Goal: Task Accomplishment & Management: Complete application form

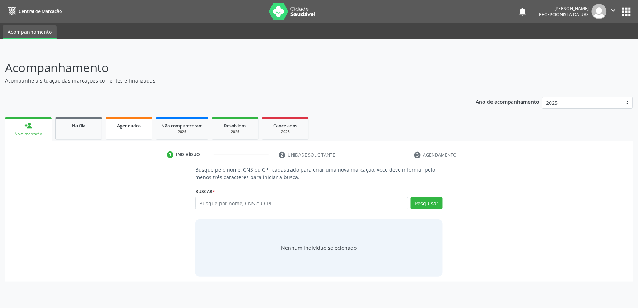
click at [131, 126] on span "Agendados" at bounding box center [129, 126] width 24 height 6
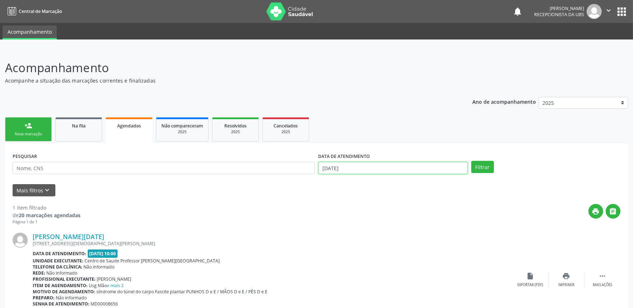
click at [444, 164] on input "[DATE]" at bounding box center [392, 168] width 149 height 12
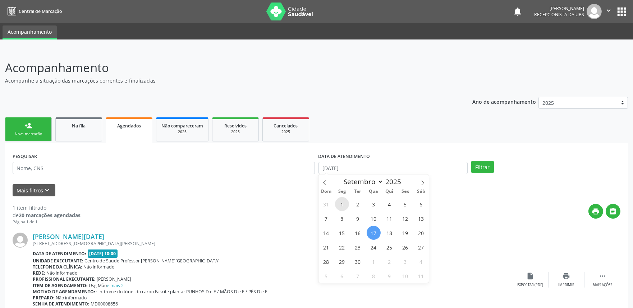
click at [338, 202] on span "1" at bounding box center [342, 204] width 14 height 14
type input "01/09/2025"
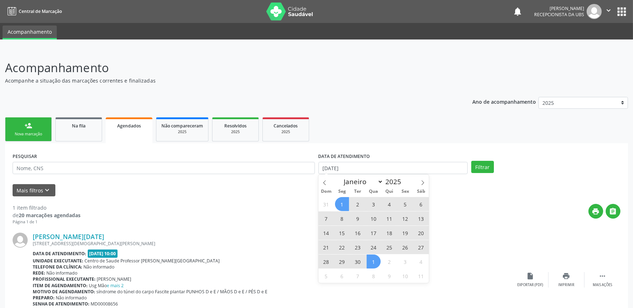
click at [379, 264] on span "1" at bounding box center [373, 262] width 14 height 14
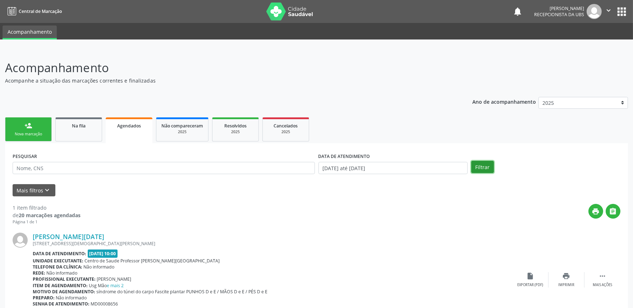
click at [485, 167] on button "Filtrar" at bounding box center [482, 167] width 23 height 12
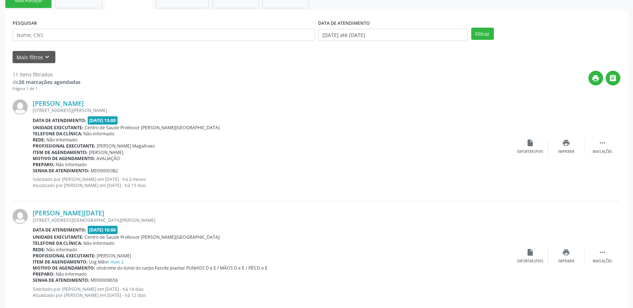
scroll to position [125, 0]
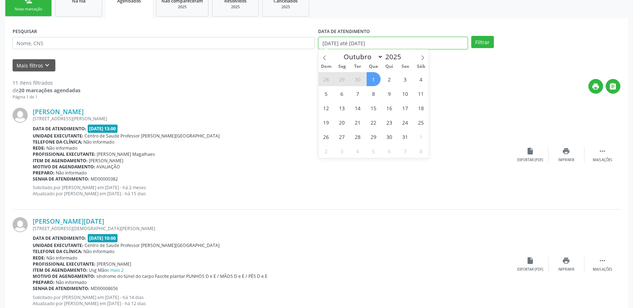
click at [446, 37] on input "01/09/2025 até 01/10/2025" at bounding box center [392, 43] width 149 height 12
click at [321, 59] on span at bounding box center [324, 56] width 12 height 12
select select "8"
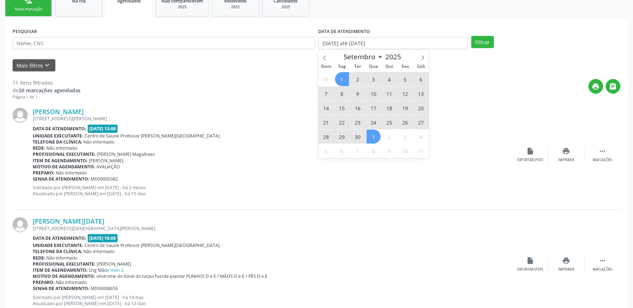
click at [343, 80] on span "1" at bounding box center [342, 79] width 14 height 14
type input "01/09/2025"
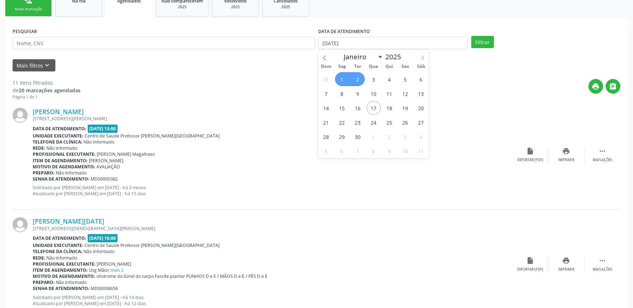
click at [421, 58] on icon at bounding box center [422, 57] width 5 height 5
select select "9"
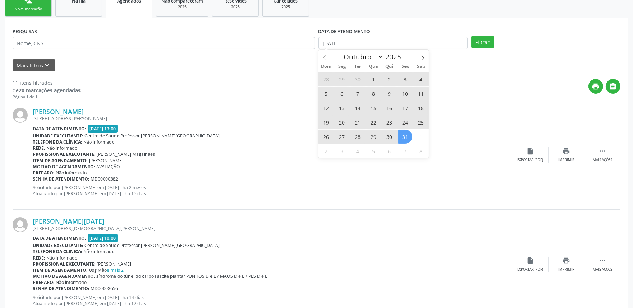
click at [403, 139] on span "31" at bounding box center [405, 137] width 14 height 14
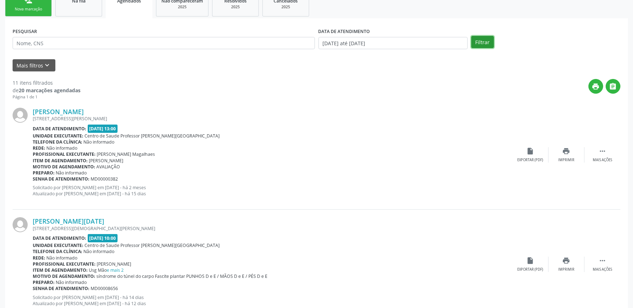
click at [480, 36] on button "Filtrar" at bounding box center [482, 42] width 23 height 12
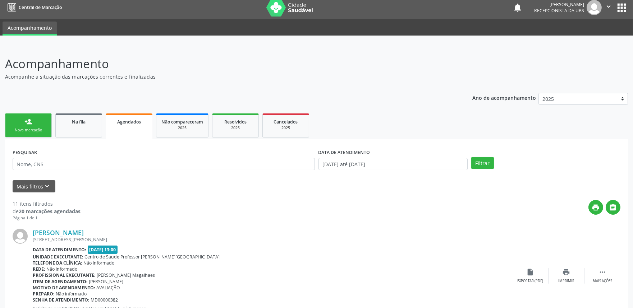
scroll to position [0, 0]
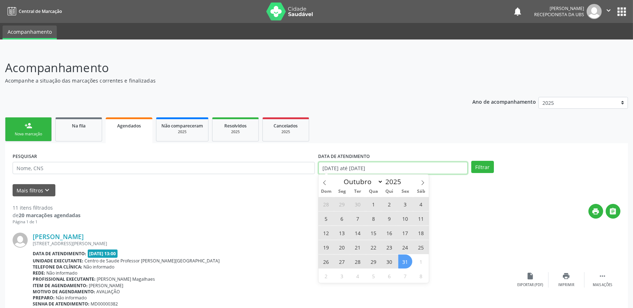
click at [403, 164] on input "01/09/2025 até 31/10/2025" at bounding box center [392, 168] width 149 height 12
click at [327, 182] on span at bounding box center [324, 181] width 12 height 12
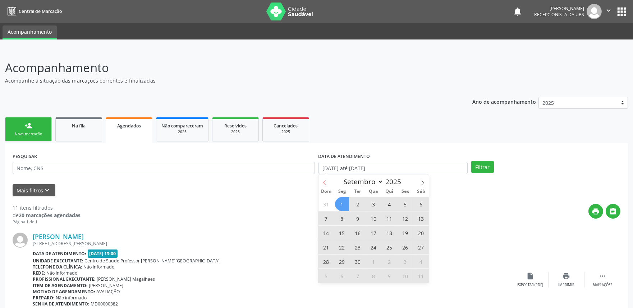
click at [323, 182] on icon at bounding box center [324, 182] width 5 height 5
select select "7"
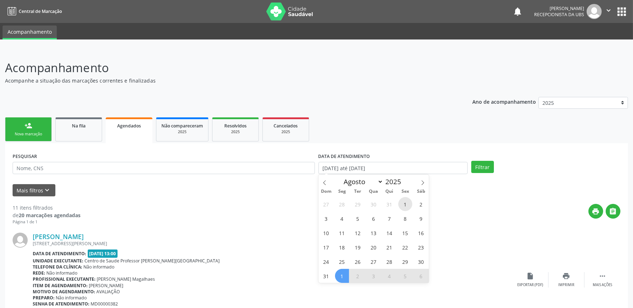
click at [405, 200] on span "1" at bounding box center [405, 204] width 14 height 14
type input "01/08/2025"
click at [421, 181] on icon at bounding box center [422, 182] width 5 height 5
select select "8"
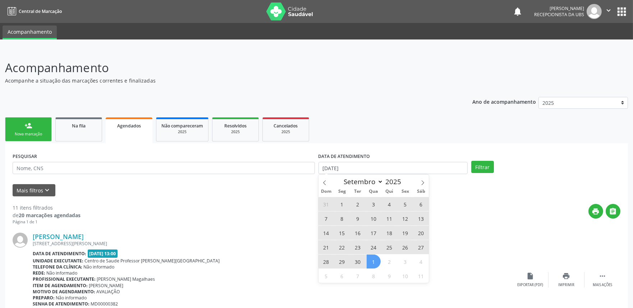
click at [373, 260] on span "1" at bounding box center [373, 262] width 14 height 14
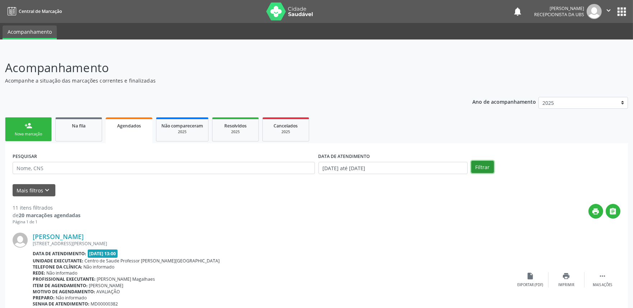
click at [486, 162] on button "Filtrar" at bounding box center [482, 167] width 23 height 12
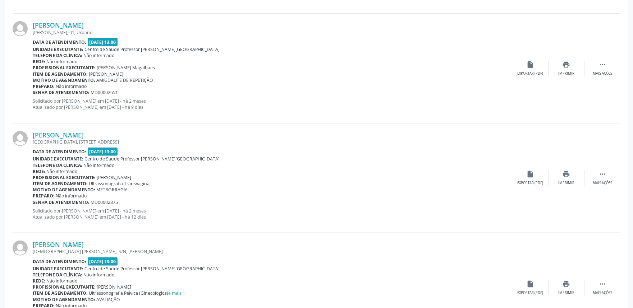
scroll to position [1589, 0]
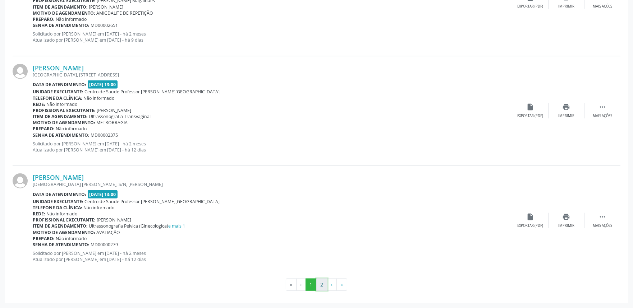
click at [321, 277] on button "2" at bounding box center [321, 285] width 11 height 12
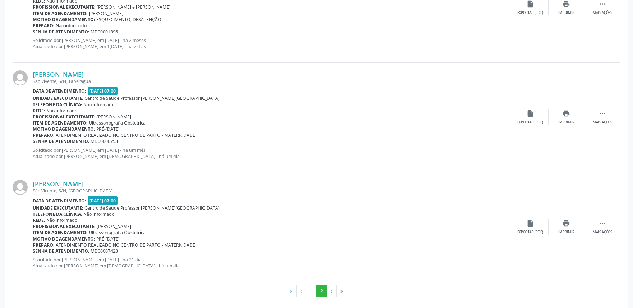
scroll to position [492, 0]
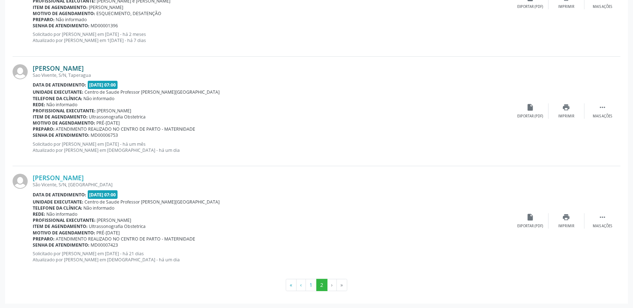
click at [84, 68] on link "Priscilayne Trindade Lopes" at bounding box center [58, 68] width 51 height 8
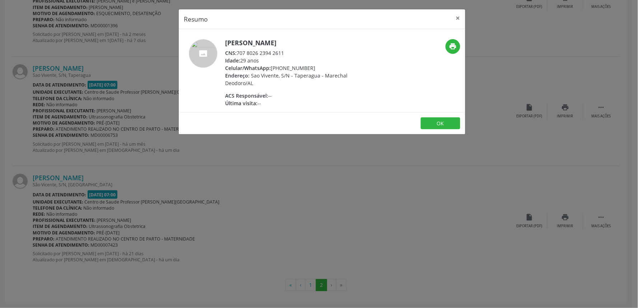
drag, startPoint x: 237, startPoint y: 52, endPoint x: 293, endPoint y: 55, distance: 55.8
click at [293, 55] on div "CNS: 707 8026 2394 2611" at bounding box center [295, 53] width 140 height 8
copy div "707 8026 2394 2611"
click at [467, 207] on div "Resumo × Priscilayne Trindade Lopes CNS: 707 8026 2394 2611 Idade: 29 anos Celu…" at bounding box center [319, 154] width 638 height 308
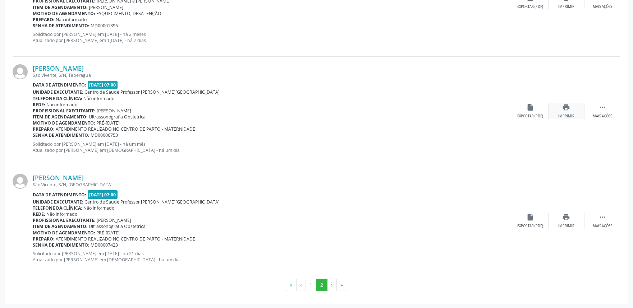
click at [568, 107] on icon "print" at bounding box center [566, 107] width 8 height 8
click at [569, 216] on div "print Imprimir" at bounding box center [566, 220] width 36 height 15
click at [84, 179] on link "Clivia Santos Nascimento" at bounding box center [58, 178] width 51 height 8
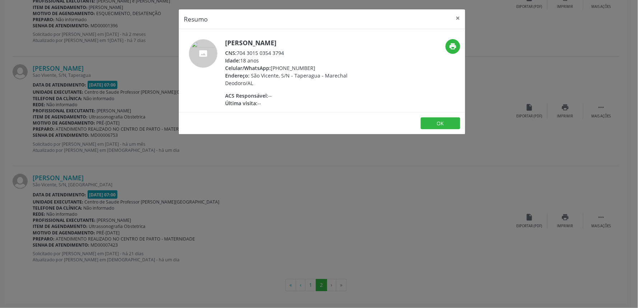
drag, startPoint x: 238, startPoint y: 53, endPoint x: 306, endPoint y: 49, distance: 68.0
click at [306, 49] on div "CNS: 704 3015 0354 3794" at bounding box center [295, 53] width 140 height 8
copy div "704 3015 0354 3794"
click at [315, 206] on div "Resumo × Clivia Santos Nascimento CNS: 704 3015 0354 3794 Idade: 18 anos Celula…" at bounding box center [319, 154] width 638 height 308
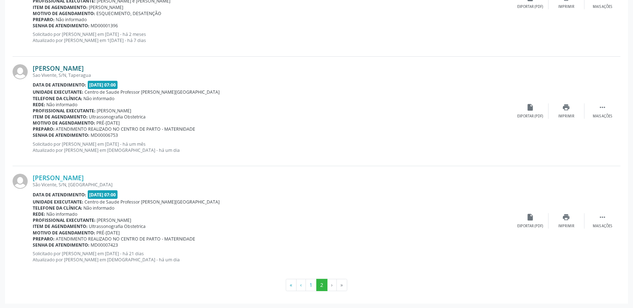
click at [84, 67] on link "Priscilayne Trindade Lopes" at bounding box center [58, 68] width 51 height 8
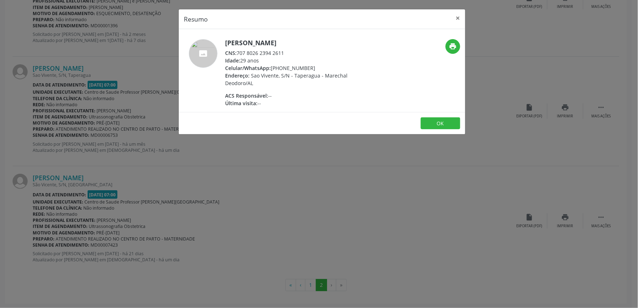
drag, startPoint x: 239, startPoint y: 52, endPoint x: 312, endPoint y: 52, distance: 72.6
click at [312, 52] on div "CNS: 707 8026 2394 2611" at bounding box center [295, 53] width 140 height 8
copy div "707 8026 2394 2611"
click at [319, 189] on div "Resumo × Priscilayne Trindade Lopes CNS: 707 8026 2394 2611 Idade: 29 anos Celu…" at bounding box center [319, 154] width 638 height 308
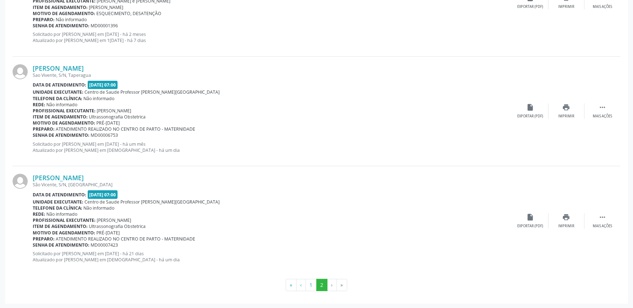
click at [331, 277] on li "›" at bounding box center [331, 285] width 9 height 12
click at [330, 277] on li "›" at bounding box center [331, 285] width 9 height 12
click at [312, 277] on button "1" at bounding box center [310, 285] width 11 height 12
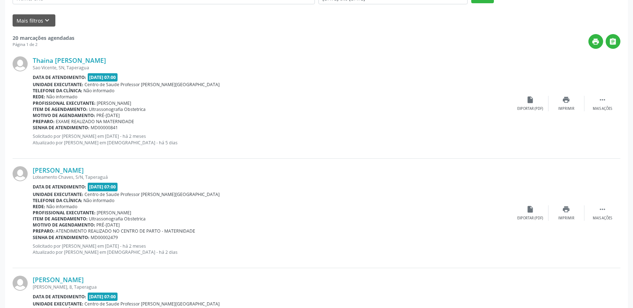
scroll to position [0, 0]
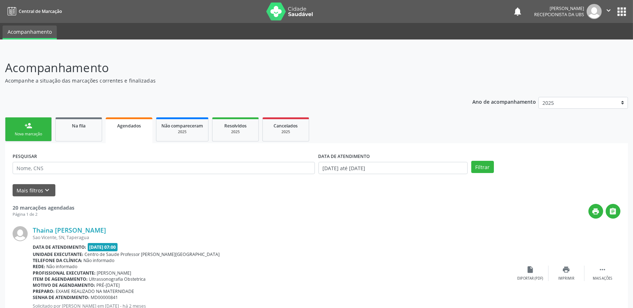
drag, startPoint x: 184, startPoint y: 105, endPoint x: 272, endPoint y: 72, distance: 94.2
click at [272, 72] on p "Acompanhamento" at bounding box center [223, 68] width 436 height 18
click at [80, 130] on link "Na fila" at bounding box center [78, 129] width 47 height 24
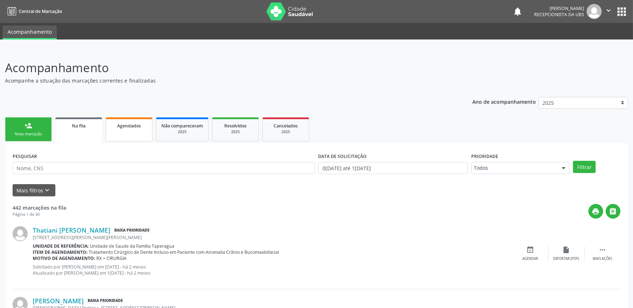
click at [147, 126] on link "Agendados" at bounding box center [129, 129] width 47 height 24
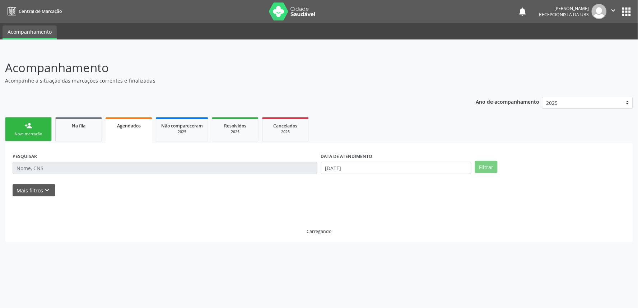
click at [147, 126] on div "Agendados" at bounding box center [129, 126] width 37 height 8
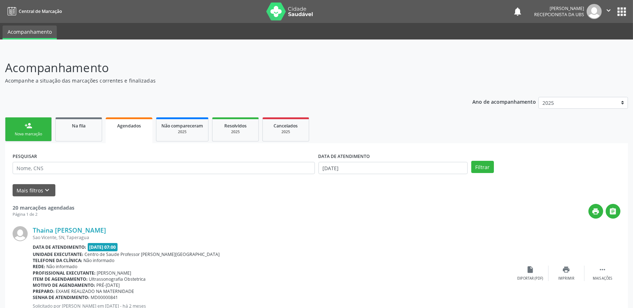
click at [446, 245] on div "Data de atendimento: 28/08/2025 - 07:00" at bounding box center [273, 247] width 480 height 8
click at [22, 119] on link "person_add Nova marcação" at bounding box center [28, 129] width 47 height 24
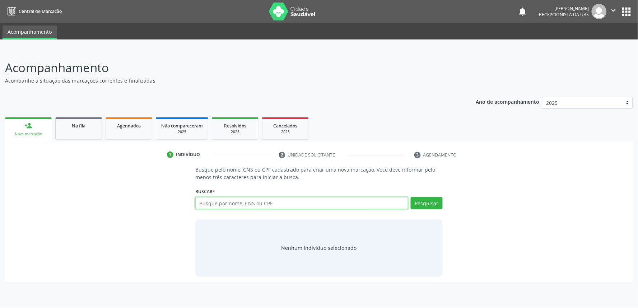
click at [255, 200] on input "text" at bounding box center [301, 203] width 213 height 12
paste input "704609159952921"
type input "704609159952921"
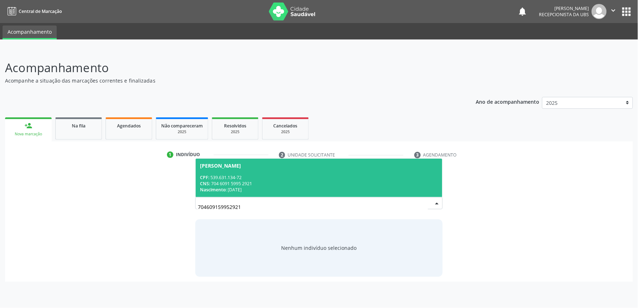
click at [249, 181] on div "CNS: 704 6091 5995 2921" at bounding box center [319, 184] width 238 height 6
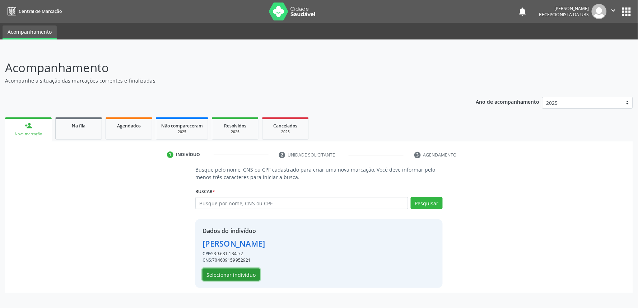
click at [244, 269] on button "Selecionar indivíduo" at bounding box center [231, 275] width 57 height 12
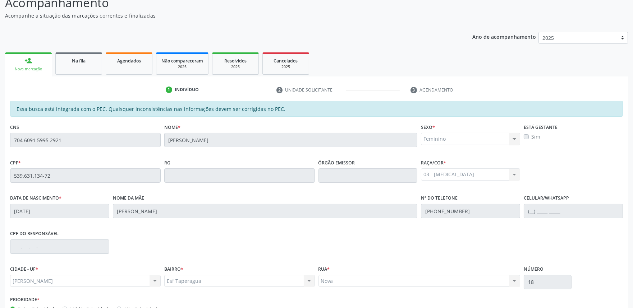
scroll to position [112, 0]
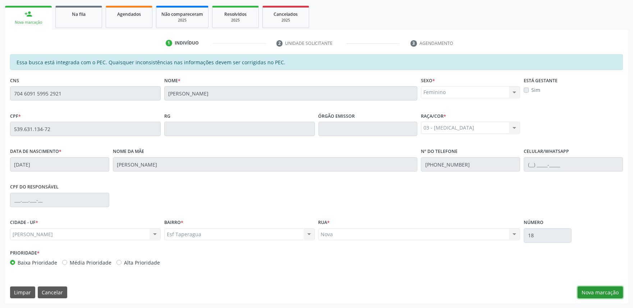
click at [569, 277] on button "Nova marcação" at bounding box center [599, 293] width 45 height 12
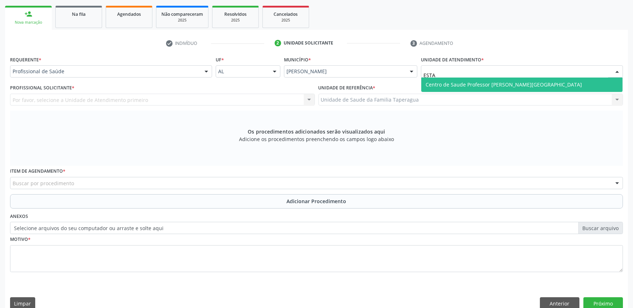
type input "ESTAC"
click at [483, 82] on span "Centro de Saude Professor [PERSON_NAME][GEOGRAPHIC_DATA]" at bounding box center [503, 84] width 156 height 7
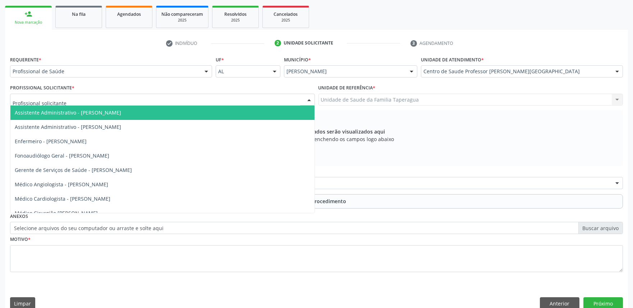
click at [201, 100] on div at bounding box center [162, 100] width 305 height 12
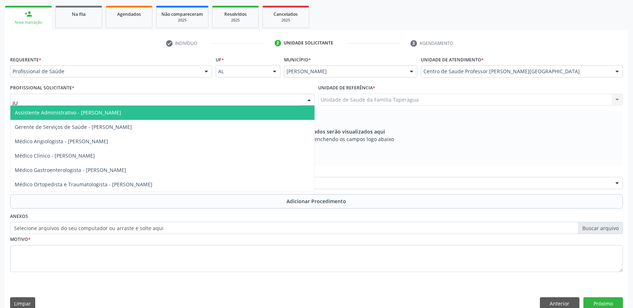
type input "JUB"
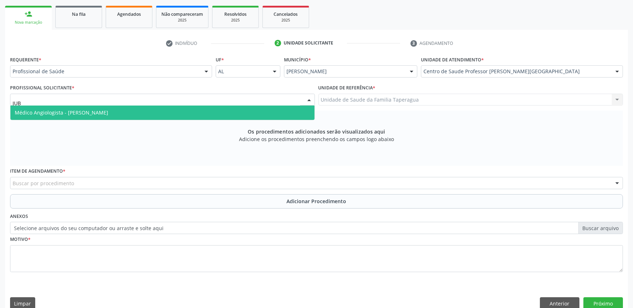
click at [191, 110] on span "Médico Angiologista - [PERSON_NAME]" at bounding box center [162, 113] width 304 height 14
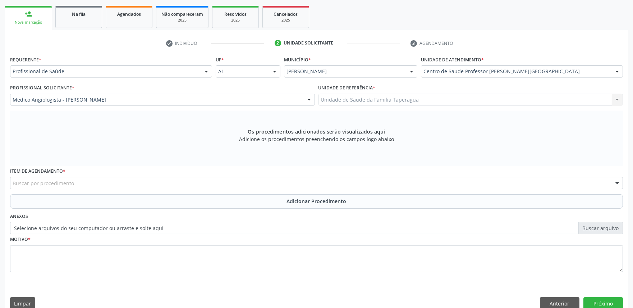
click at [160, 182] on div "Buscar por procedimento" at bounding box center [316, 183] width 613 height 12
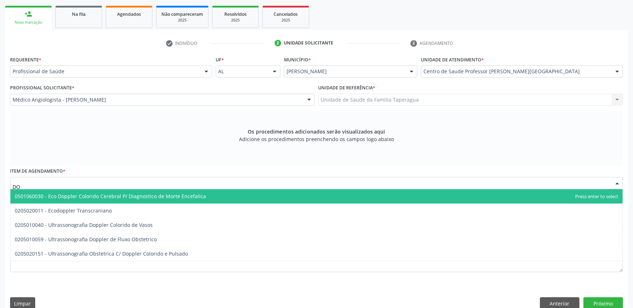
type input "D"
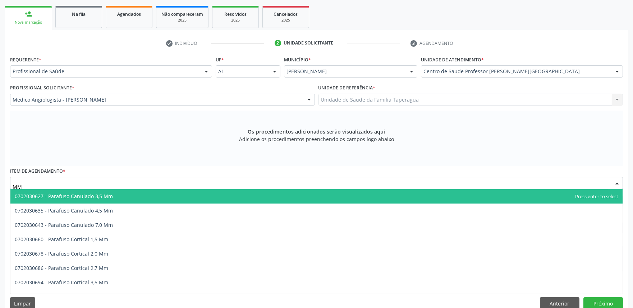
type input "M"
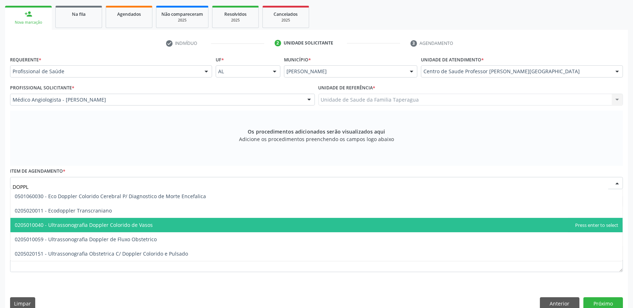
click at [158, 224] on span "0205010040 - Ultrassonografia Doppler Colorido de Vasos" at bounding box center [316, 225] width 612 height 14
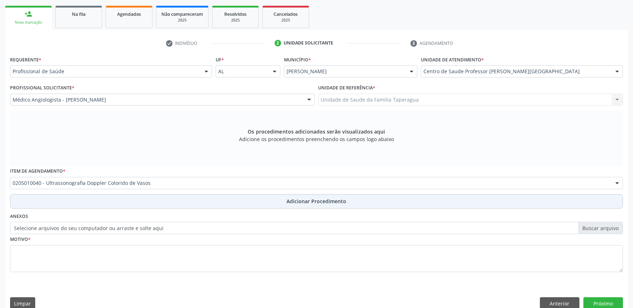
click at [181, 199] on button "Adicionar Procedimento" at bounding box center [316, 201] width 613 height 14
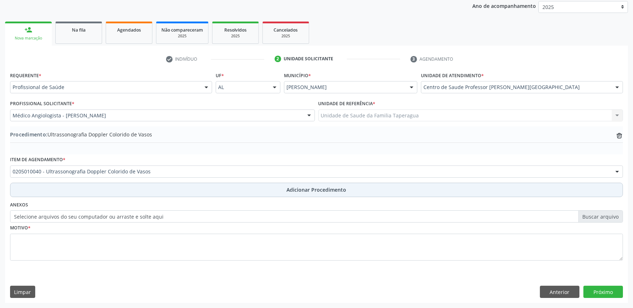
scroll to position [95, 0]
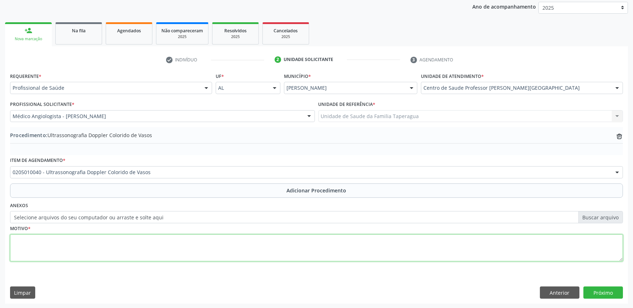
click at [169, 243] on textarea at bounding box center [316, 248] width 613 height 27
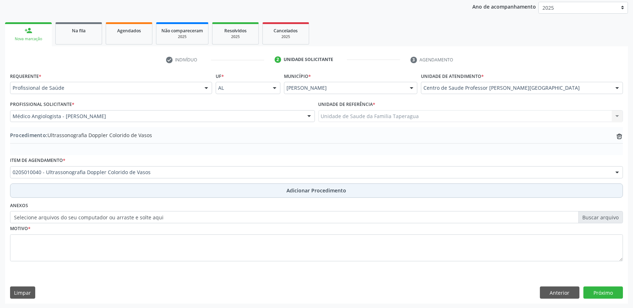
click at [251, 195] on button "Adicionar Procedimento" at bounding box center [316, 191] width 613 height 14
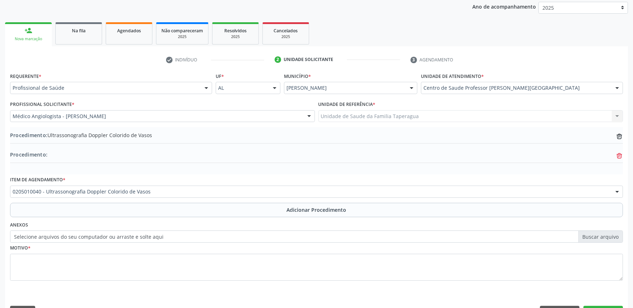
click at [569, 157] on icon at bounding box center [619, 156] width 5 height 5
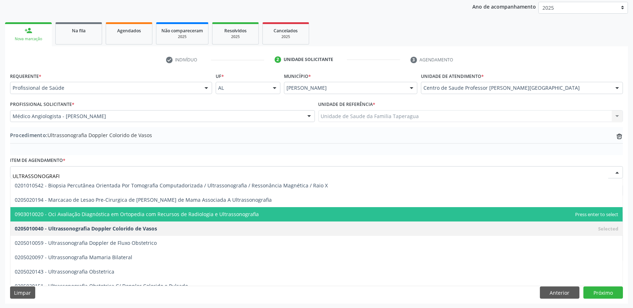
type input "ULTRASSONOGRAFIA"
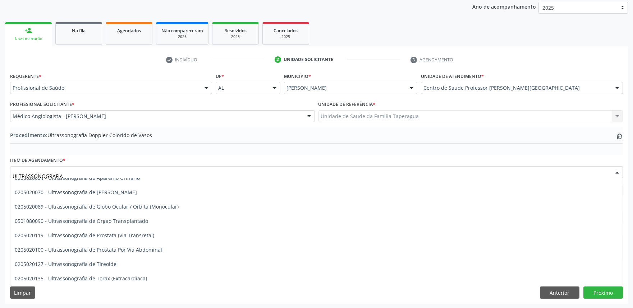
scroll to position [0, 0]
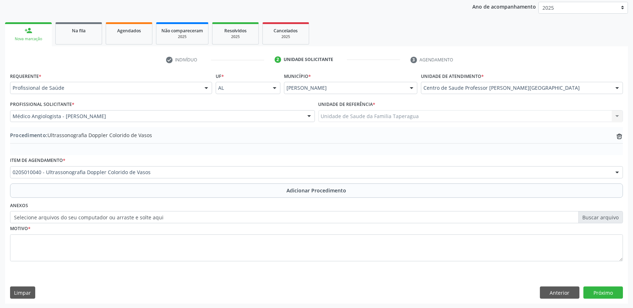
click at [569, 162] on div "Requerente * Profissional de Saúde Profissional de Saúde Paciente Nenhum result…" at bounding box center [316, 187] width 623 height 233
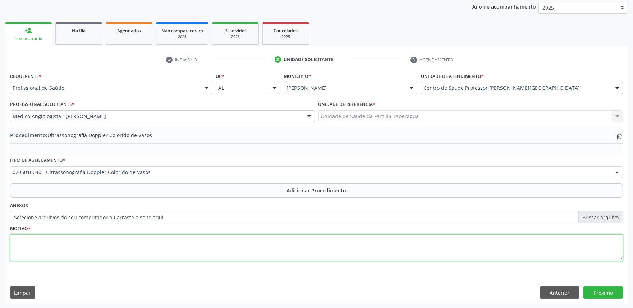
click at [339, 246] on textarea at bounding box center [316, 248] width 613 height 27
type textarea "DOPPLER COLORIDO ARTERIAL DE MEMBROS INFERIORES Justificativa: DAOP"
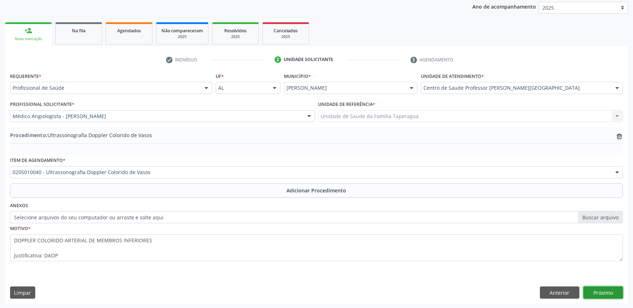
click at [569, 277] on button "Próximo" at bounding box center [603, 293] width 40 height 12
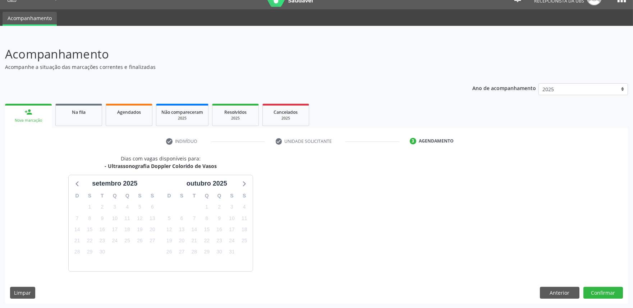
scroll to position [35, 0]
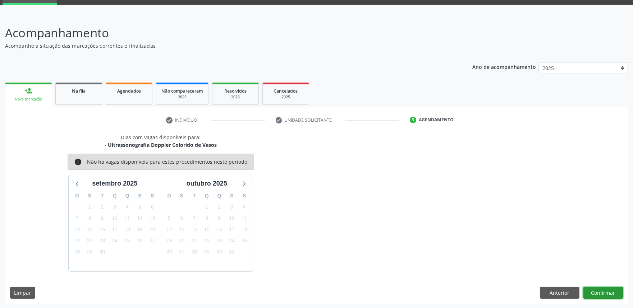
click at [569, 277] on button "Confirmar" at bounding box center [603, 293] width 40 height 12
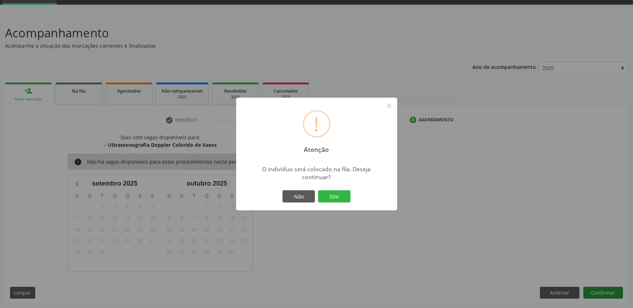
click at [318, 190] on button "Sim" at bounding box center [334, 196] width 32 height 12
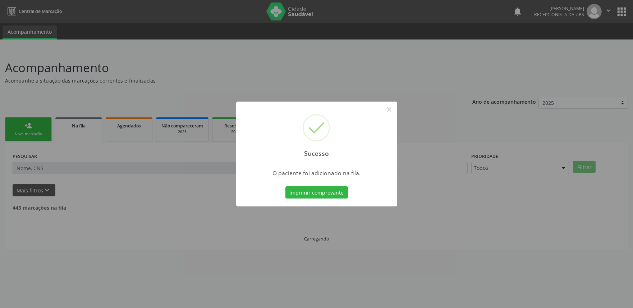
scroll to position [0, 0]
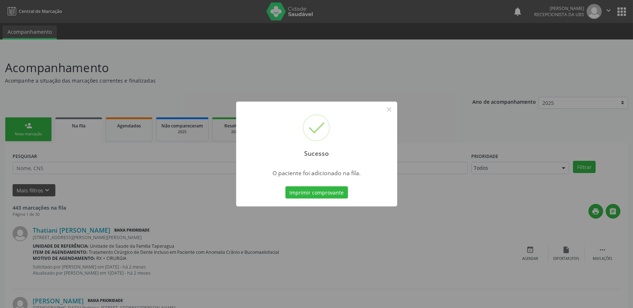
click at [558, 156] on div "Sucesso × O paciente foi adicionado na fila. Imprimir comprovante Cancel" at bounding box center [316, 154] width 633 height 308
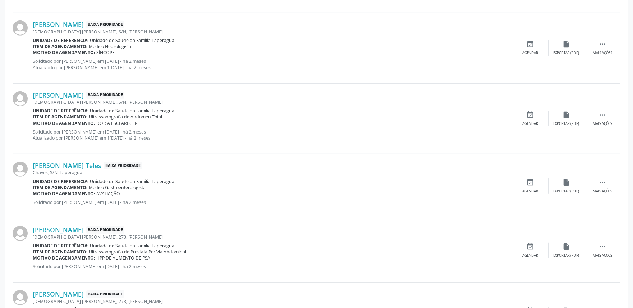
scroll to position [977, 0]
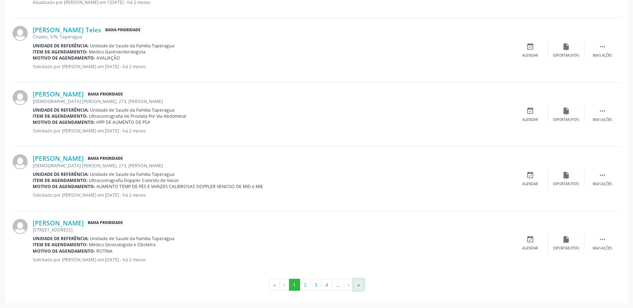
click at [361, 277] on button "»" at bounding box center [358, 285] width 11 height 12
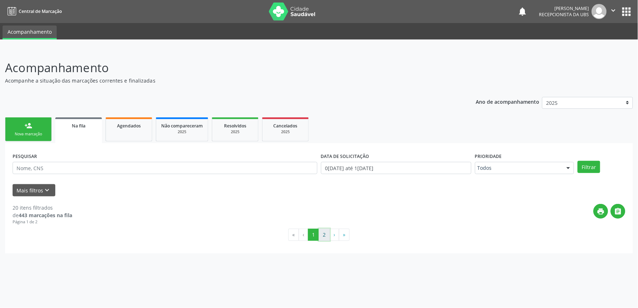
click at [329, 234] on button "2" at bounding box center [324, 235] width 11 height 12
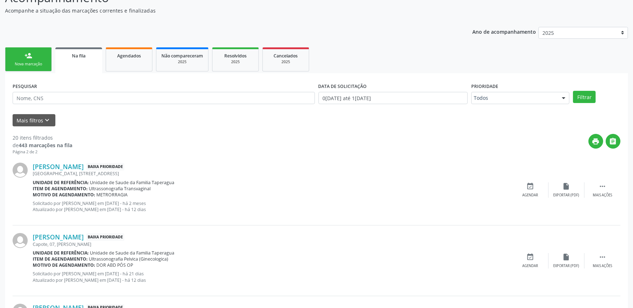
scroll to position [64, 0]
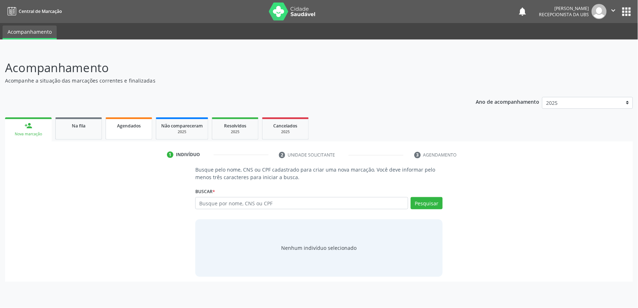
click at [128, 131] on link "Agendados" at bounding box center [129, 128] width 47 height 22
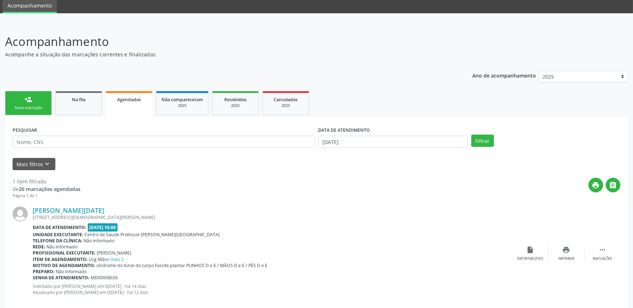
scroll to position [38, 0]
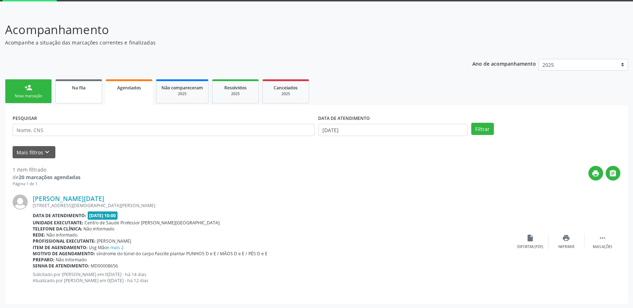
click at [85, 87] on span "Na fila" at bounding box center [79, 88] width 14 height 6
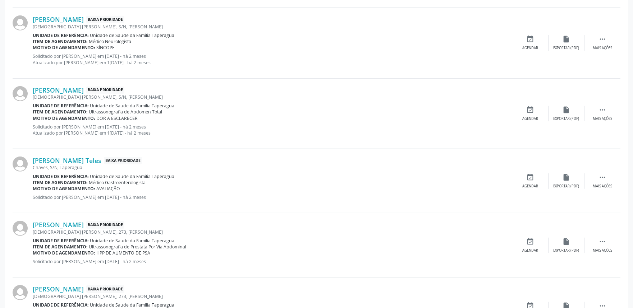
scroll to position [977, 0]
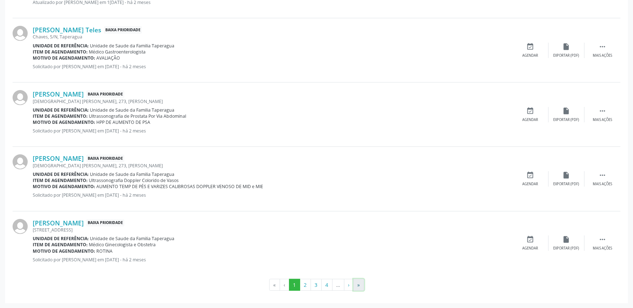
click at [359, 281] on button "»" at bounding box center [358, 285] width 11 height 12
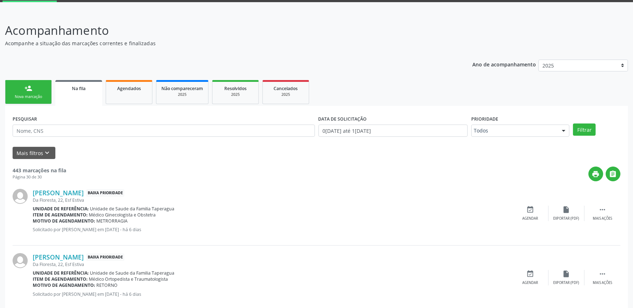
scroll to position [0, 0]
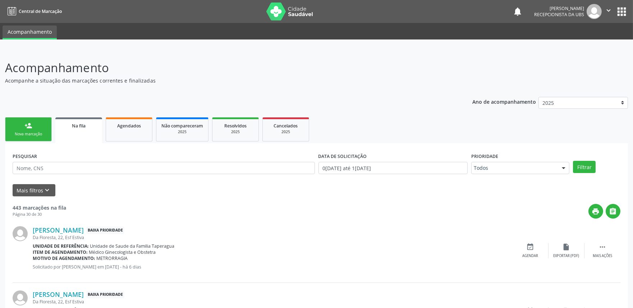
click at [22, 130] on link "person_add Nova marcação" at bounding box center [28, 129] width 47 height 24
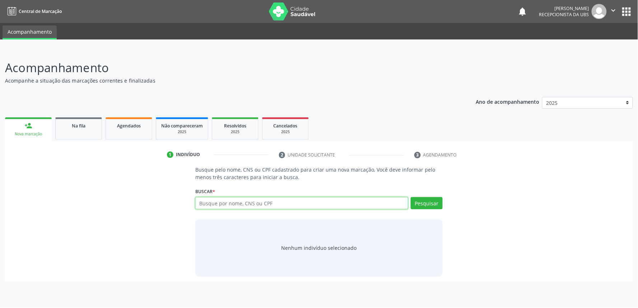
click at [245, 205] on input "text" at bounding box center [301, 203] width 213 height 12
paste input "704304514711297"
type input "704304514711297"
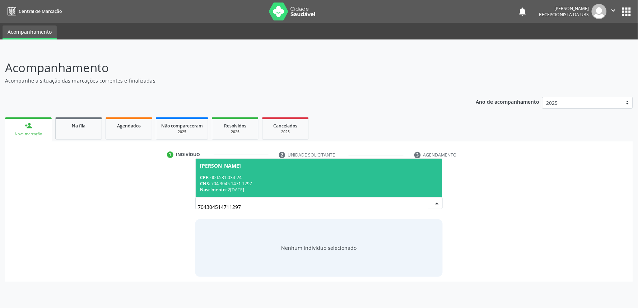
click at [320, 175] on div "CPF: 000.531.034-24" at bounding box center [319, 178] width 238 height 6
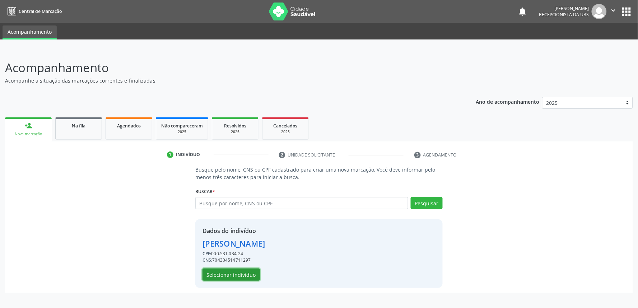
click at [247, 273] on button "Selecionar indivíduo" at bounding box center [231, 275] width 57 height 12
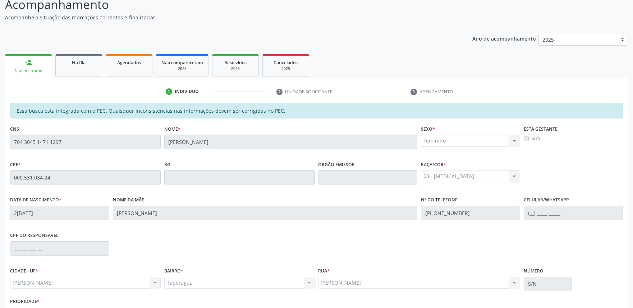
scroll to position [112, 0]
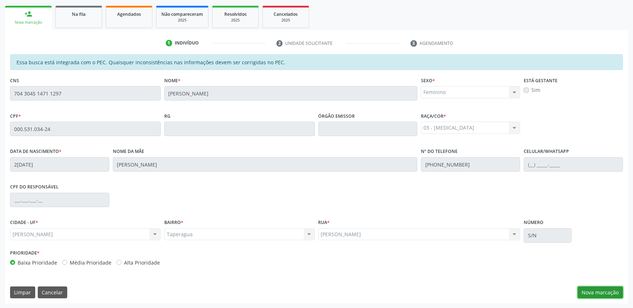
click at [591, 292] on button "Nova marcação" at bounding box center [599, 293] width 45 height 12
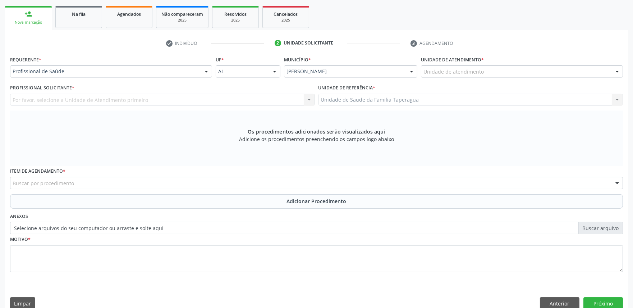
click at [529, 67] on div "Unidade de atendimento" at bounding box center [522, 71] width 202 height 12
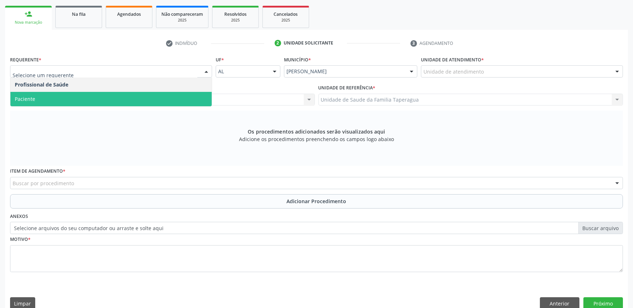
click at [177, 98] on span "Paciente" at bounding box center [110, 99] width 201 height 14
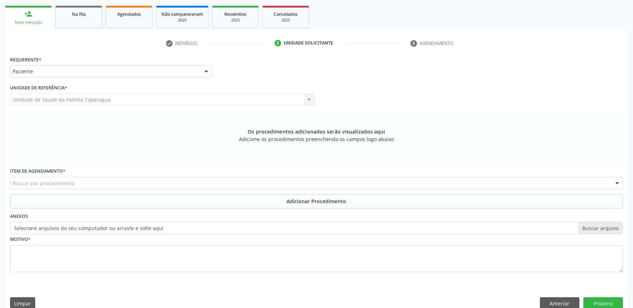
click at [175, 183] on div "Buscar por procedimento" at bounding box center [316, 183] width 613 height 12
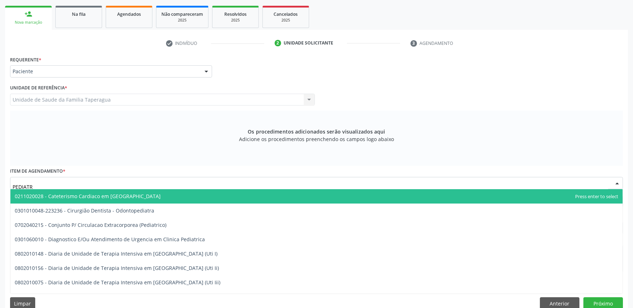
type input "PEDIATRA"
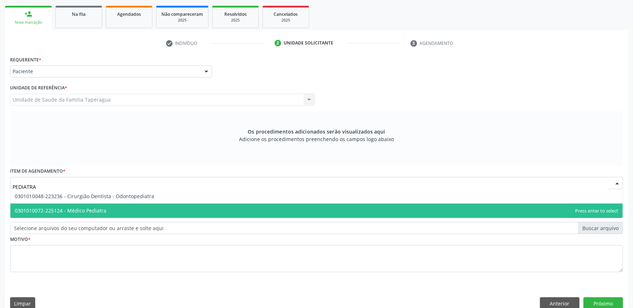
click at [159, 209] on span "0301010072-225124 - Médico Pediatra" at bounding box center [316, 211] width 612 height 14
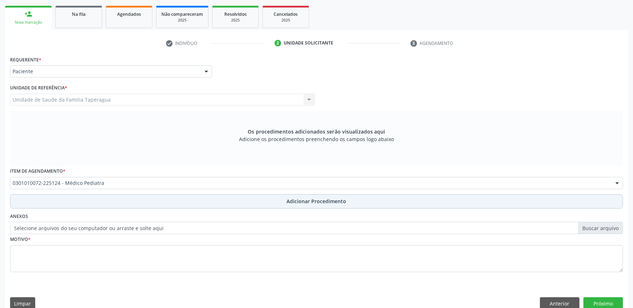
click at [168, 206] on button "Adicionar Procedimento" at bounding box center [316, 201] width 613 height 14
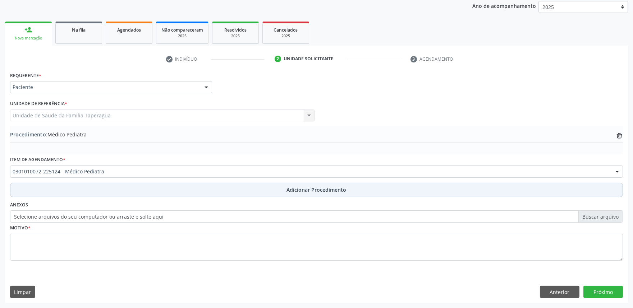
scroll to position [95, 0]
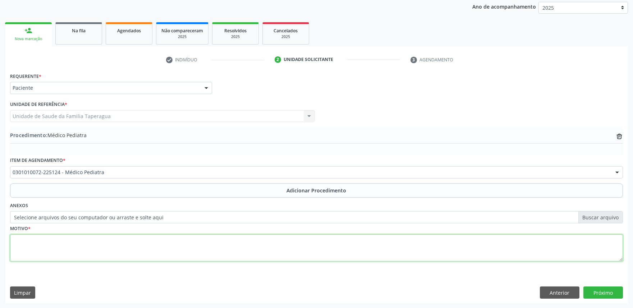
click at [167, 254] on textarea at bounding box center [316, 248] width 613 height 27
click at [13, 240] on textarea "MENOR ESTEVE INTERNADA NESTA UNIDADE - CONFORME RETATÓRIO DE ALTA ENTREGUE A AC…" at bounding box center [316, 248] width 613 height 27
click at [120, 239] on textarea "MENOR ESTEVE INTERNADA NESTA UNIDADE - CONFORME RETATÓRIO DE ALTA ENTREGUE A AC…" at bounding box center [316, 248] width 613 height 27
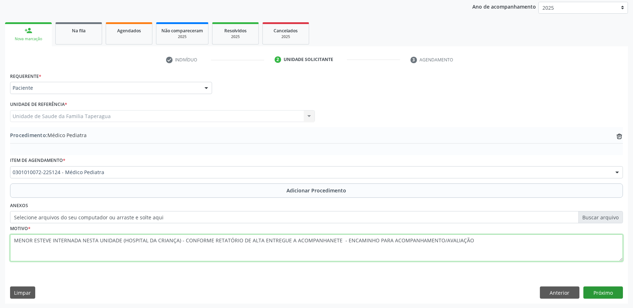
type textarea "MENOR ESTEVE INTERNADA NESTA UNIDADE (HOSPITAL DA CRIANÇA) - CONFORME RETATÓRIO…"
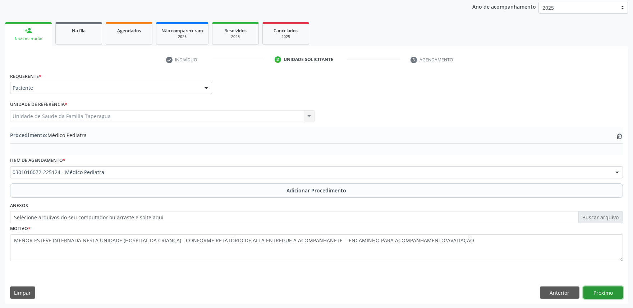
click at [609, 289] on button "Próximo" at bounding box center [603, 293] width 40 height 12
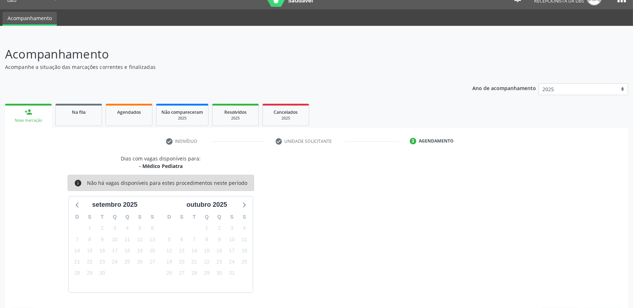
scroll to position [35, 0]
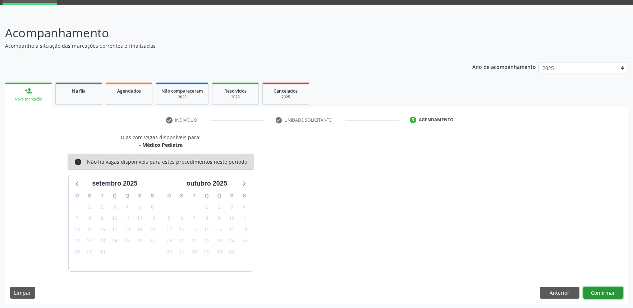
click at [601, 291] on button "Confirmar" at bounding box center [603, 293] width 40 height 12
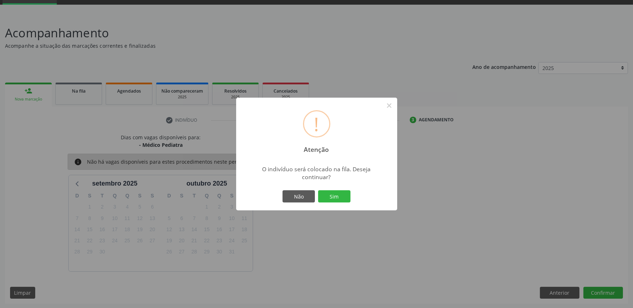
click at [318, 190] on button "Sim" at bounding box center [334, 196] width 32 height 12
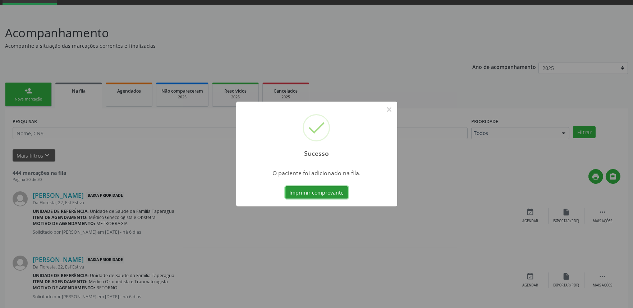
scroll to position [0, 0]
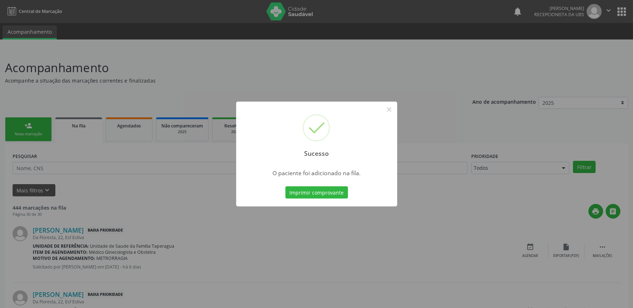
click at [152, 153] on div "Sucesso × O paciente foi adicionado na fila. Imprimir comprovante Cancel" at bounding box center [316, 154] width 633 height 308
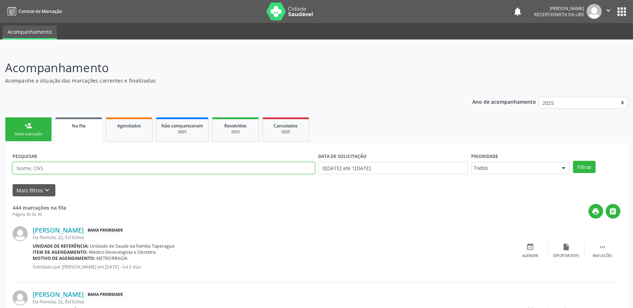
click at [96, 172] on input "text" at bounding box center [164, 168] width 302 height 12
paste input "704506314124819"
type input "704506314124819"
click at [573, 161] on button "Filtrar" at bounding box center [584, 167] width 23 height 12
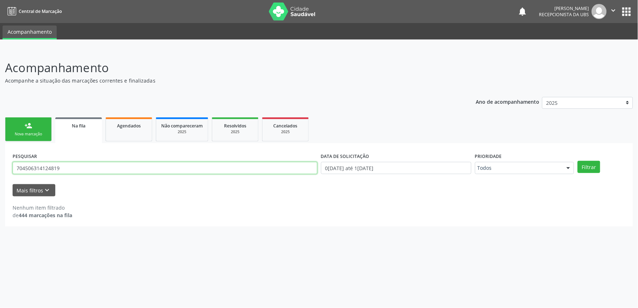
click at [99, 167] on input "704506314124819" at bounding box center [165, 168] width 305 height 12
click at [597, 173] on button "Filtrar" at bounding box center [589, 167] width 23 height 12
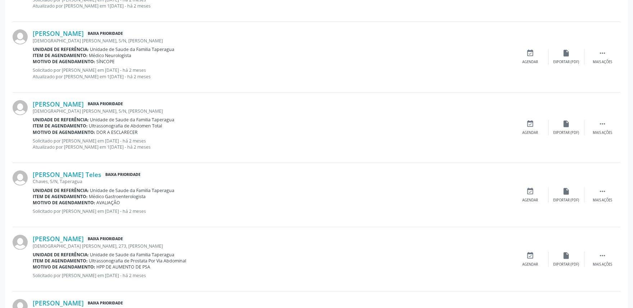
scroll to position [977, 0]
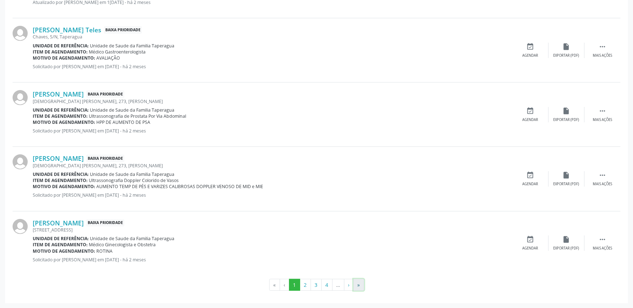
click at [361, 287] on button "»" at bounding box center [358, 285] width 11 height 12
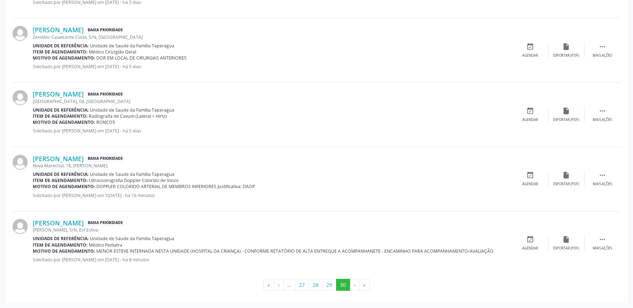
scroll to position [0, 0]
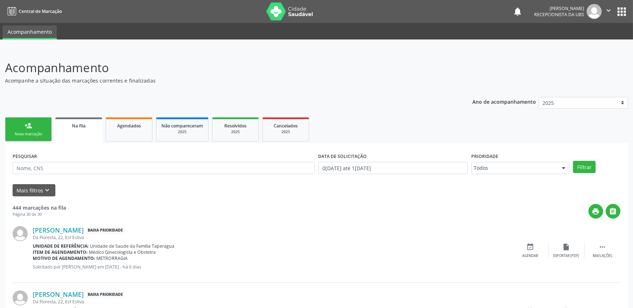
click at [29, 139] on link "person_add Nova marcação" at bounding box center [28, 129] width 47 height 24
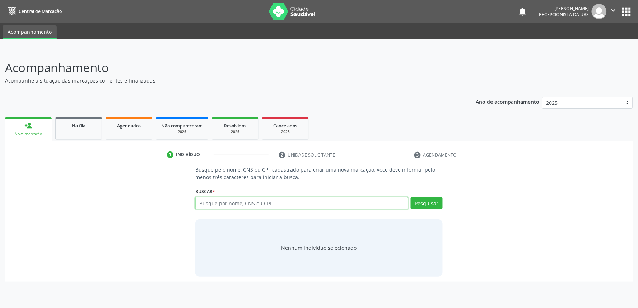
click at [220, 199] on input "text" at bounding box center [301, 203] width 213 height 12
paste input "704001849966866"
type input "704001849966866"
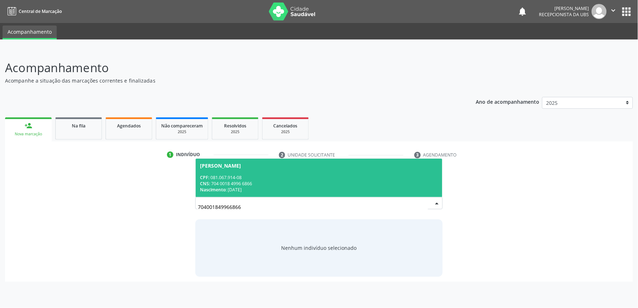
click at [328, 180] on div "CPF: 081.067.914-08" at bounding box center [319, 178] width 238 height 6
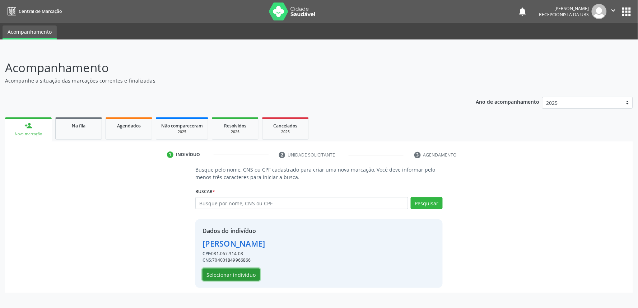
click at [230, 275] on button "Selecionar indivíduo" at bounding box center [231, 275] width 57 height 12
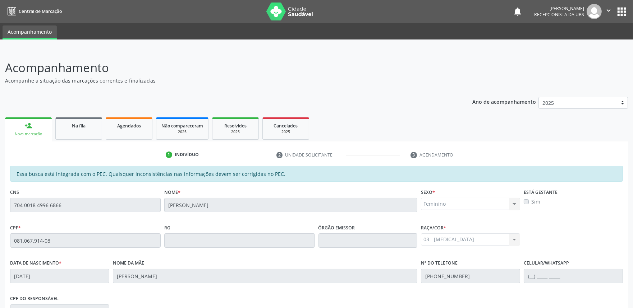
scroll to position [112, 0]
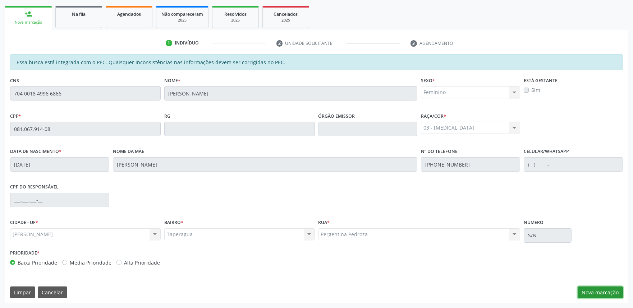
click at [600, 291] on button "Nova marcação" at bounding box center [599, 293] width 45 height 12
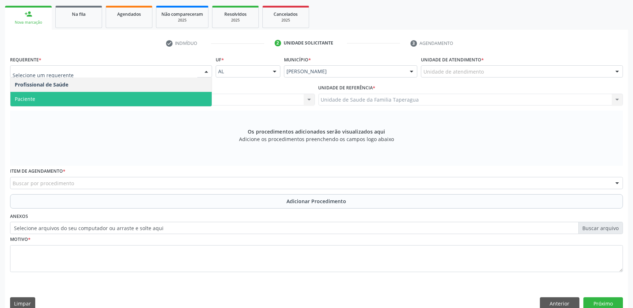
click at [166, 94] on span "Paciente" at bounding box center [110, 99] width 201 height 14
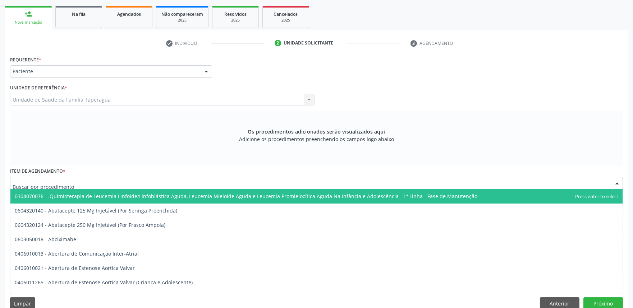
click at [161, 186] on div at bounding box center [316, 183] width 613 height 12
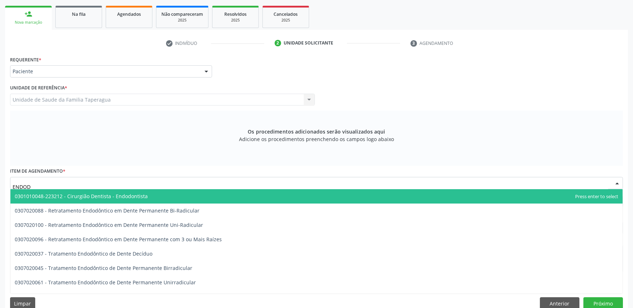
type input "ENDODO"
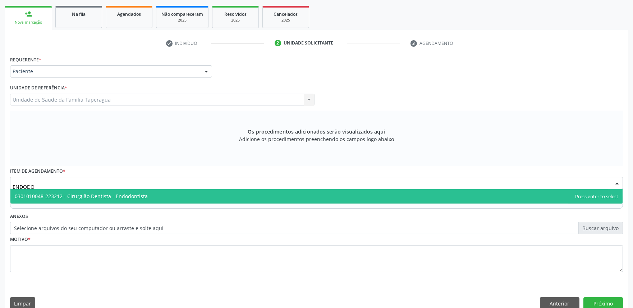
click at [161, 193] on span "0301010048-223212 - Cirurgião Dentista - Endodontista" at bounding box center [316, 196] width 612 height 14
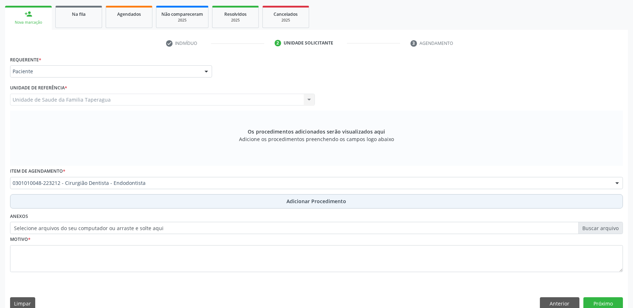
click at [161, 198] on button "Adicionar Procedimento" at bounding box center [316, 201] width 613 height 14
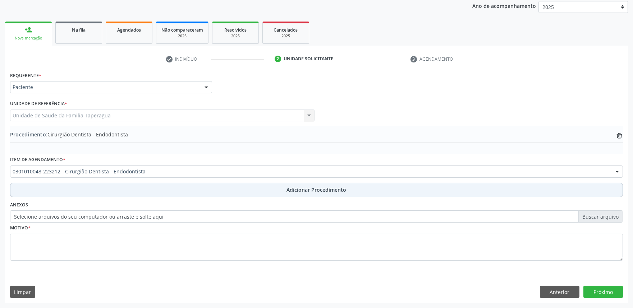
scroll to position [95, 0]
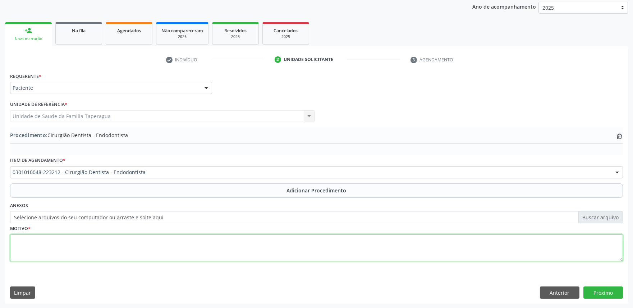
click at [172, 248] on textarea at bounding box center [316, 248] width 613 height 27
click at [172, 248] on textarea "CÁRIE SUBGENGIVAL DISTAL NO ELEMENTO 47 QUE JÁ POSSUI TRATAMENTO" at bounding box center [316, 248] width 613 height 27
click at [207, 243] on textarea "CÁRIE SUBGENGIVAL DISTAL NO ELEMENTO 47 QUE JÁ POSSUI TRATAMENTO" at bounding box center [316, 248] width 613 height 27
type textarea "CÁRIE SUBGENGIVAL DISTAL NO ELEMENTO 47 QUE JÁ POSSUI TRATAMENTO ENDODONTICO. J…"
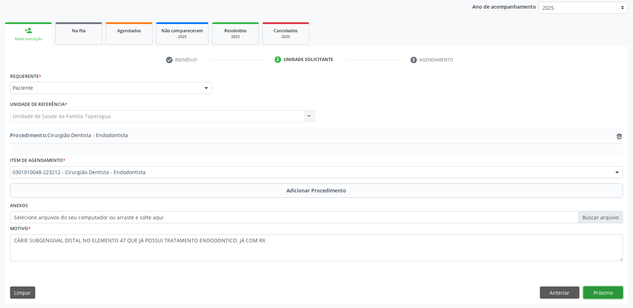
click at [601, 292] on button "Próximo" at bounding box center [603, 293] width 40 height 12
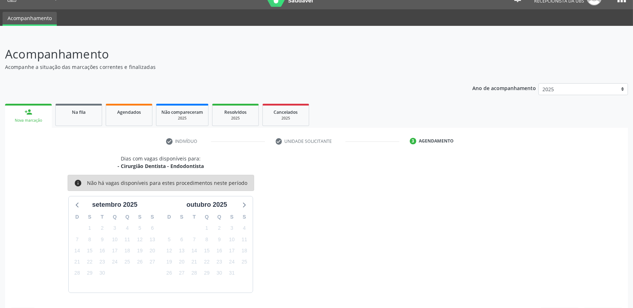
scroll to position [35, 0]
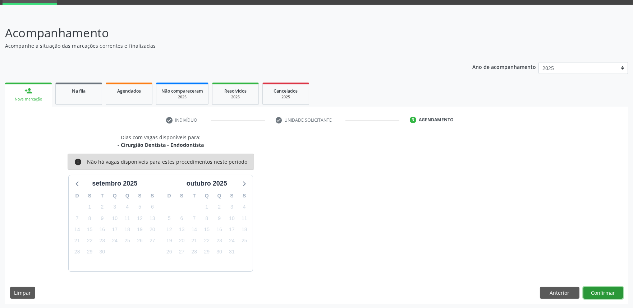
click at [610, 295] on button "Confirmar" at bounding box center [603, 293] width 40 height 12
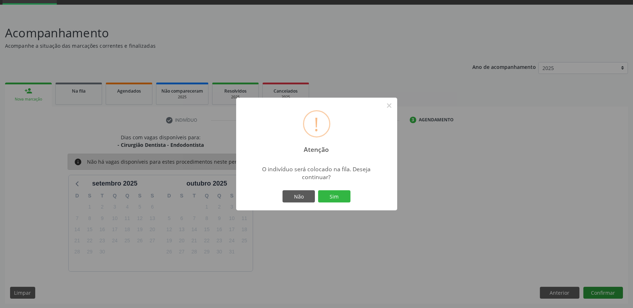
click at [318, 190] on button "Sim" at bounding box center [334, 196] width 32 height 12
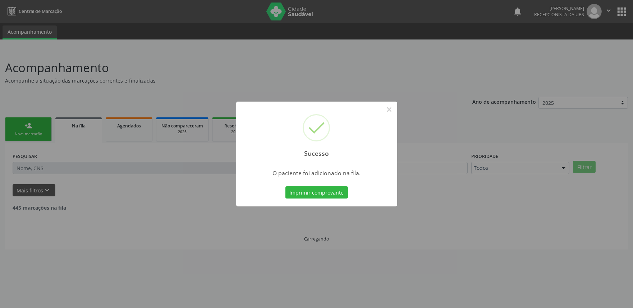
scroll to position [0, 0]
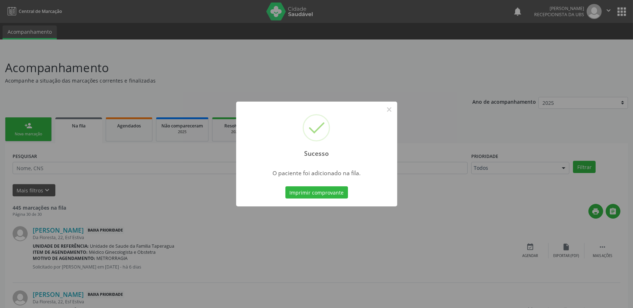
click at [156, 135] on div "Sucesso × O paciente foi adicionado na fila. Imprimir comprovante Cancel" at bounding box center [316, 154] width 633 height 308
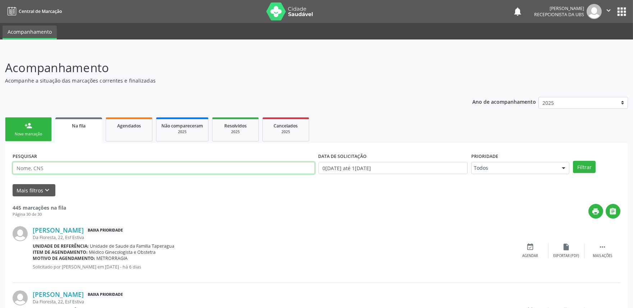
click at [135, 166] on input "text" at bounding box center [164, 168] width 302 height 12
paste input "702604245353746"
type input "702604245353746"
click at [573, 161] on button "Filtrar" at bounding box center [584, 167] width 23 height 12
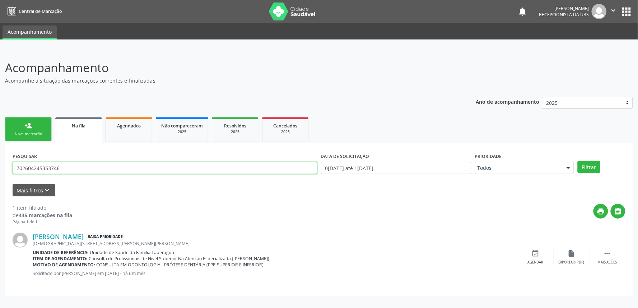
click at [85, 162] on input "702604245353746" at bounding box center [165, 168] width 305 height 12
click at [218, 214] on div "print " at bounding box center [349, 214] width 554 height 21
click at [597, 164] on button "Filtrar" at bounding box center [589, 167] width 23 height 12
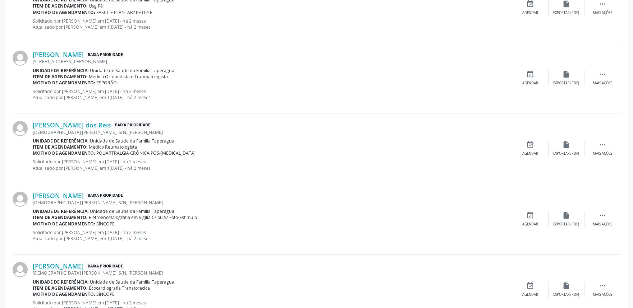
scroll to position [977, 0]
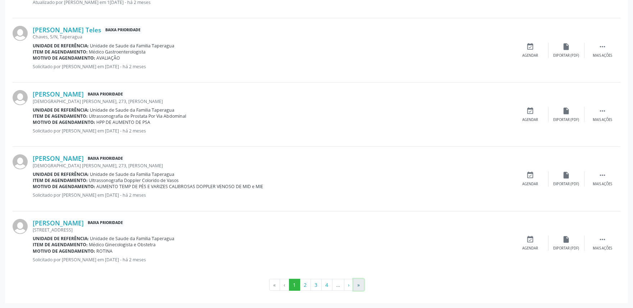
click at [358, 285] on button "»" at bounding box center [358, 285] width 11 height 12
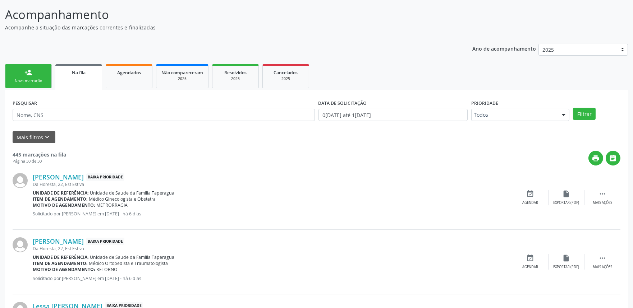
scroll to position [0, 0]
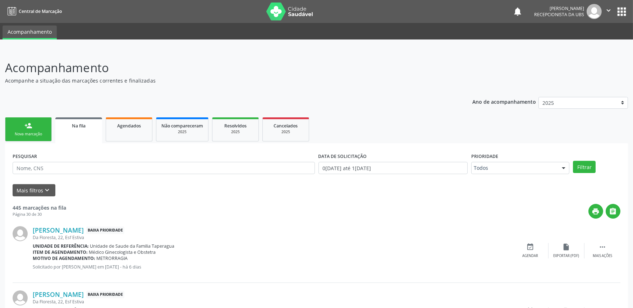
click at [30, 135] on div "Nova marcação" at bounding box center [28, 134] width 36 height 5
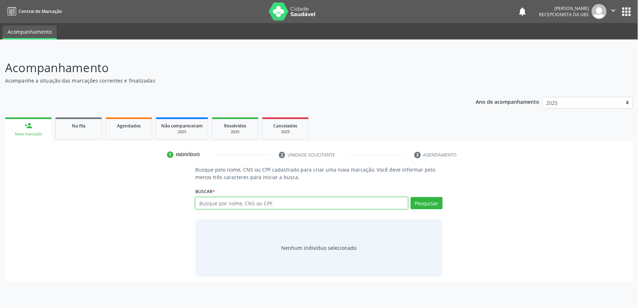
click at [282, 202] on input "text" at bounding box center [301, 203] width 213 height 12
paste input "704001849966866"
type input "704001849966866"
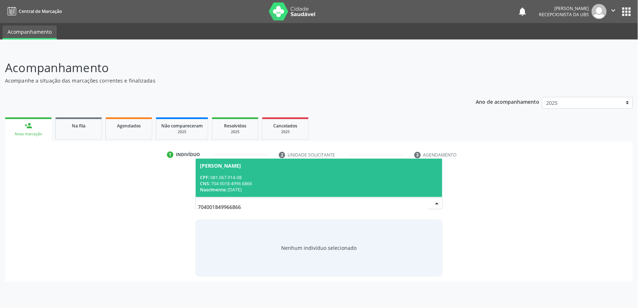
click at [286, 187] on div "Nascimento: [DATE]" at bounding box center [319, 190] width 238 height 6
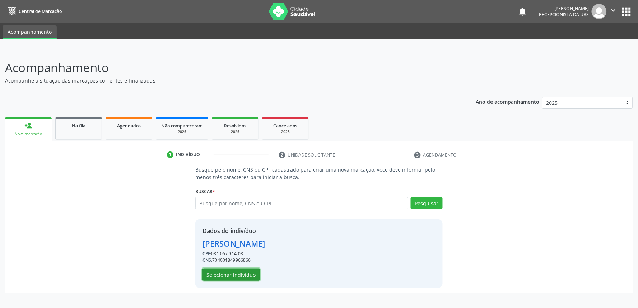
click at [246, 276] on button "Selecionar indivíduo" at bounding box center [231, 275] width 57 height 12
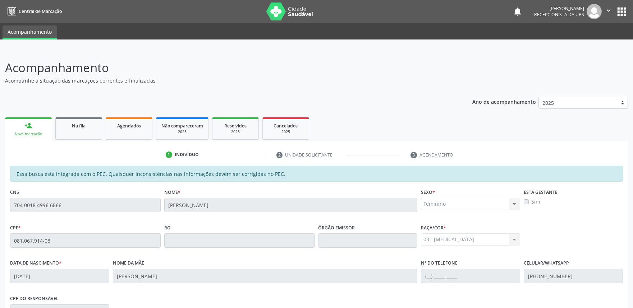
scroll to position [112, 0]
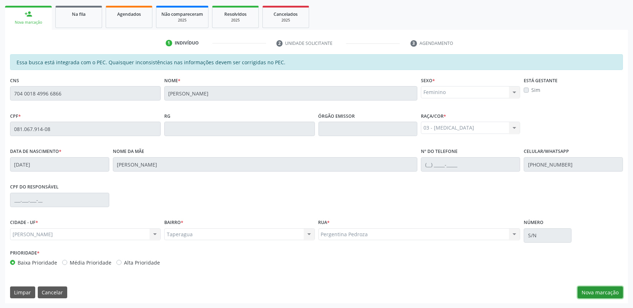
click at [601, 295] on button "Nova marcação" at bounding box center [599, 293] width 45 height 12
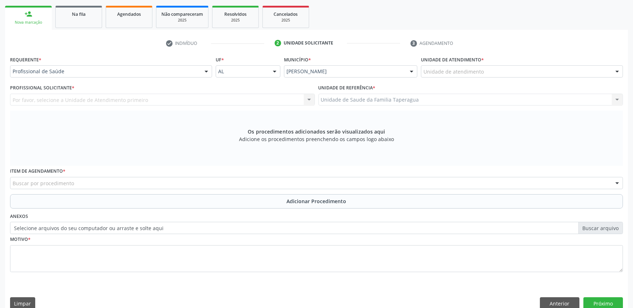
click at [181, 66] on div "Profissional de Saúde" at bounding box center [111, 71] width 202 height 12
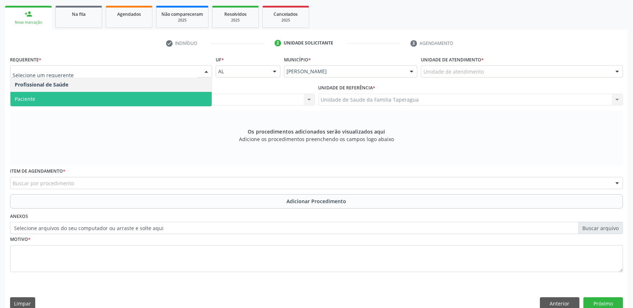
click at [181, 92] on span "Paciente" at bounding box center [110, 99] width 201 height 14
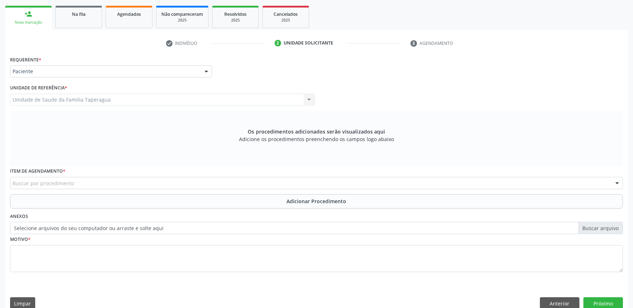
click at [189, 180] on div "Buscar por procedimento" at bounding box center [316, 183] width 613 height 12
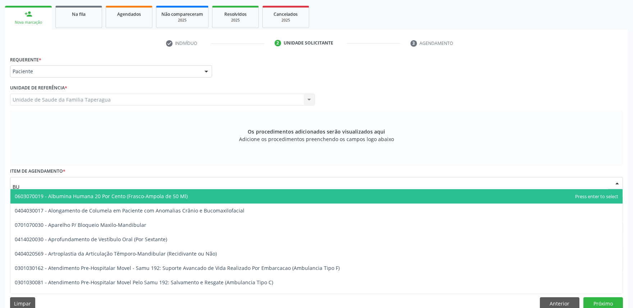
type input "B"
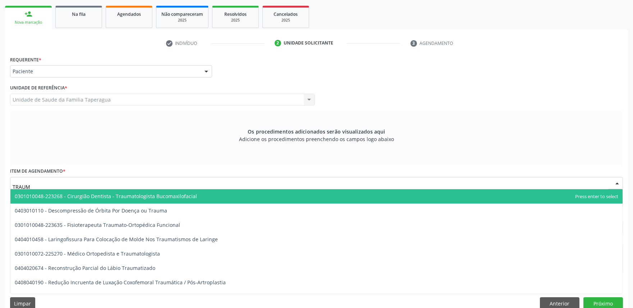
type input "TRAUMA"
click at [194, 194] on span "0301010048-223268 - Cirurgião Dentista - Traumatologista Bucomaxilofacial" at bounding box center [316, 196] width 612 height 14
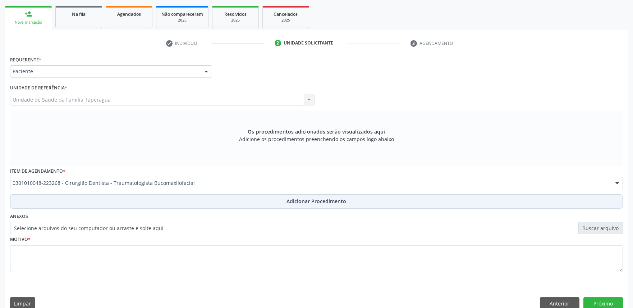
click at [200, 203] on button "Adicionar Procedimento" at bounding box center [316, 201] width 613 height 14
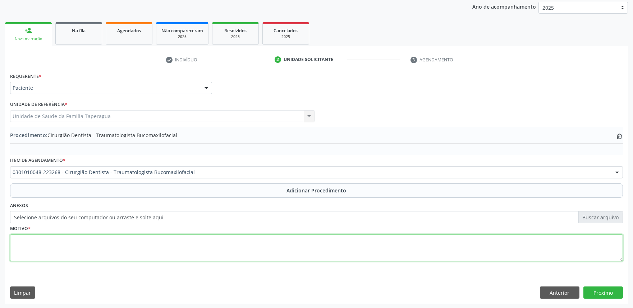
click at [198, 257] on textarea at bounding box center [316, 248] width 613 height 27
type textarea "PACIENTE QUIEXA-SE DE DOR NO ELEMENTO 28, ENCAMINHO PARA AVALIAÇÃO. JÁ COM RX"
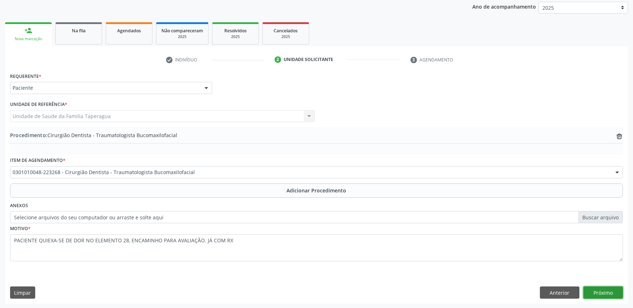
click at [610, 292] on button "Próximo" at bounding box center [603, 293] width 40 height 12
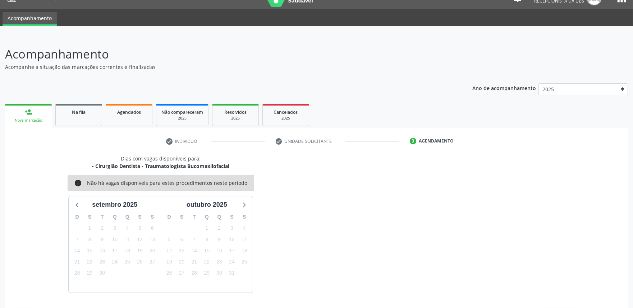
scroll to position [35, 0]
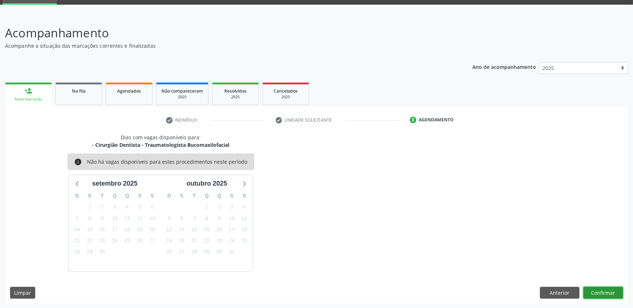
click at [610, 292] on button "Confirmar" at bounding box center [603, 293] width 40 height 12
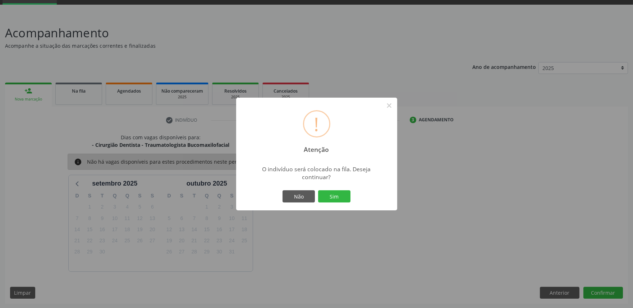
click at [318, 190] on button "Sim" at bounding box center [334, 196] width 32 height 12
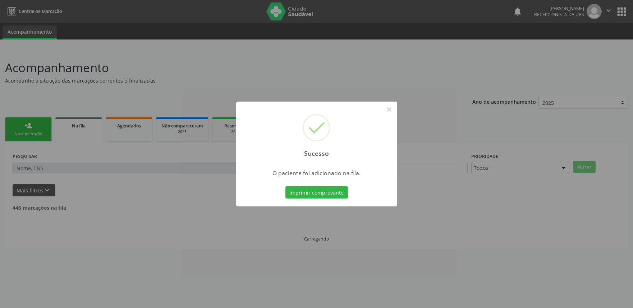
scroll to position [0, 0]
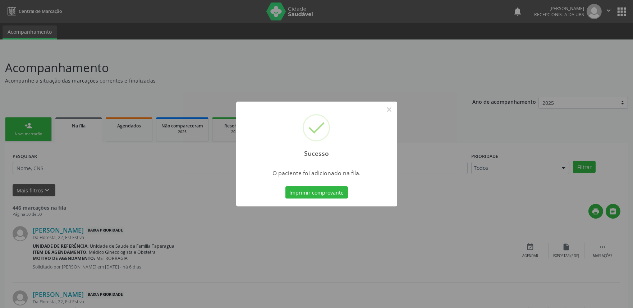
click at [152, 167] on div "Sucesso × O paciente foi adicionado na fila. Imprimir comprovante Cancel" at bounding box center [316, 154] width 633 height 308
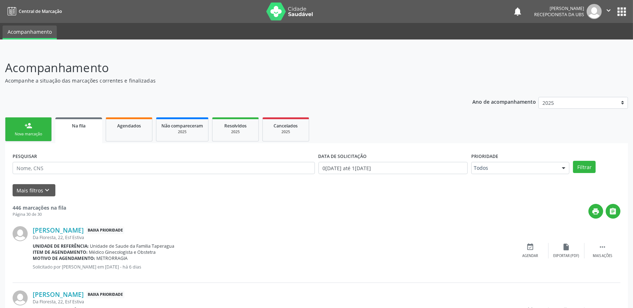
click at [23, 128] on link "person_add Nova marcação" at bounding box center [28, 129] width 47 height 24
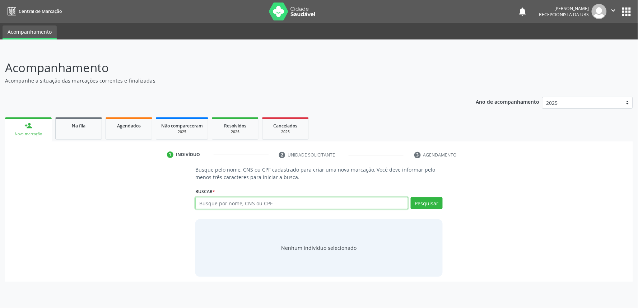
click at [220, 207] on input "text" at bounding box center [301, 203] width 213 height 12
paste input "700504349331352"
type input "700504349331352"
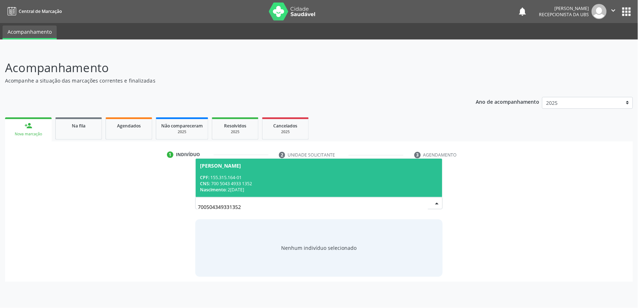
click at [250, 177] on div "CPF: 155.315.164-01" at bounding box center [319, 178] width 238 height 6
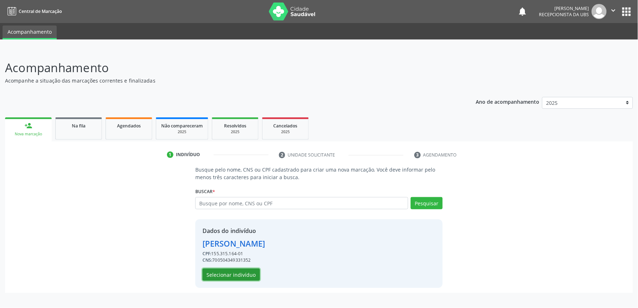
click at [236, 275] on button "Selecionar indivíduo" at bounding box center [231, 275] width 57 height 12
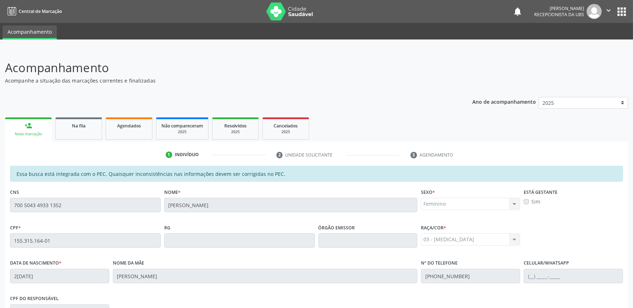
scroll to position [112, 0]
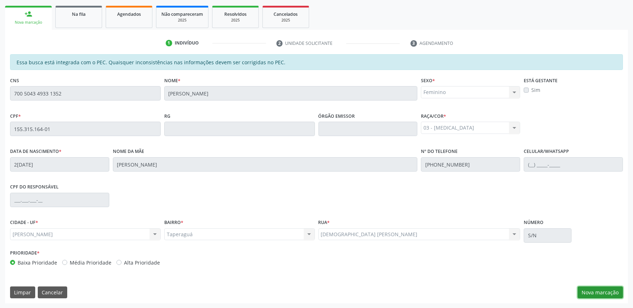
click at [609, 293] on button "Nova marcação" at bounding box center [599, 293] width 45 height 12
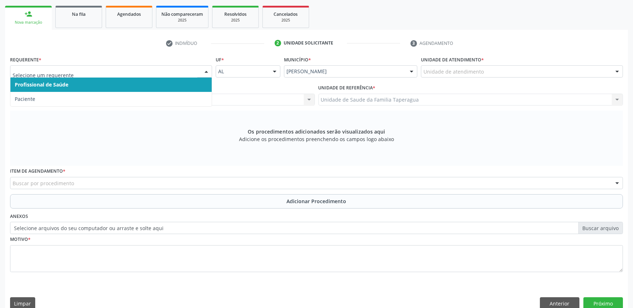
click at [209, 72] on div at bounding box center [206, 72] width 11 height 12
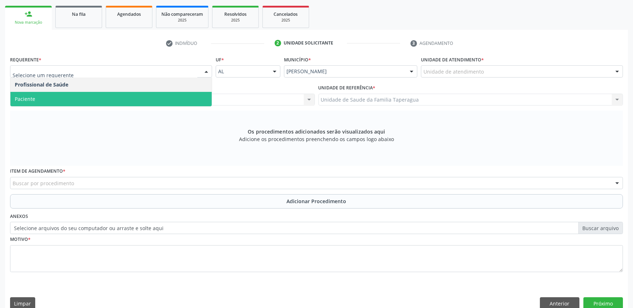
click at [192, 94] on span "Paciente" at bounding box center [110, 99] width 201 height 14
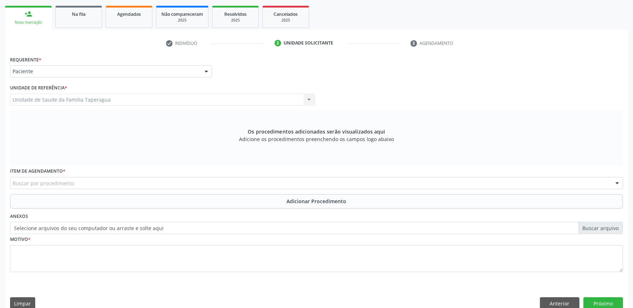
click at [183, 184] on div "Buscar por procedimento" at bounding box center [316, 183] width 613 height 12
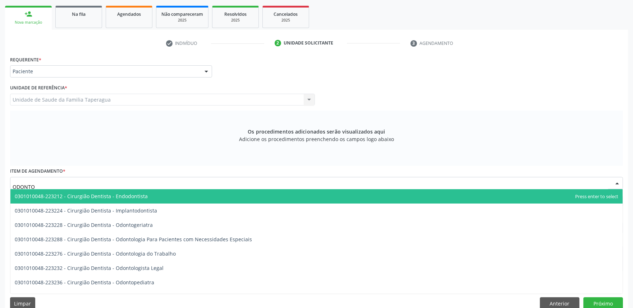
type input "ODONTOP"
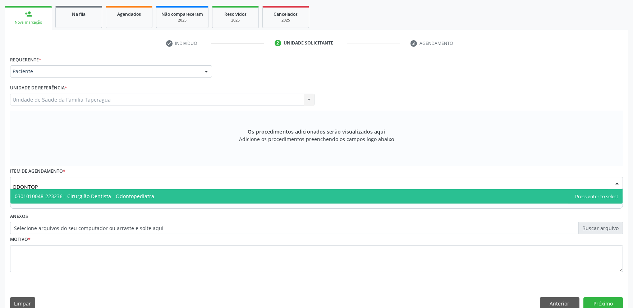
click at [184, 193] on span "0301010048-223236 - Cirurgião Dentista - Odontopediatra" at bounding box center [316, 196] width 612 height 14
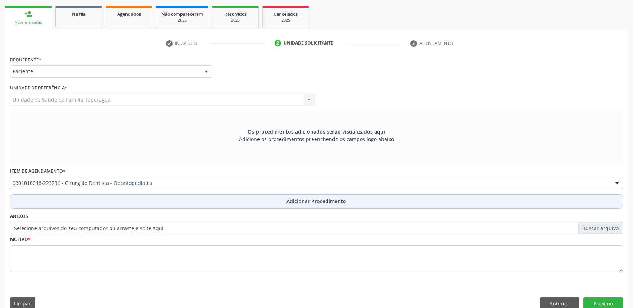
click at [184, 197] on button "Adicionar Procedimento" at bounding box center [316, 201] width 613 height 14
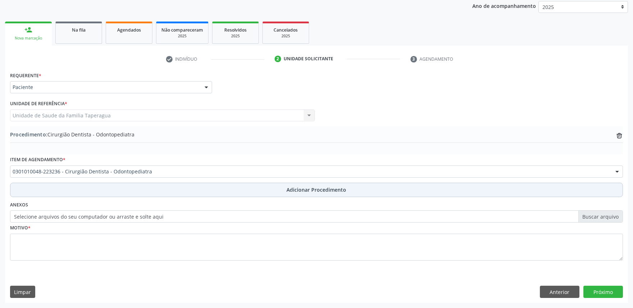
scroll to position [95, 0]
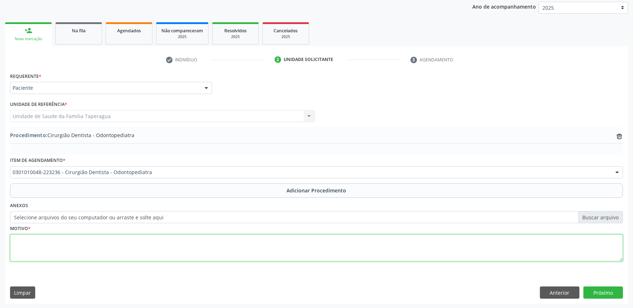
click at [180, 245] on textarea at bounding box center [316, 248] width 613 height 27
click at [84, 240] on textarea "CÁRIE PROFUNDA ELEMENTO 65 E 75. INICIO DE ABCESSO NO ELEMENTO 75." at bounding box center [316, 248] width 613 height 27
type textarea "CÁRIE PROFUNDA ELEMENTOS 65 E 75. INICIO DE ABCESSO NO ELEMENTO 75."
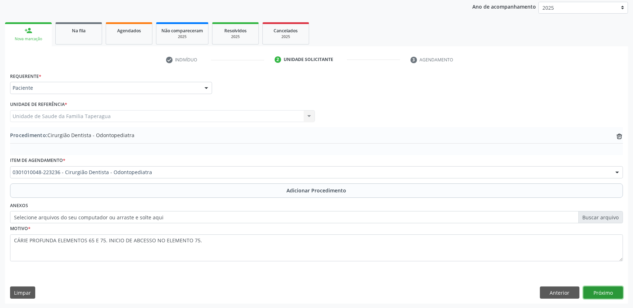
click at [605, 297] on button "Próximo" at bounding box center [603, 293] width 40 height 12
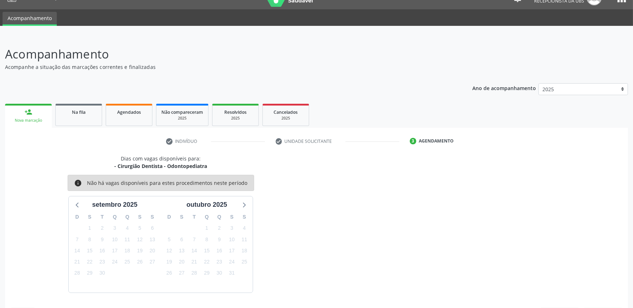
scroll to position [35, 0]
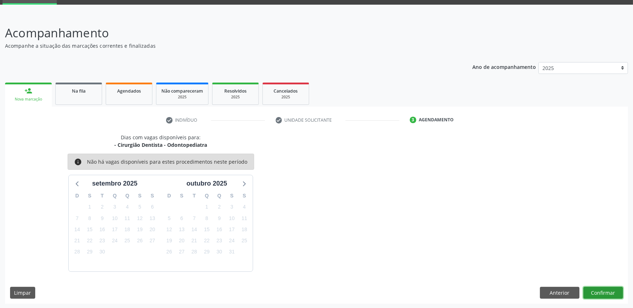
click at [605, 297] on button "Confirmar" at bounding box center [603, 293] width 40 height 12
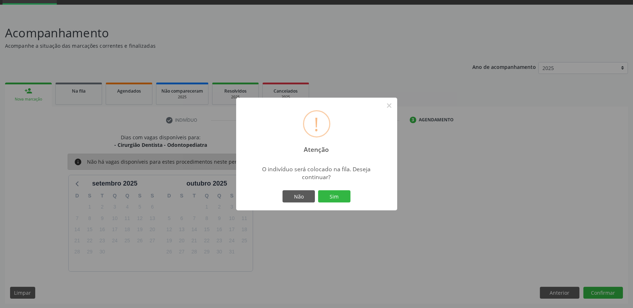
click at [318, 190] on button "Sim" at bounding box center [334, 196] width 32 height 12
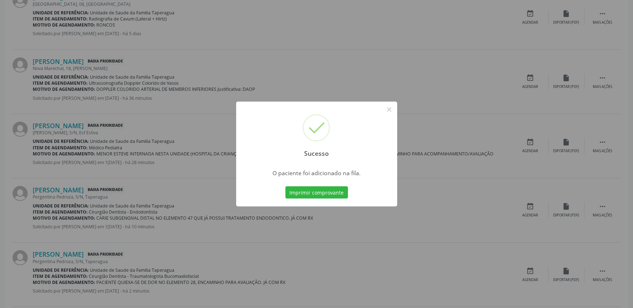
scroll to position [716, 0]
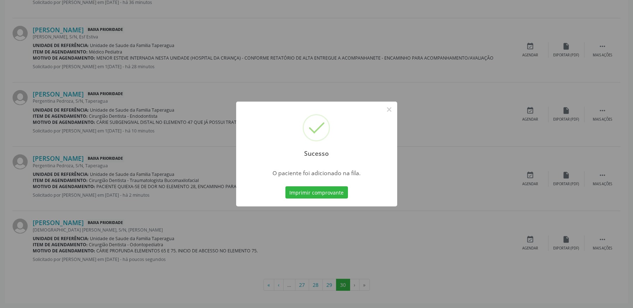
click at [547, 150] on div "Sucesso × O paciente foi adicionado na fila. Imprimir comprovante Cancel" at bounding box center [316, 154] width 633 height 308
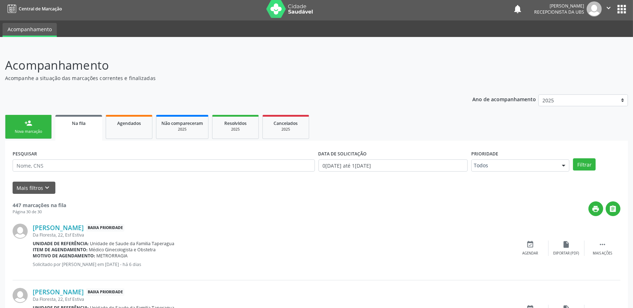
scroll to position [0, 0]
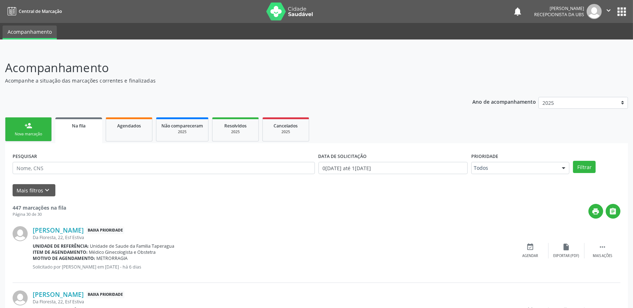
click at [28, 126] on div "person_add" at bounding box center [28, 126] width 8 height 8
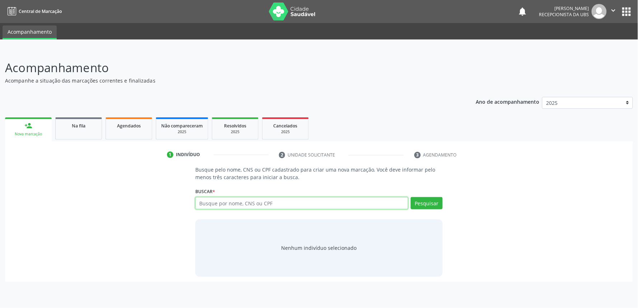
click at [272, 200] on input "text" at bounding box center [301, 203] width 213 height 12
paste input "700502593025654"
type input "700502593025654"
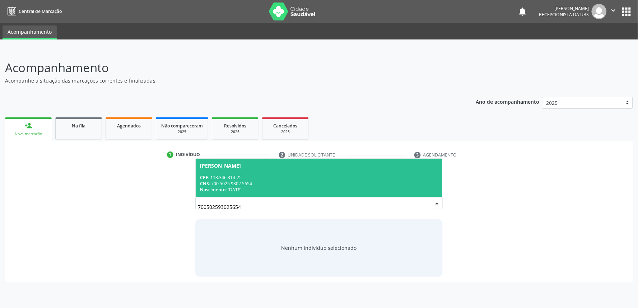
click at [282, 164] on div "[PERSON_NAME]" at bounding box center [319, 166] width 238 height 6
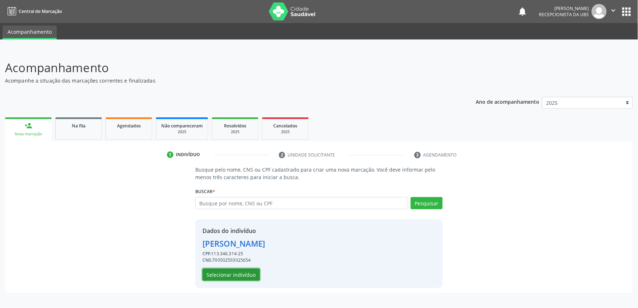
click at [230, 271] on button "Selecionar indivíduo" at bounding box center [231, 275] width 57 height 12
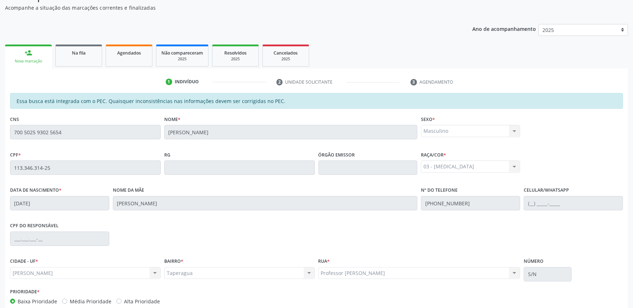
scroll to position [112, 0]
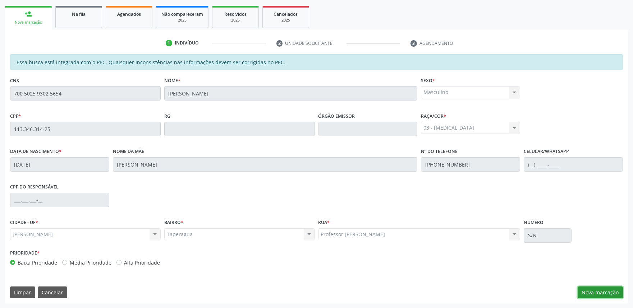
click at [596, 296] on button "Nova marcação" at bounding box center [599, 293] width 45 height 12
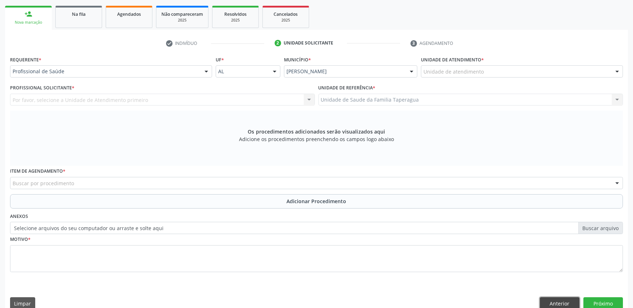
click at [557, 297] on button "Anterior" at bounding box center [560, 303] width 40 height 12
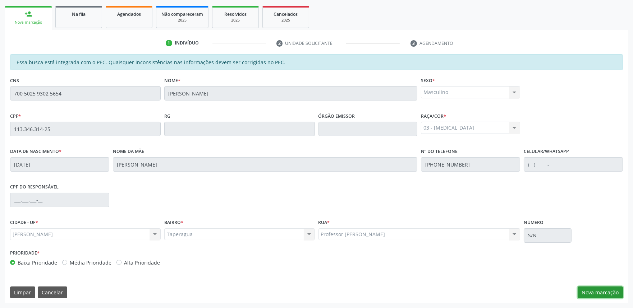
click at [604, 295] on button "Nova marcação" at bounding box center [599, 293] width 45 height 12
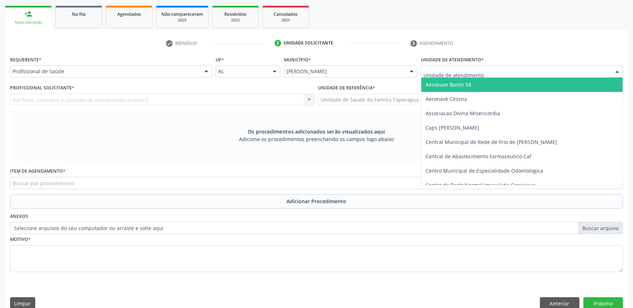
click at [561, 74] on div at bounding box center [522, 71] width 202 height 12
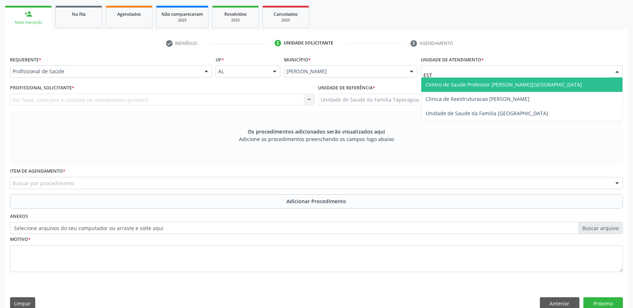
type input "ESTA"
click at [554, 84] on span "Centro de Saude Professor [PERSON_NAME][GEOGRAPHIC_DATA]" at bounding box center [521, 85] width 201 height 14
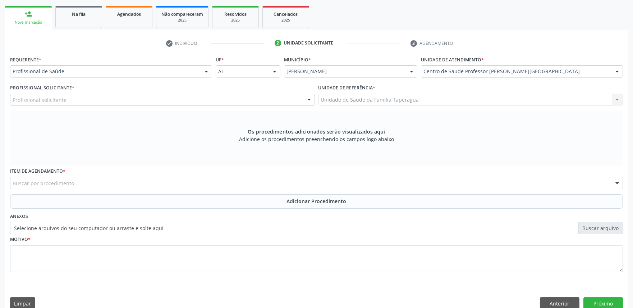
click at [254, 97] on div "Profissional solicitante" at bounding box center [162, 100] width 305 height 12
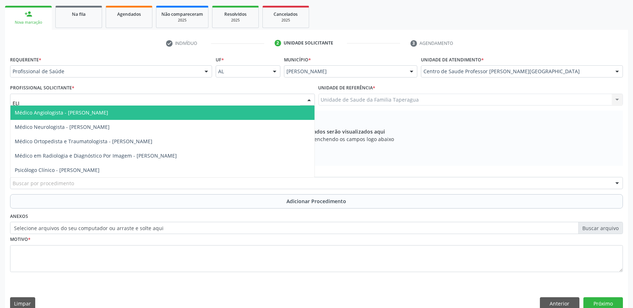
type input "[PERSON_NAME]"
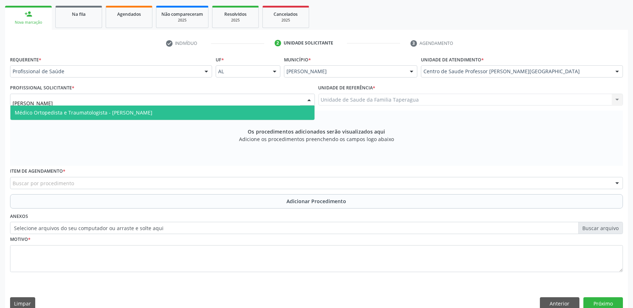
click at [229, 113] on span "Médico Ortopedista e Traumatologista - [PERSON_NAME]" at bounding box center [162, 113] width 304 height 14
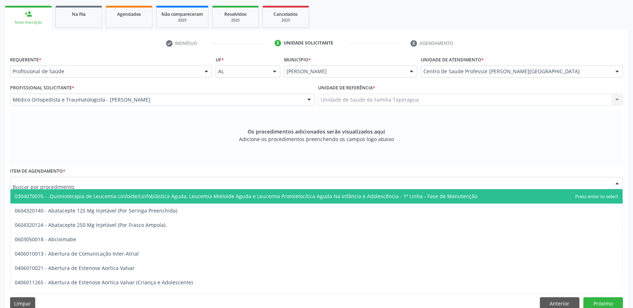
click at [178, 186] on div at bounding box center [316, 183] width 613 height 12
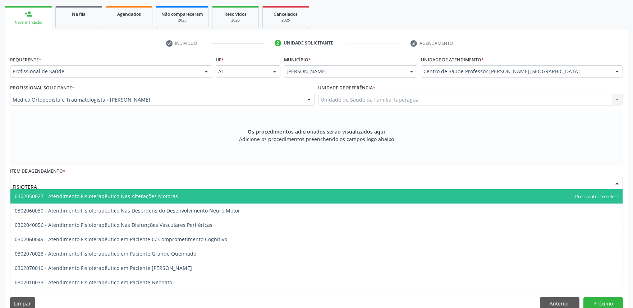
click at [236, 186] on input "FISIOTERA" at bounding box center [310, 187] width 595 height 14
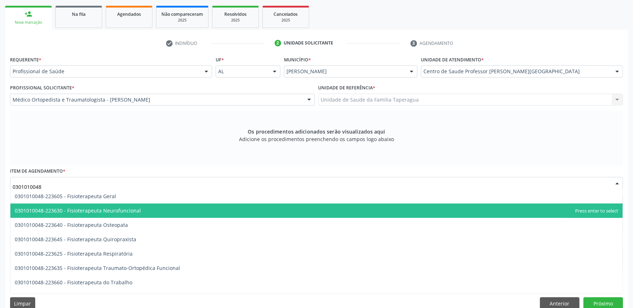
scroll to position [796, 0]
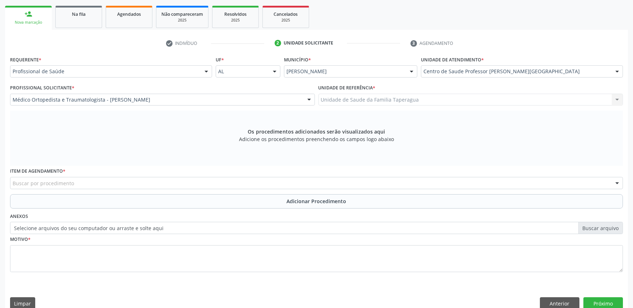
click at [140, 176] on div "Item de agendamento * Buscar por procedimento 0304070076 - .Quimioterapia de Le…" at bounding box center [316, 177] width 613 height 23
click at [139, 182] on div "Buscar por procedimento" at bounding box center [316, 183] width 613 height 12
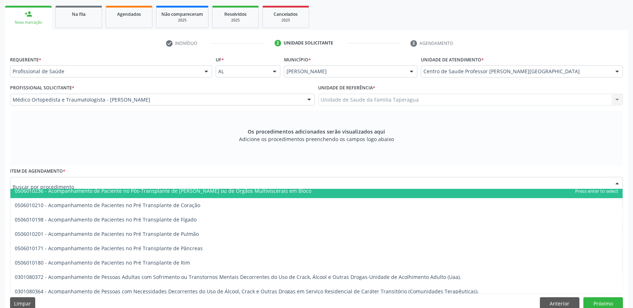
click at [139, 182] on input "text" at bounding box center [310, 187] width 595 height 14
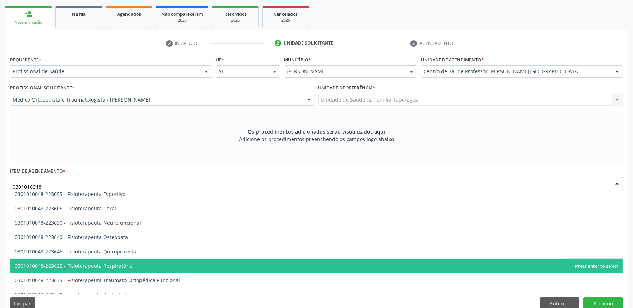
scroll to position [767, 0]
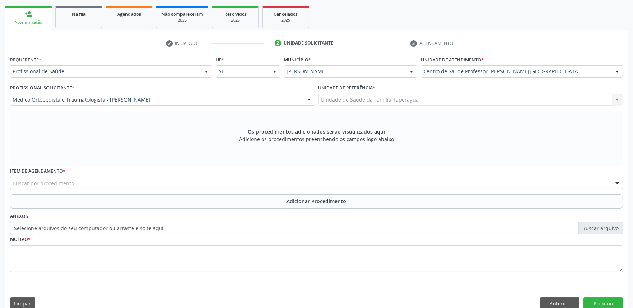
click at [245, 180] on div "Buscar por procedimento" at bounding box center [316, 183] width 613 height 12
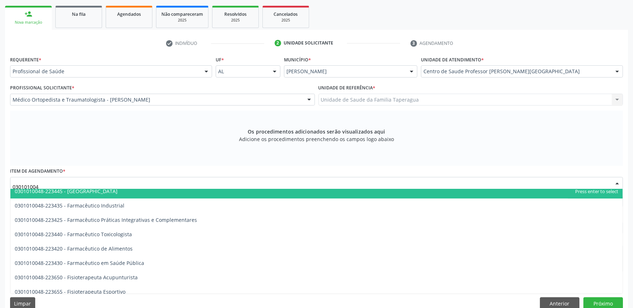
type input "0301010048"
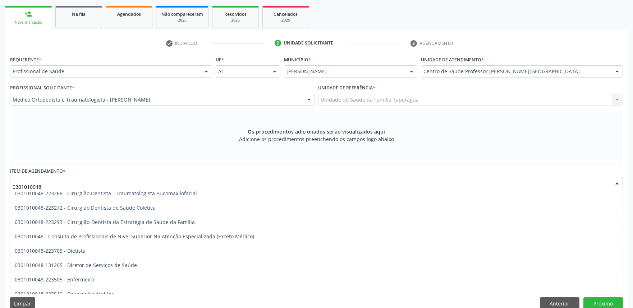
scroll to position [310, 0]
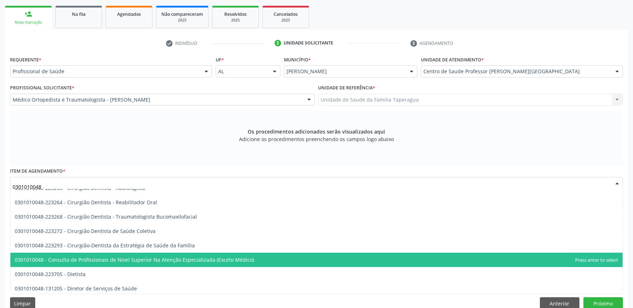
click at [332, 261] on span "0301010048 - Consulta de Profissionais de Nivel Superior Na Atenção Especializa…" at bounding box center [316, 260] width 612 height 14
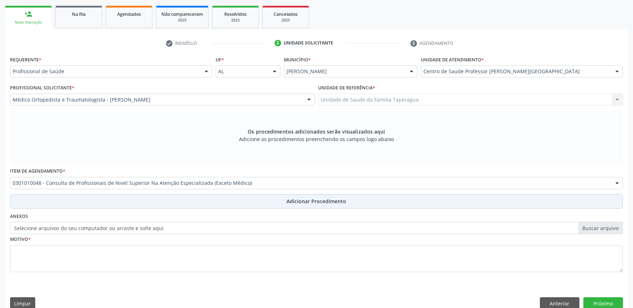
click at [347, 205] on button "Adicionar Procedimento" at bounding box center [316, 201] width 613 height 14
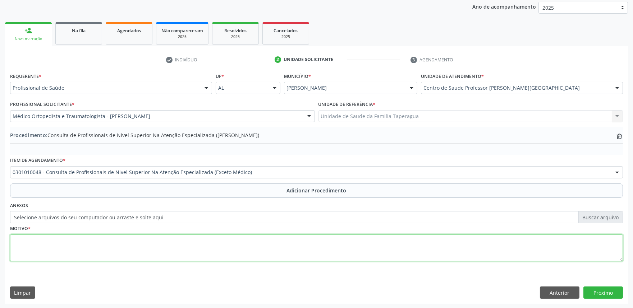
click at [332, 246] on textarea at bounding box center [316, 248] width 613 height 27
type textarea "20 SESSÕES DE FISIOTERAPIA MOTORA PARA OMBRO E JUST: E MESES DE FRATURA DE UMER…"
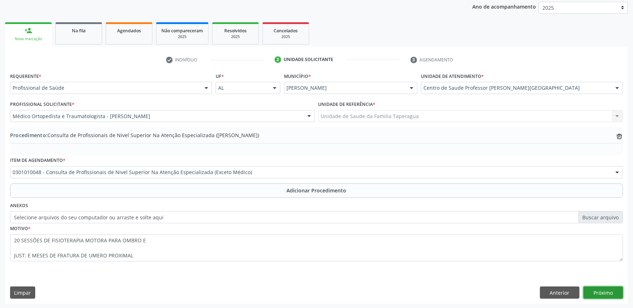
click at [597, 295] on button "Próximo" at bounding box center [603, 293] width 40 height 12
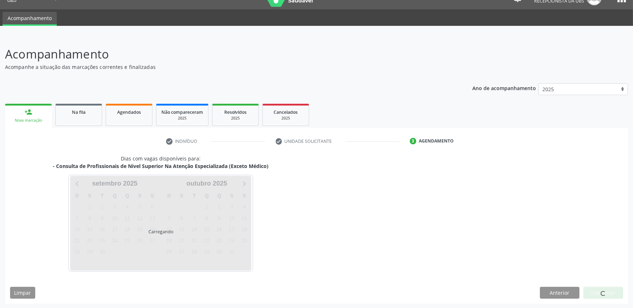
scroll to position [35, 0]
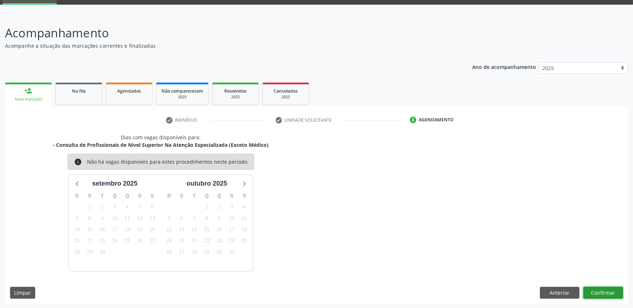
click at [602, 291] on button "Confirmar" at bounding box center [603, 293] width 40 height 12
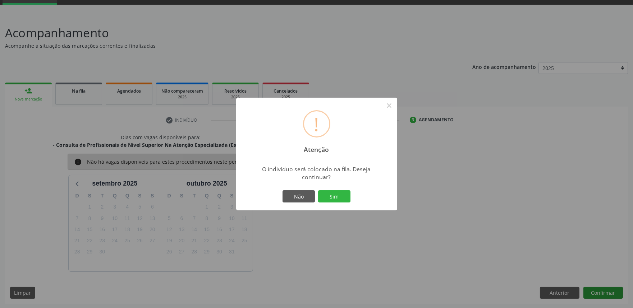
click at [318, 190] on button "Sim" at bounding box center [334, 196] width 32 height 12
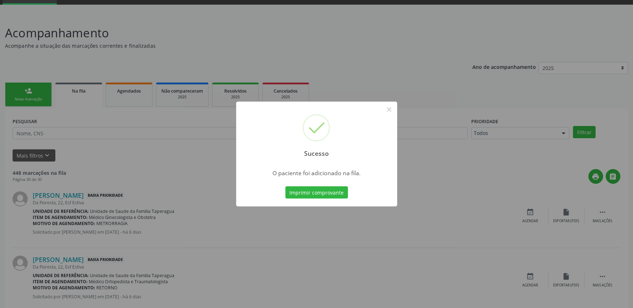
scroll to position [0, 0]
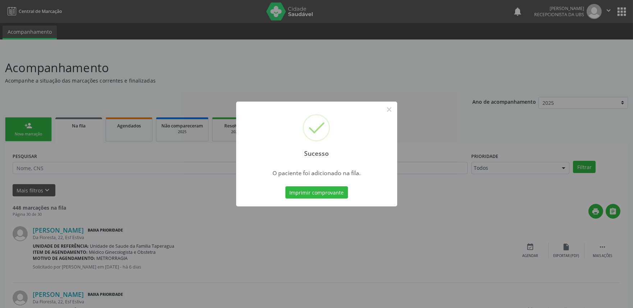
click at [200, 196] on div "Sucesso × O paciente foi adicionado na fila. Imprimir comprovante Cancel" at bounding box center [316, 154] width 633 height 308
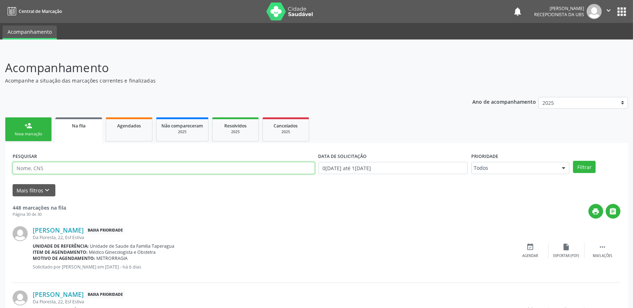
click at [196, 167] on input "text" at bounding box center [164, 168] width 302 height 12
type input "700201476070027"
click at [573, 161] on button "Filtrar" at bounding box center [584, 167] width 23 height 12
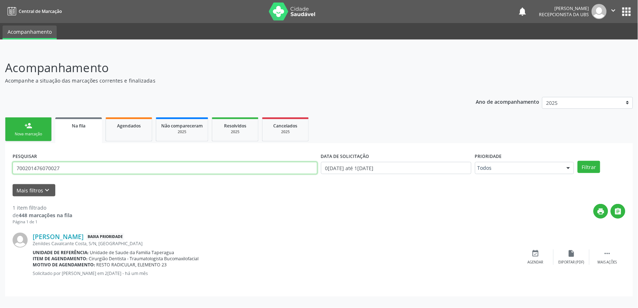
click at [140, 165] on input "700201476070027" at bounding box center [165, 168] width 305 height 12
click at [593, 166] on button "Filtrar" at bounding box center [589, 167] width 23 height 12
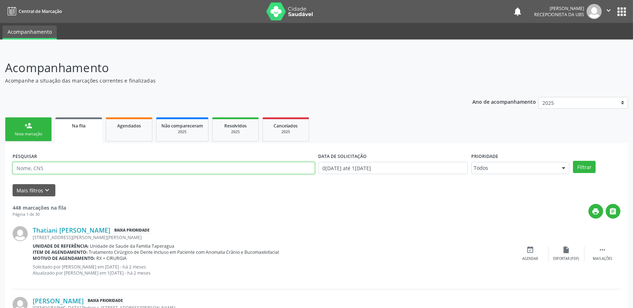
click at [236, 165] on input "text" at bounding box center [164, 168] width 302 height 12
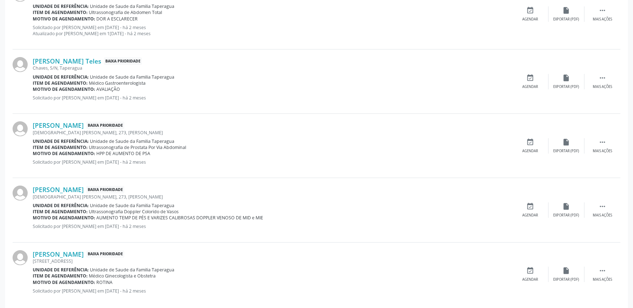
scroll to position [977, 0]
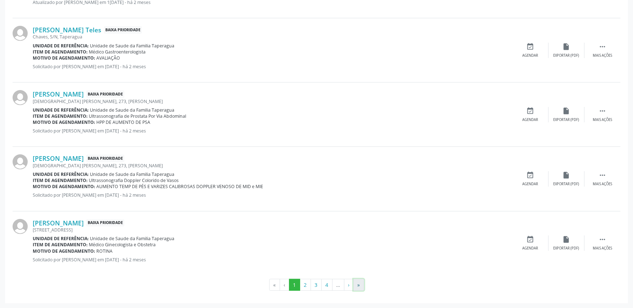
click at [358, 285] on button "»" at bounding box center [358, 285] width 11 height 12
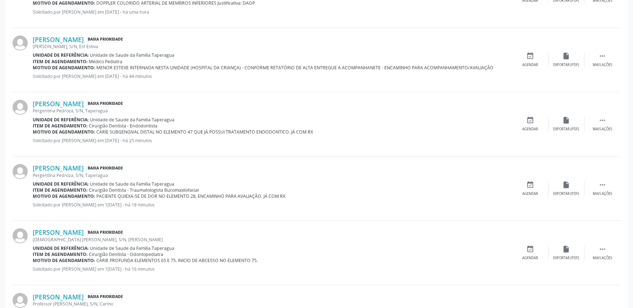
scroll to position [780, 0]
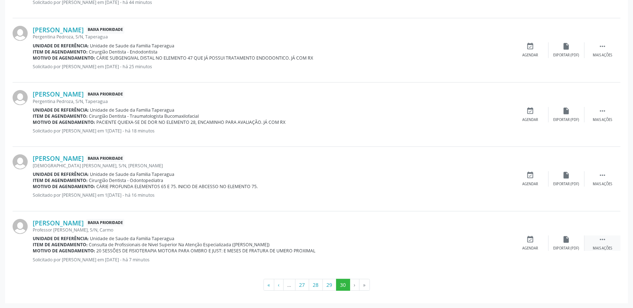
click at [595, 239] on div " Mais ações" at bounding box center [602, 243] width 36 height 15
click at [559, 243] on div "edit Editar" at bounding box center [566, 243] width 36 height 15
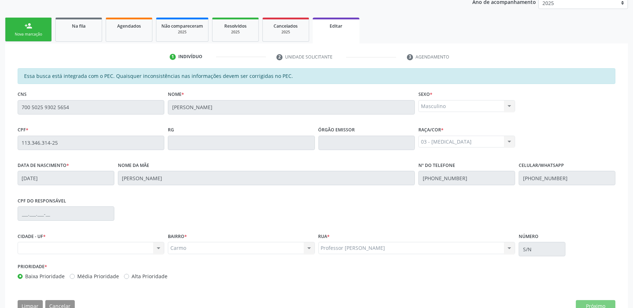
scroll to position [121, 0]
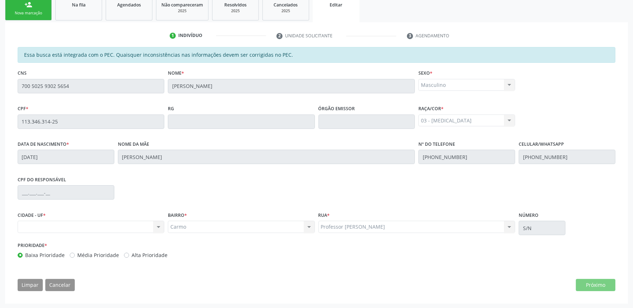
click at [102, 224] on div "Nenhum resultado encontrado para: " " Não há nenhuma opção para ser exibida." at bounding box center [91, 227] width 147 height 12
click at [161, 227] on div "Nenhum resultado encontrado para: " " Não há nenhuma opção para ser exibida." at bounding box center [91, 227] width 147 height 12
click at [130, 227] on div "Nenhum resultado encontrado para: " " Não há nenhuma opção para ser exibida." at bounding box center [91, 227] width 147 height 12
click at [109, 224] on div "Nenhum resultado encontrado para: " " Não há nenhuma opção para ser exibida." at bounding box center [91, 227] width 147 height 12
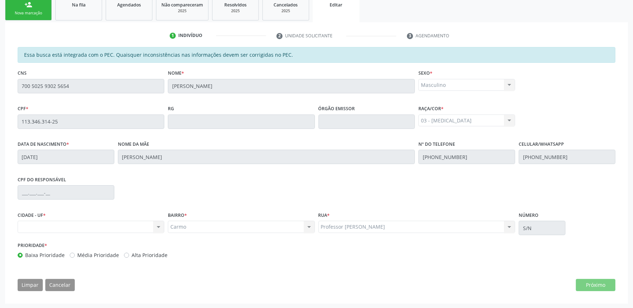
drag, startPoint x: 116, startPoint y: 229, endPoint x: 120, endPoint y: 229, distance: 4.3
click at [120, 229] on div "Nenhum resultado encontrado para: " " Não há nenhuma opção para ser exibida." at bounding box center [91, 227] width 147 height 12
click at [157, 227] on div "Nenhum resultado encontrado para: " " Não há nenhuma opção para ser exibida." at bounding box center [91, 227] width 147 height 12
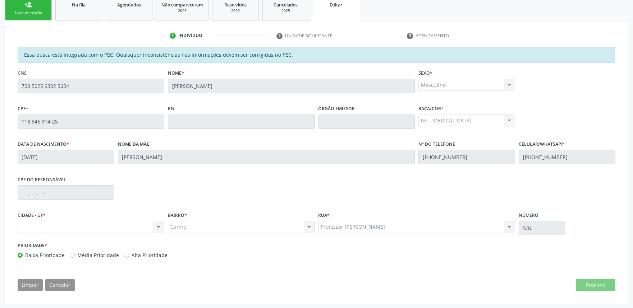
click at [157, 227] on div "Nenhum resultado encontrado para: " " Não há nenhuma opção para ser exibida." at bounding box center [91, 227] width 147 height 12
click at [152, 227] on div "Nenhum resultado encontrado para: " " Não há nenhuma opção para ser exibida." at bounding box center [91, 227] width 147 height 12
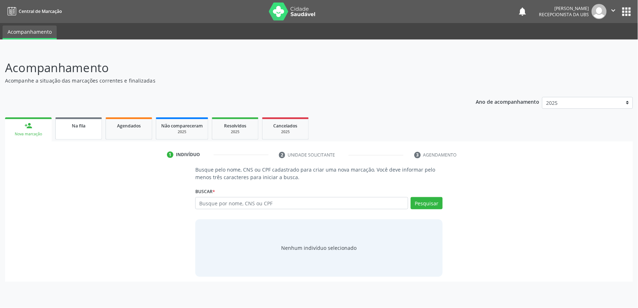
click at [84, 128] on div "Na fila" at bounding box center [79, 126] width 36 height 8
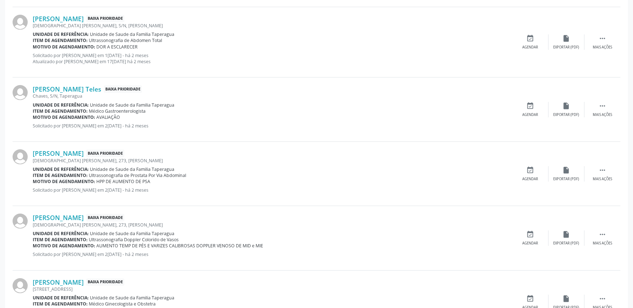
scroll to position [977, 0]
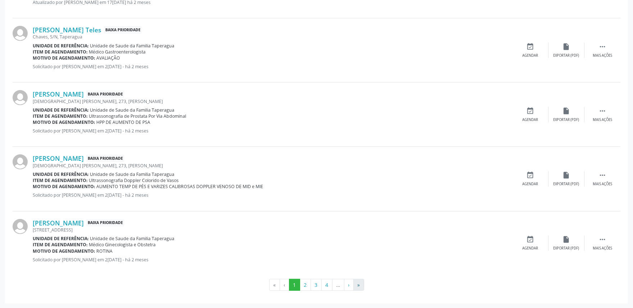
click at [358, 284] on button "»" at bounding box center [358, 285] width 11 height 12
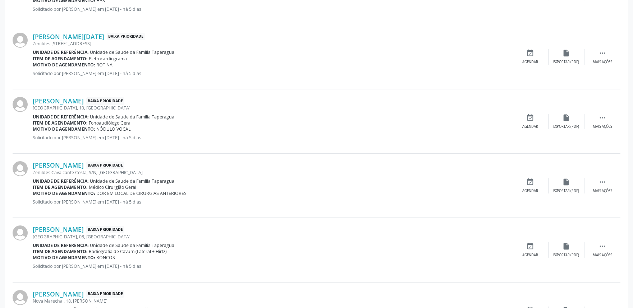
scroll to position [0, 0]
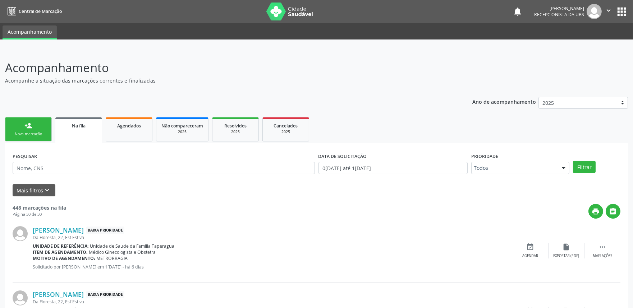
click at [30, 133] on div "Nova marcação" at bounding box center [28, 134] width 36 height 5
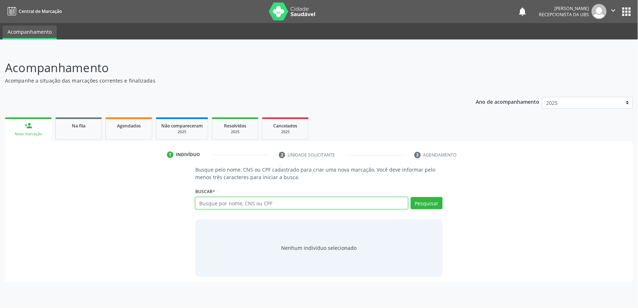
click at [253, 197] on input "text" at bounding box center [301, 203] width 213 height 12
paste input "700505131444454"
type input "700505131444454"
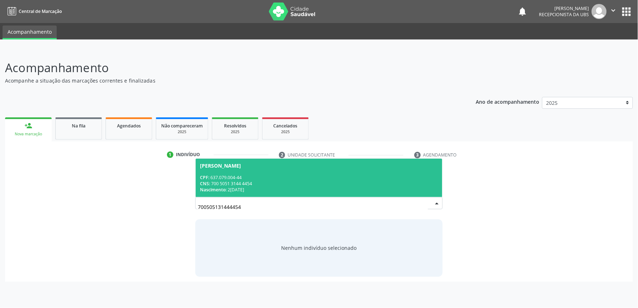
click at [256, 189] on div "Nascimento: 20/08/1967" at bounding box center [319, 190] width 238 height 6
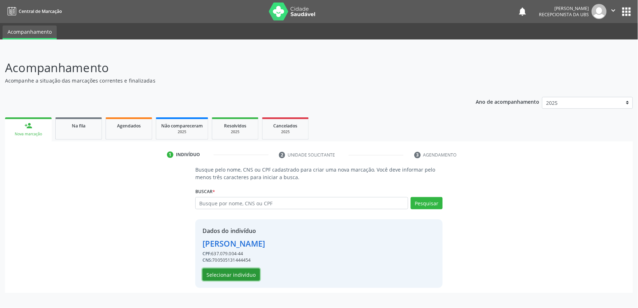
click at [240, 270] on button "Selecionar indivíduo" at bounding box center [231, 275] width 57 height 12
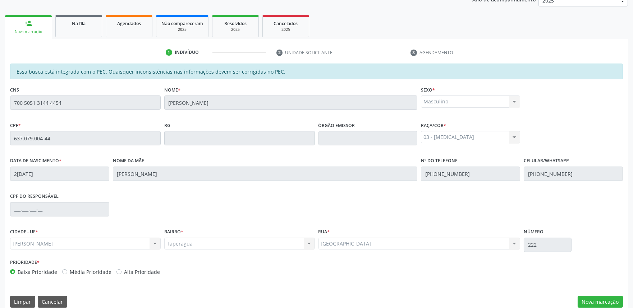
scroll to position [112, 0]
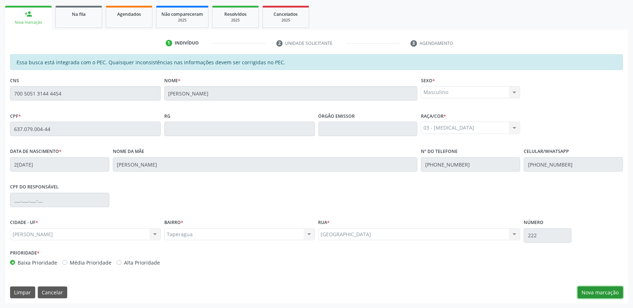
click at [597, 294] on button "Nova marcação" at bounding box center [599, 293] width 45 height 12
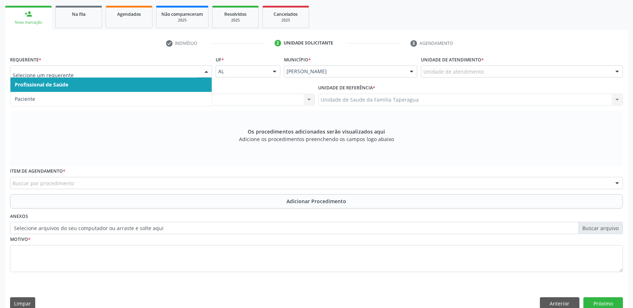
click at [207, 69] on div at bounding box center [206, 72] width 11 height 12
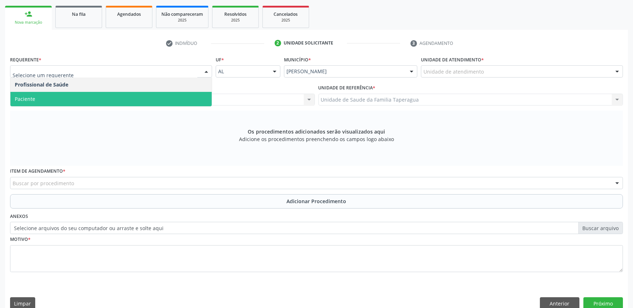
click at [189, 95] on span "Paciente" at bounding box center [110, 99] width 201 height 14
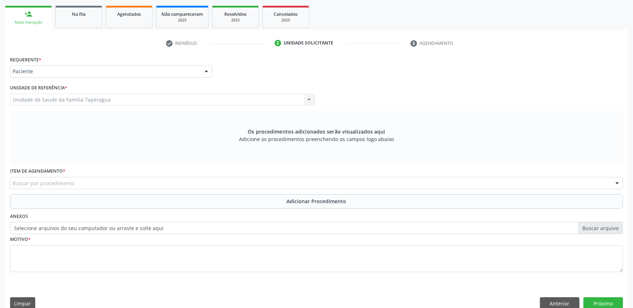
click at [218, 180] on div "Buscar por procedimento" at bounding box center [316, 183] width 613 height 12
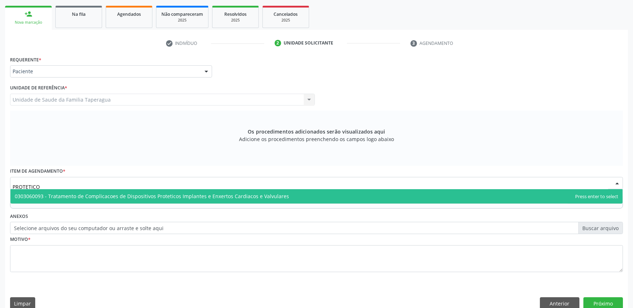
click at [401, 186] on input "PROTETICO" at bounding box center [310, 187] width 595 height 14
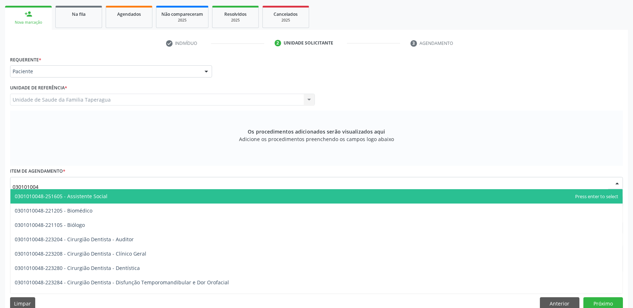
type input "0301010048"
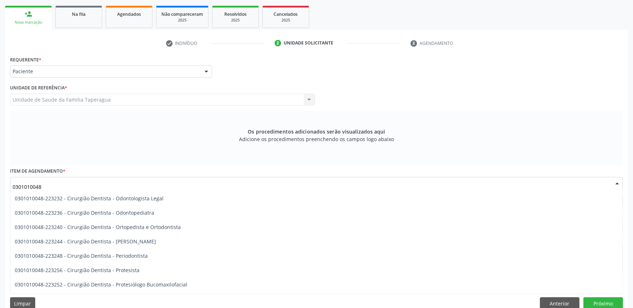
scroll to position [211, 0]
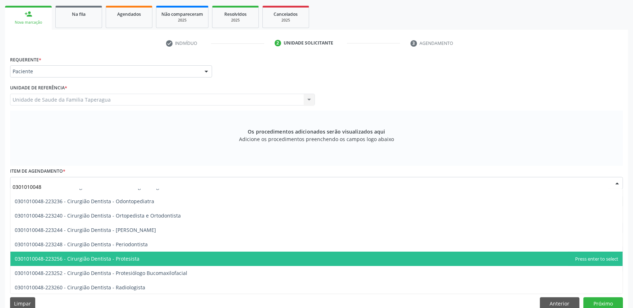
click at [258, 257] on span "0301010048-223256 - Cirurgião Dentista - Protesista" at bounding box center [316, 259] width 612 height 14
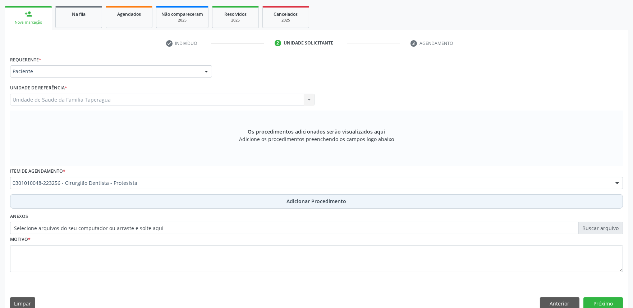
click at [299, 202] on span "Adicionar Procedimento" at bounding box center [317, 202] width 60 height 8
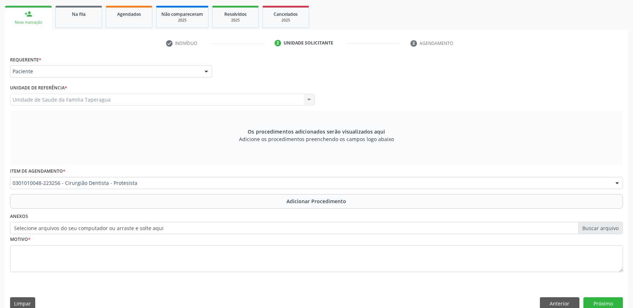
scroll to position [95, 0]
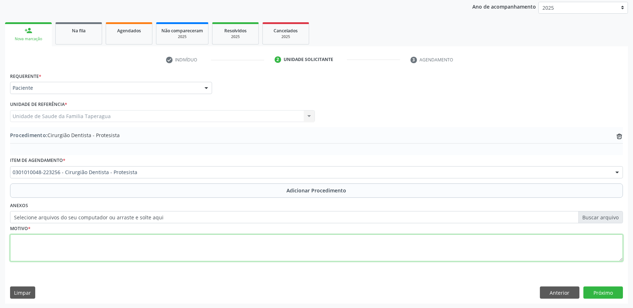
click at [288, 241] on textarea at bounding box center [316, 248] width 613 height 27
type textarea "K081"
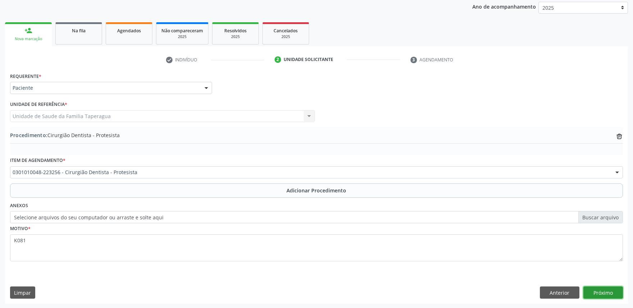
click at [593, 290] on button "Próximo" at bounding box center [603, 293] width 40 height 12
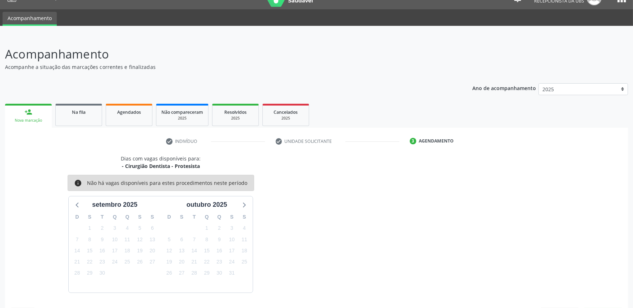
scroll to position [35, 0]
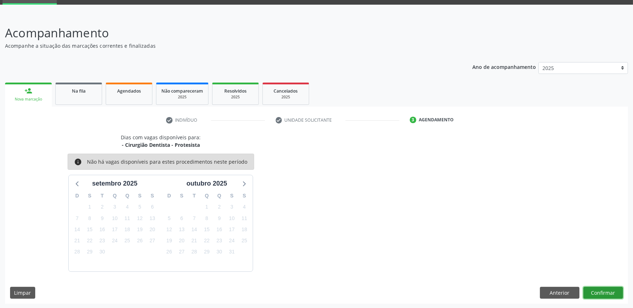
click at [593, 290] on button "Confirmar" at bounding box center [603, 293] width 40 height 12
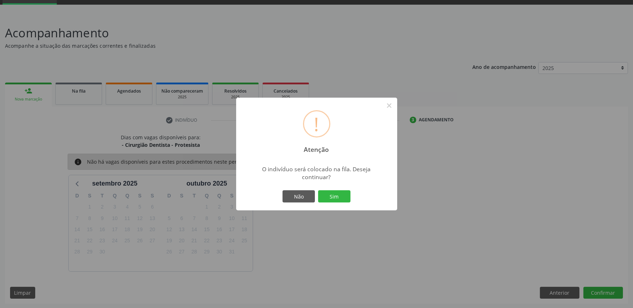
click at [318, 190] on button "Sim" at bounding box center [334, 196] width 32 height 12
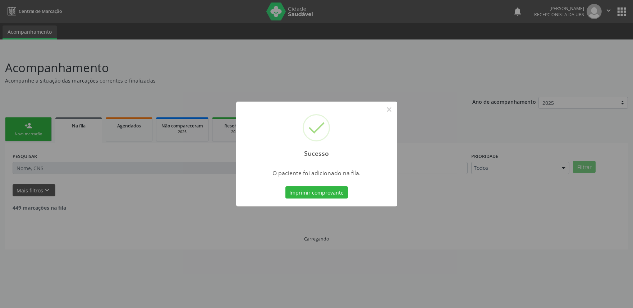
scroll to position [0, 0]
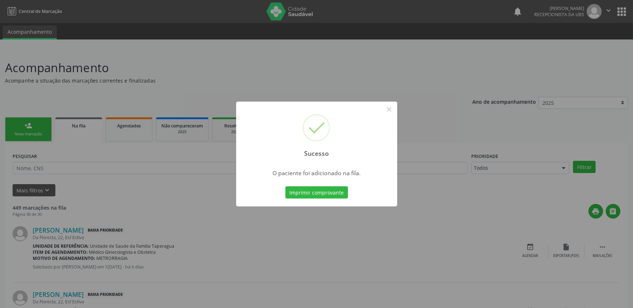
click at [552, 221] on div "Sucesso × O paciente foi adicionado na fila. Imprimir comprovante Cancel" at bounding box center [316, 154] width 633 height 308
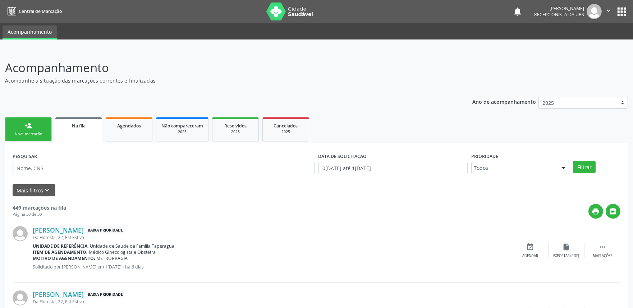
click at [37, 124] on link "person_add Nova marcação" at bounding box center [28, 129] width 47 height 24
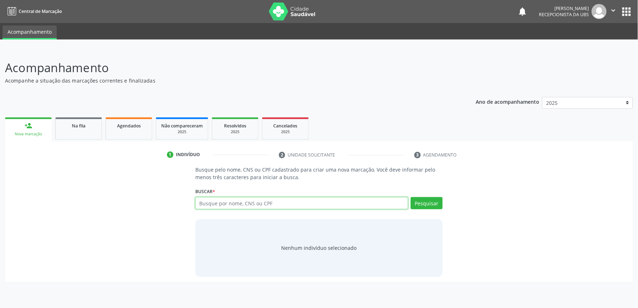
click at [223, 200] on input "text" at bounding box center [301, 203] width 213 height 12
paste input "702604245353746"
type input "702604245353746"
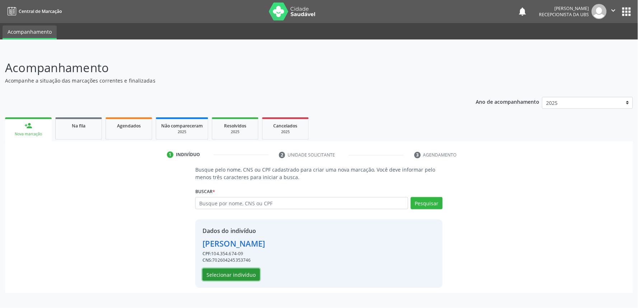
click at [249, 276] on button "Selecionar indivíduo" at bounding box center [231, 275] width 57 height 12
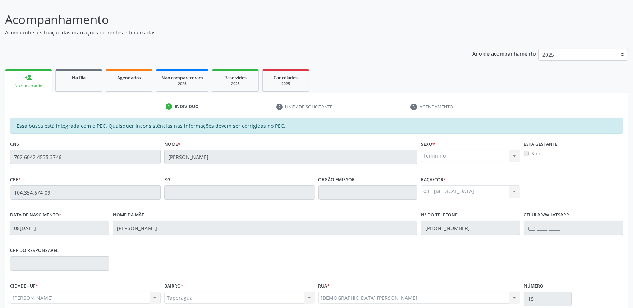
scroll to position [112, 0]
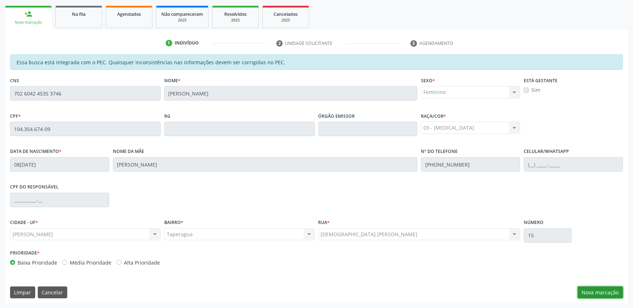
click at [616, 291] on button "Nova marcação" at bounding box center [599, 293] width 45 height 12
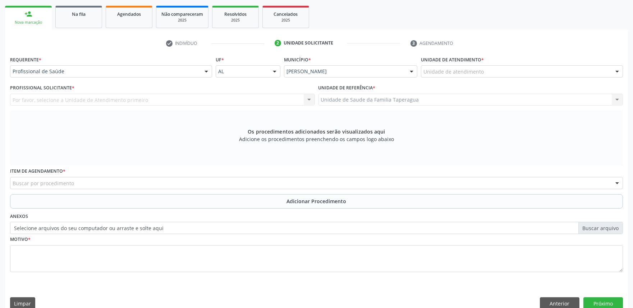
click at [501, 74] on div "Unidade de atendimento" at bounding box center [522, 71] width 202 height 12
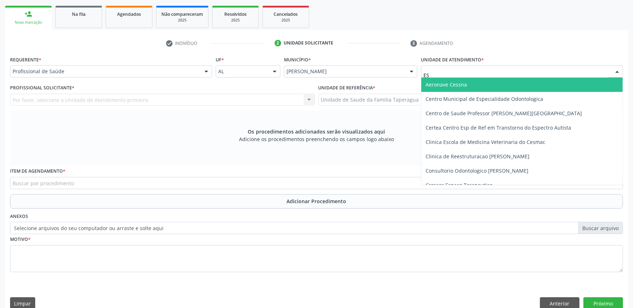
type input "E"
type input "TAP"
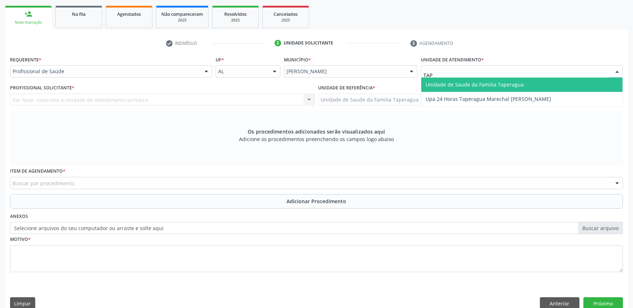
click at [502, 82] on span "Unidade de Saude da Familia Taperagua" at bounding box center [474, 84] width 98 height 7
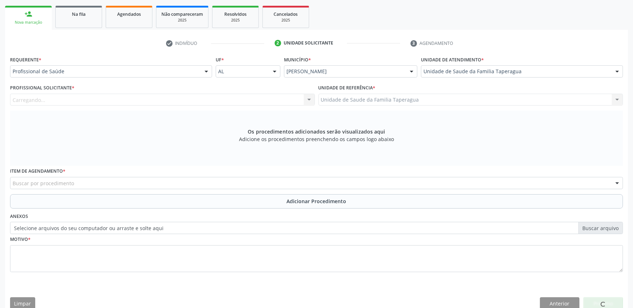
click at [243, 100] on div "Carregando... Nenhum resultado encontrado para: " " Não há nenhuma opção para s…" at bounding box center [162, 100] width 305 height 12
click at [243, 100] on div "Profissional solicitante" at bounding box center [162, 100] width 305 height 12
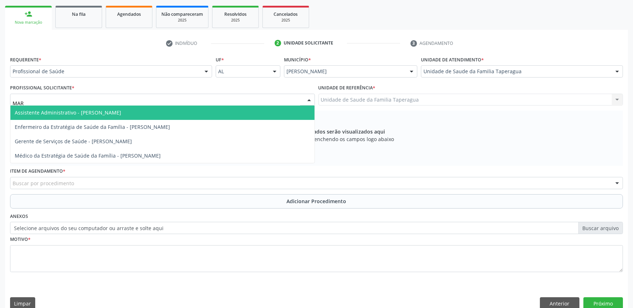
type input "MART"
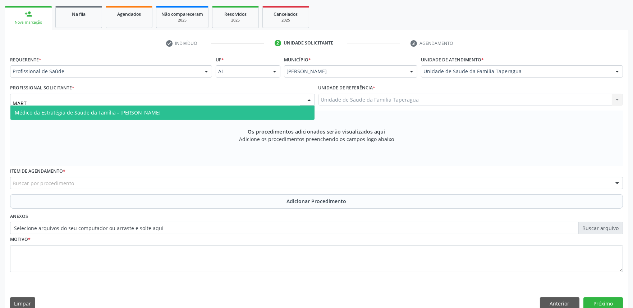
click at [242, 115] on span "Médico da Estratégia de Saúde da Família - Martina Toledo Valadao" at bounding box center [162, 113] width 304 height 14
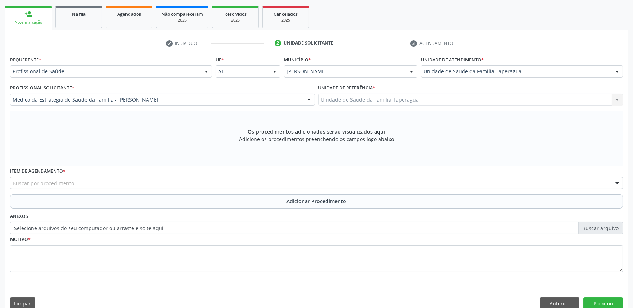
click at [215, 183] on div "Buscar por procedimento" at bounding box center [316, 183] width 613 height 12
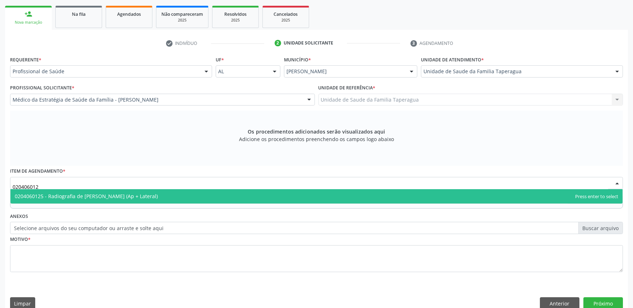
type input "0204060125"
click at [215, 195] on span "0204060125 - Radiografia de [PERSON_NAME] (Ap + Lateral)" at bounding box center [316, 196] width 612 height 14
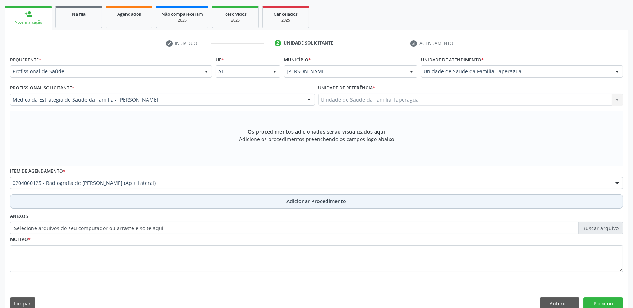
click at [214, 206] on button "Adicionar Procedimento" at bounding box center [316, 201] width 613 height 14
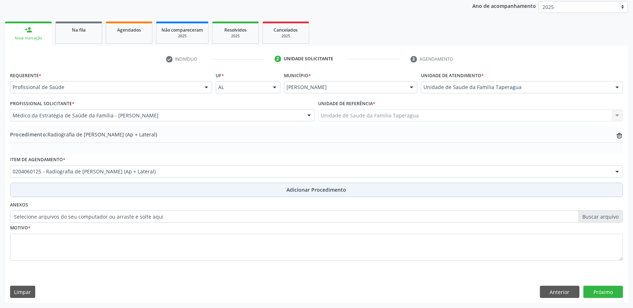
scroll to position [95, 0]
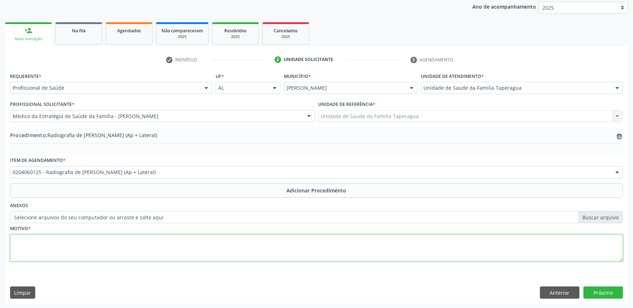
click at [212, 244] on textarea at bounding box center [316, 248] width 613 height 27
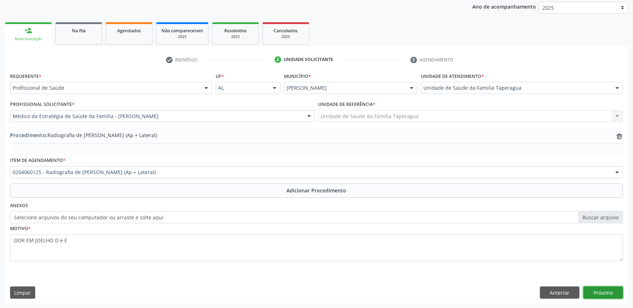
click at [605, 290] on button "Próximo" at bounding box center [603, 293] width 40 height 12
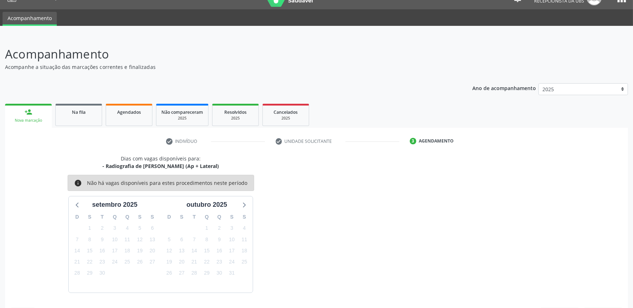
scroll to position [35, 0]
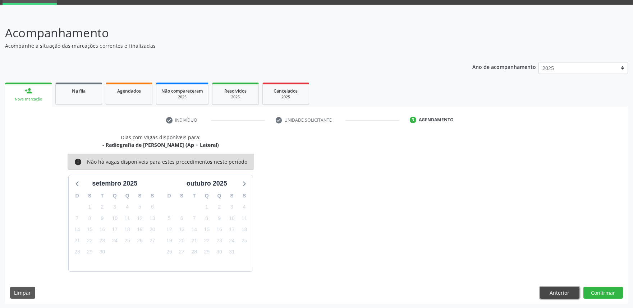
click at [563, 287] on button "Anterior" at bounding box center [560, 293] width 40 height 12
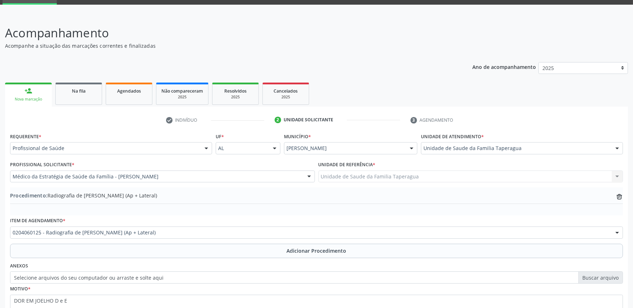
scroll to position [95, 0]
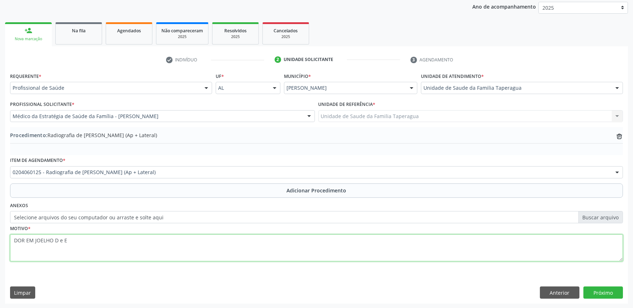
click at [51, 239] on textarea "DOR EM JOELHO D e E" at bounding box center [316, 248] width 613 height 27
type textarea "DOR EM JOELHOS D e E"
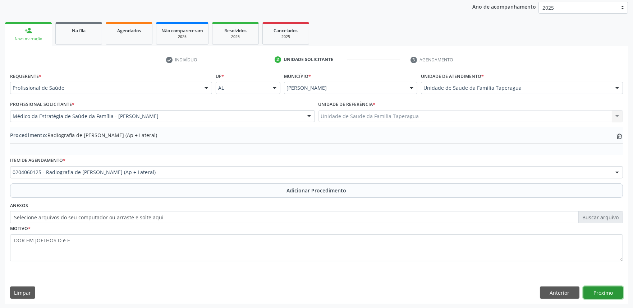
click at [609, 289] on button "Próximo" at bounding box center [603, 293] width 40 height 12
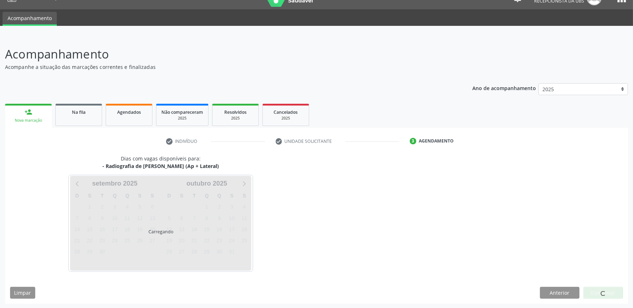
scroll to position [35, 0]
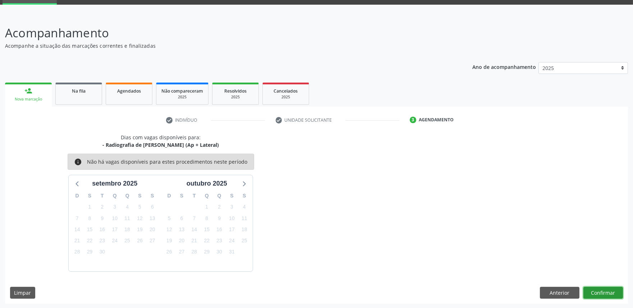
click at [609, 289] on button "Confirmar" at bounding box center [603, 293] width 40 height 12
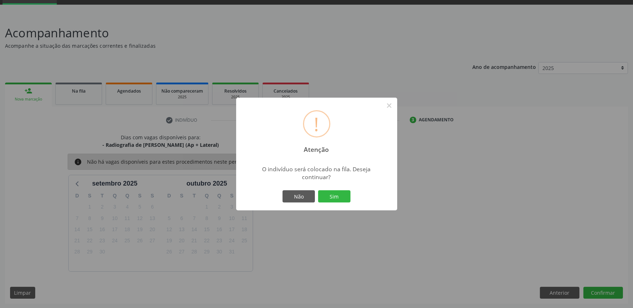
click at [318, 190] on button "Sim" at bounding box center [334, 196] width 32 height 12
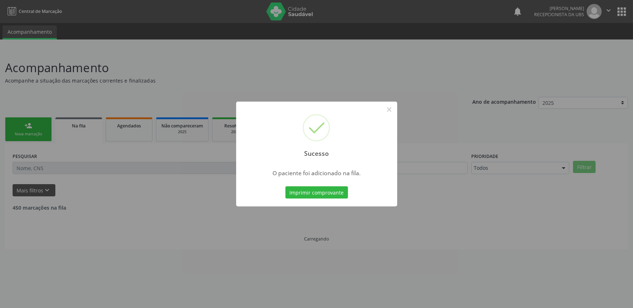
scroll to position [0, 0]
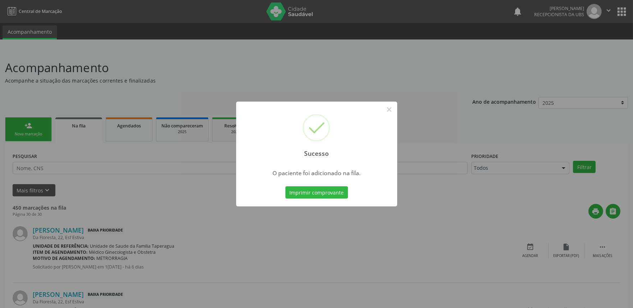
click at [463, 190] on div "Sucesso × O paciente foi adicionado na fila. Imprimir comprovante Cancel" at bounding box center [316, 154] width 633 height 308
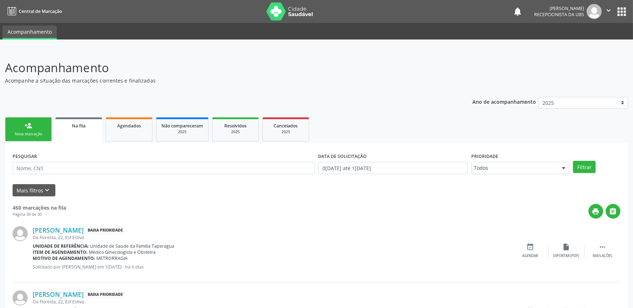
click at [41, 132] on div "Nova marcação" at bounding box center [28, 134] width 36 height 5
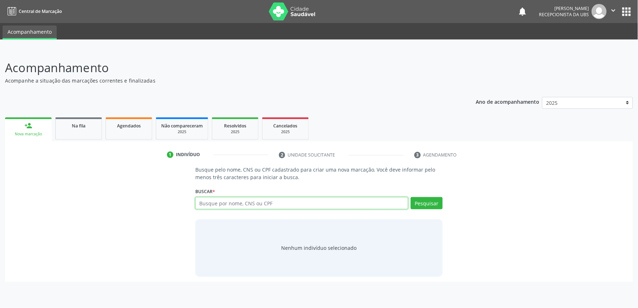
click at [231, 203] on input "text" at bounding box center [301, 203] width 213 height 12
paste input "703005861294770"
type input "703005861294770"
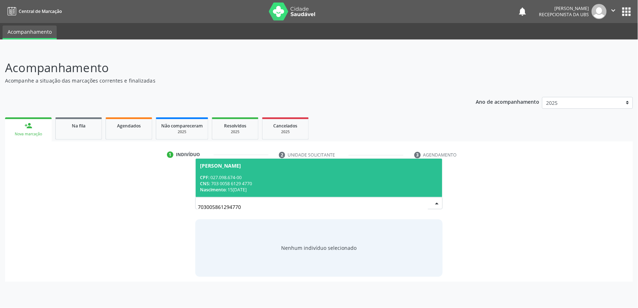
click at [263, 185] on div "CNS: 703 0058 6129 4770" at bounding box center [319, 184] width 238 height 6
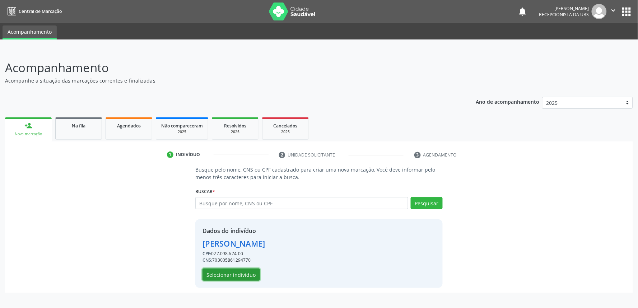
click at [230, 270] on button "Selecionar indivíduo" at bounding box center [231, 275] width 57 height 12
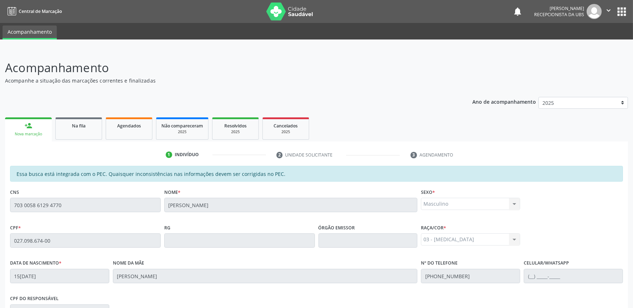
scroll to position [112, 0]
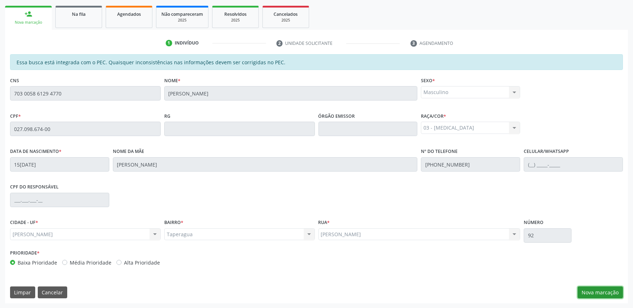
click at [615, 289] on button "Nova marcação" at bounding box center [599, 293] width 45 height 12
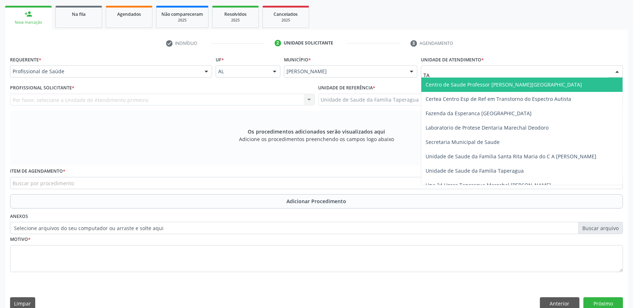
type input "TAP"
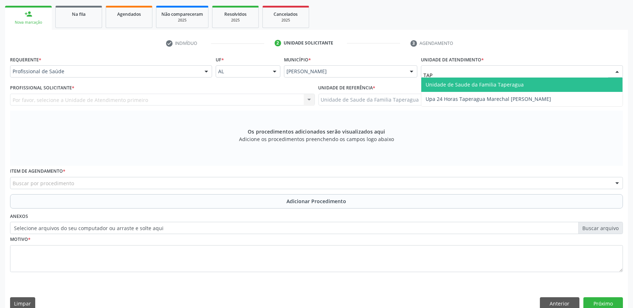
click at [471, 84] on span "Unidade de Saude da Familia Taperagua" at bounding box center [474, 84] width 98 height 7
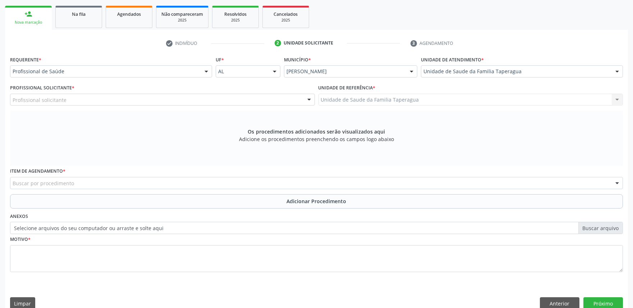
click at [214, 102] on div "Profissional solicitante" at bounding box center [162, 100] width 305 height 12
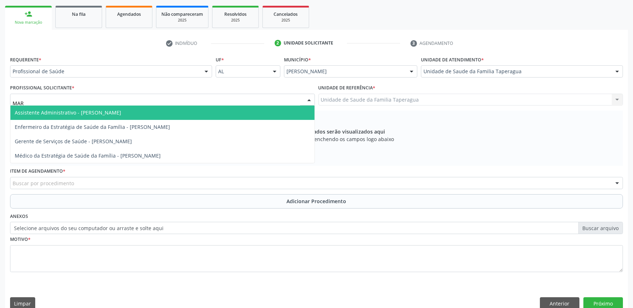
type input "MART"
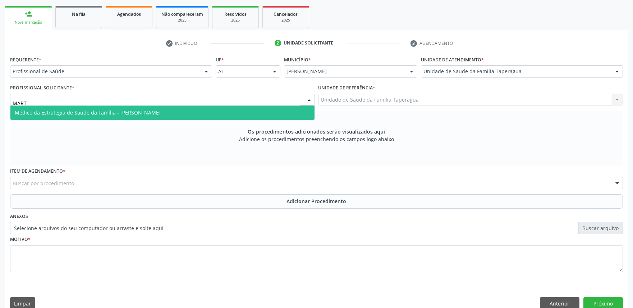
click at [211, 110] on span "Médico da Estratégia de Saúde da Família - Martina Toledo Valadao" at bounding box center [162, 113] width 304 height 14
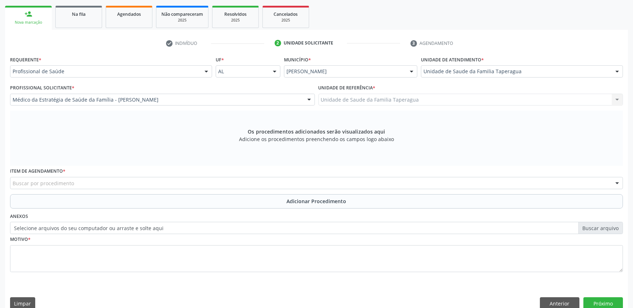
click at [178, 180] on div "Buscar por procedimento" at bounding box center [316, 183] width 613 height 12
drag, startPoint x: 113, startPoint y: 185, endPoint x: 0, endPoint y: 196, distance: 113.7
click at [0, 196] on div "Acompanhamento Acompanhe a situação das marcações correntes e finalizadas Relat…" at bounding box center [316, 129] width 633 height 382
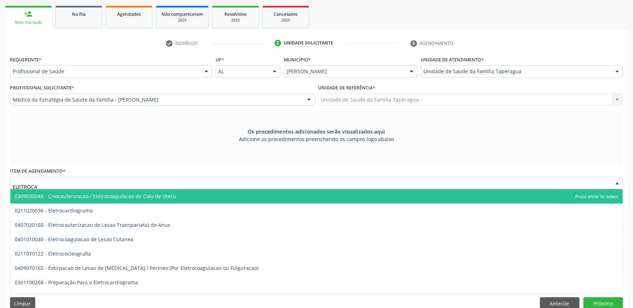
type input "ELETROCAR"
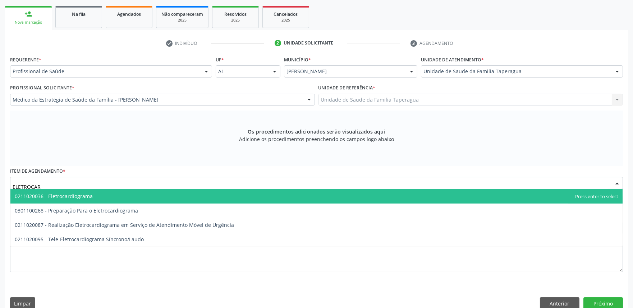
click at [56, 193] on span "0211020036 - Eletrocardiograma" at bounding box center [54, 196] width 78 height 7
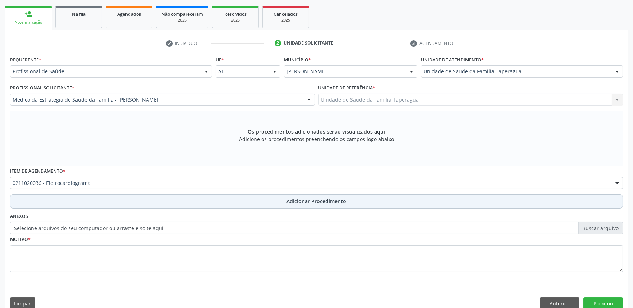
click at [101, 203] on button "Adicionar Procedimento" at bounding box center [316, 201] width 613 height 14
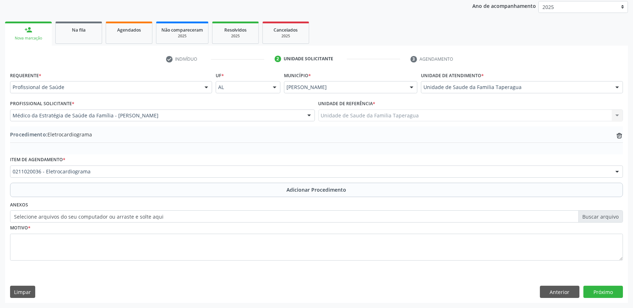
scroll to position [95, 0]
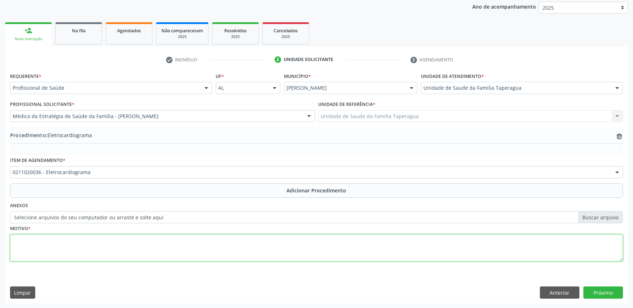
click at [107, 242] on textarea at bounding box center [316, 248] width 613 height 27
type textarea "HAS"
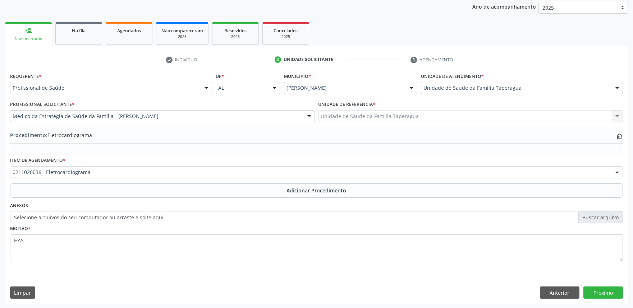
click at [598, 285] on div "Requerente * Profissional de Saúde Profissional de Saúde Paciente Nenhum result…" at bounding box center [316, 187] width 623 height 233
click at [601, 292] on button "Próximo" at bounding box center [603, 293] width 40 height 12
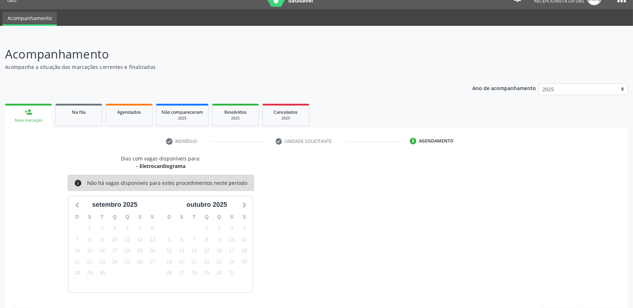
scroll to position [35, 0]
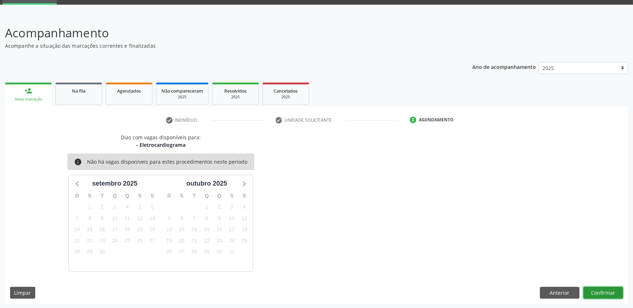
click at [609, 293] on button "Confirmar" at bounding box center [603, 293] width 40 height 12
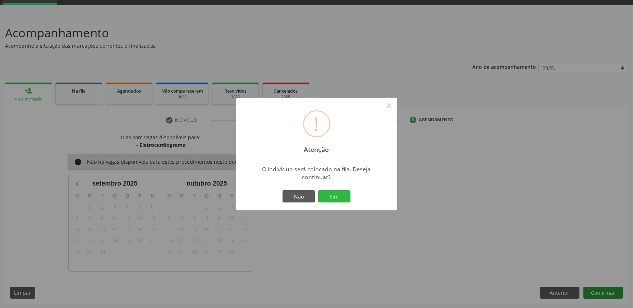
click at [318, 190] on button "Sim" at bounding box center [334, 196] width 32 height 12
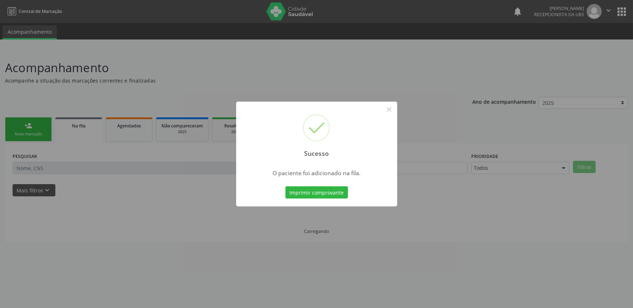
scroll to position [0, 0]
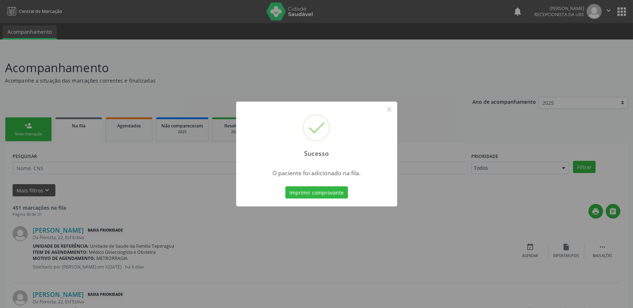
click at [559, 123] on div "Sucesso × O paciente foi adicionado na fila. Imprimir comprovante Cancel" at bounding box center [316, 154] width 633 height 308
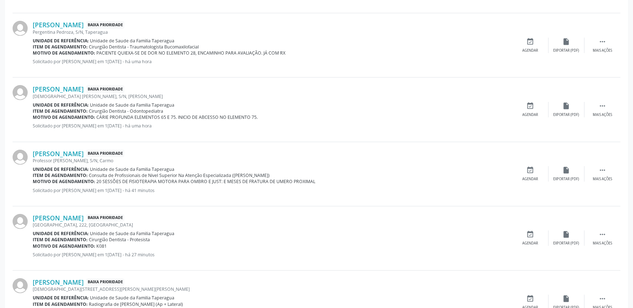
scroll to position [909, 0]
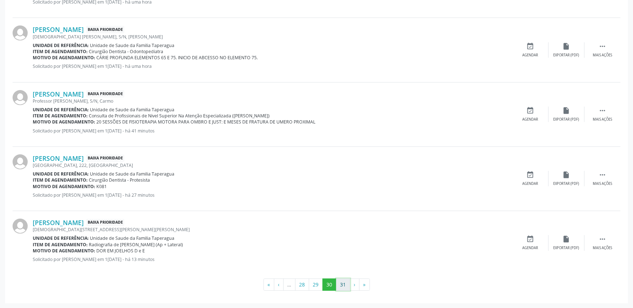
click at [342, 284] on button "31" at bounding box center [343, 285] width 14 height 12
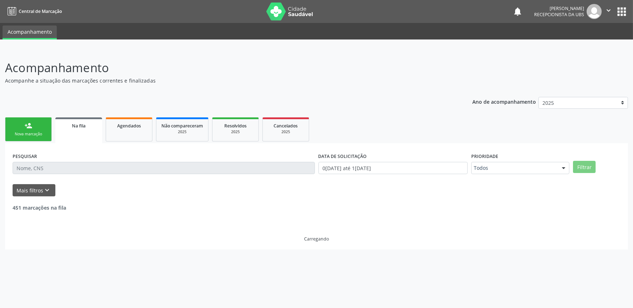
scroll to position [0, 0]
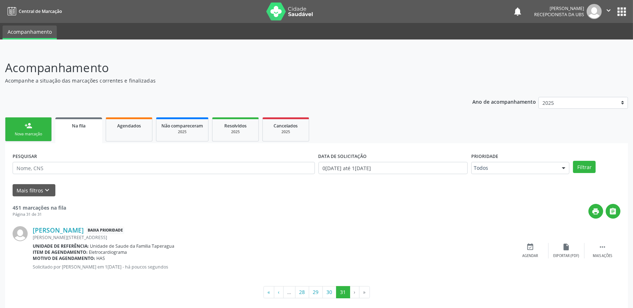
click at [20, 129] on link "person_add Nova marcação" at bounding box center [28, 129] width 47 height 24
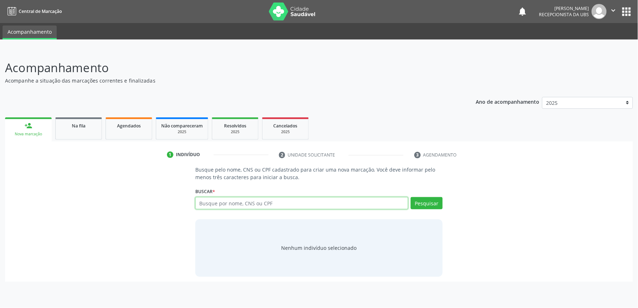
click at [245, 202] on input "text" at bounding box center [301, 203] width 213 height 12
paste input "701705208531670"
type input "701705208531670"
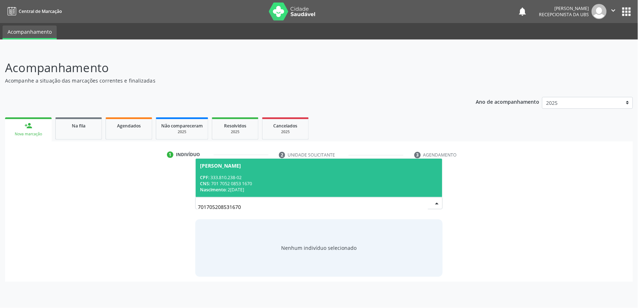
click at [278, 180] on div "CPF: 333.810.238-02" at bounding box center [319, 178] width 238 height 6
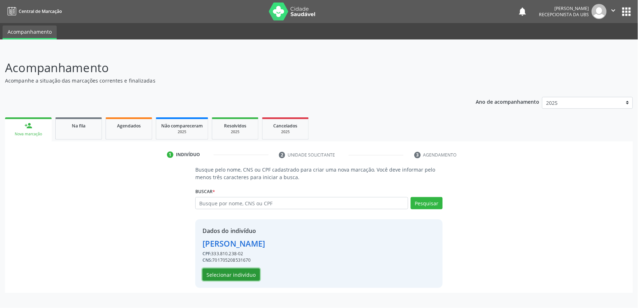
click at [232, 277] on button "Selecionar indivíduo" at bounding box center [231, 275] width 57 height 12
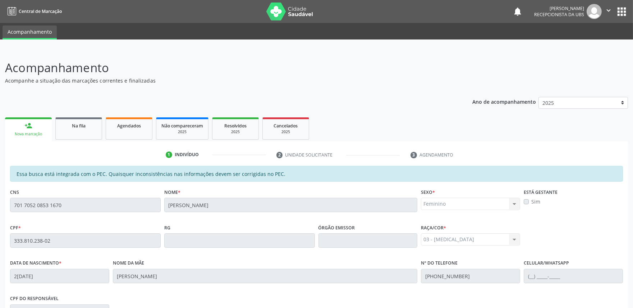
scroll to position [112, 0]
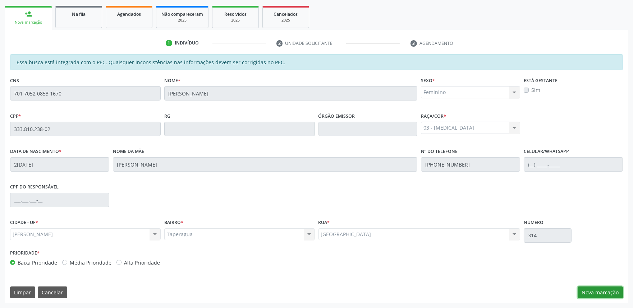
click at [613, 287] on button "Nova marcação" at bounding box center [599, 293] width 45 height 12
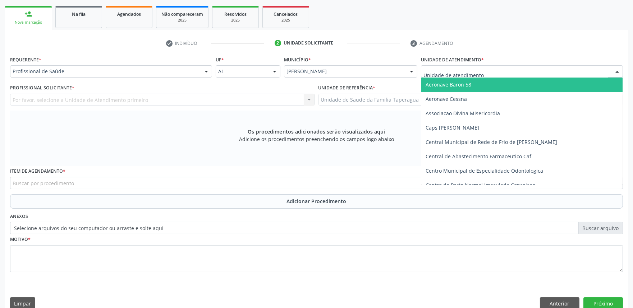
click at [534, 70] on div at bounding box center [522, 71] width 202 height 12
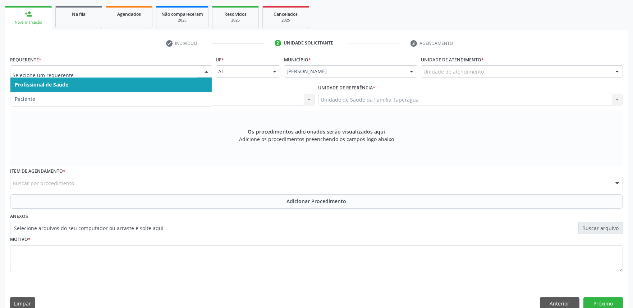
click at [181, 88] on span "Profissional de Saúde" at bounding box center [110, 85] width 201 height 14
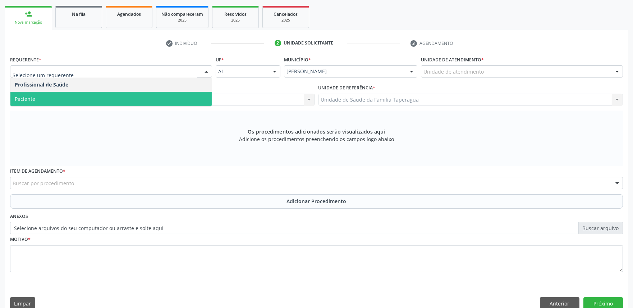
click at [186, 96] on span "Paciente" at bounding box center [110, 99] width 201 height 14
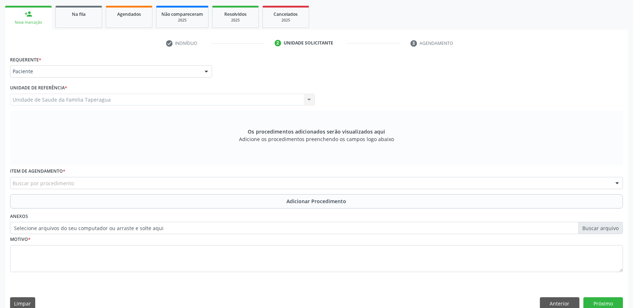
click at [188, 182] on div "Buscar por procedimento" at bounding box center [316, 183] width 613 height 12
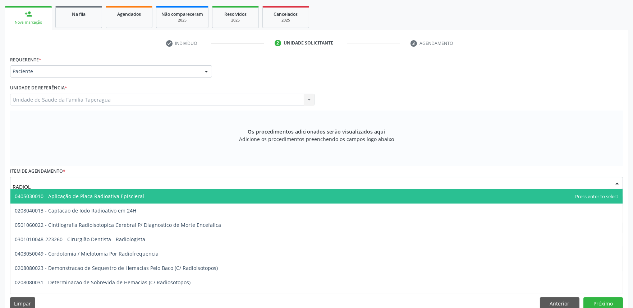
type input "RADIOLO"
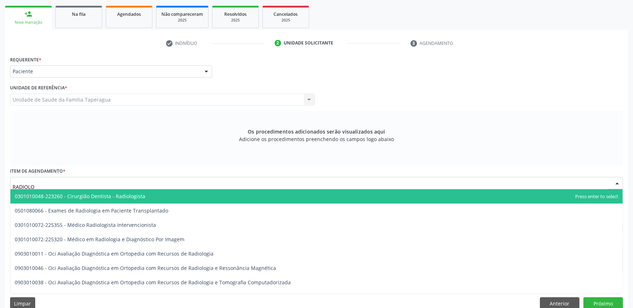
click at [188, 193] on span "0301010048-223260 - Cirurgião Dentista - Radiologista" at bounding box center [316, 196] width 612 height 14
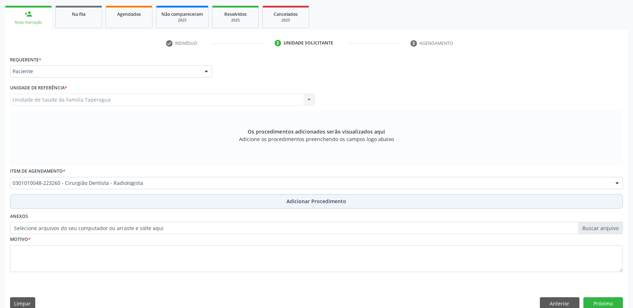
click at [186, 200] on button "Adicionar Procedimento" at bounding box center [316, 201] width 613 height 14
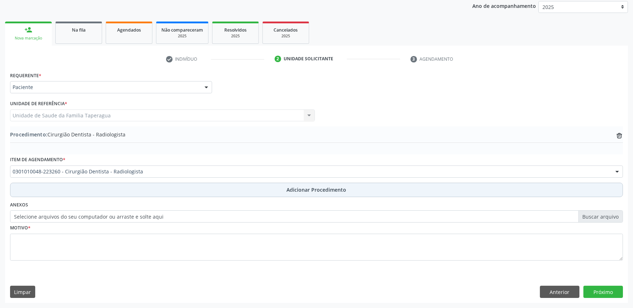
scroll to position [95, 0]
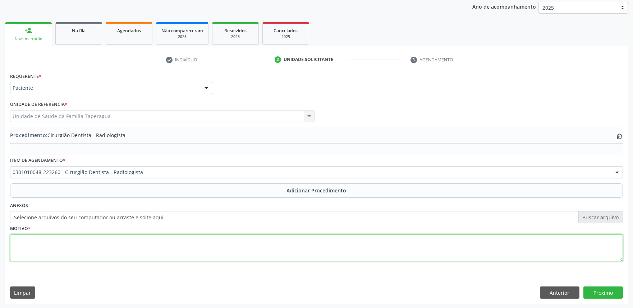
click at [185, 237] on textarea at bounding box center [316, 248] width 613 height 27
type textarea "AVALIAR NECESSIDADE DE TRATAMENTO ENDODONTICO NO ELEMENTO 14."
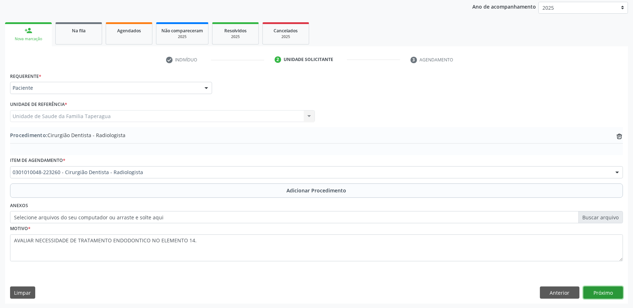
click at [610, 289] on button "Próximo" at bounding box center [603, 293] width 40 height 12
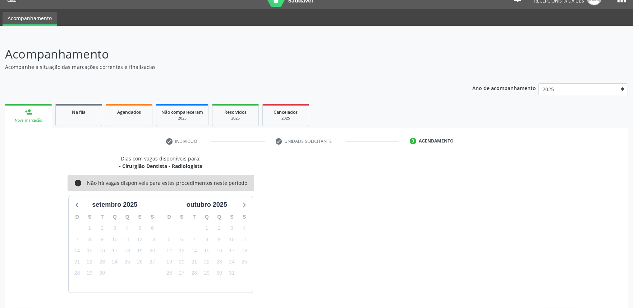
scroll to position [35, 0]
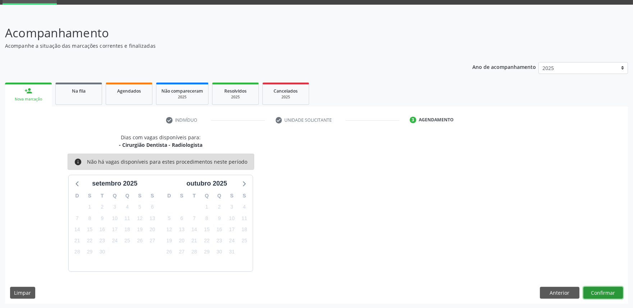
click at [610, 289] on button "Confirmar" at bounding box center [603, 293] width 40 height 12
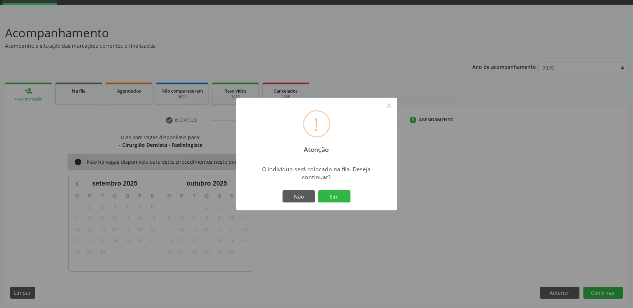
click at [318, 190] on button "Sim" at bounding box center [334, 196] width 32 height 12
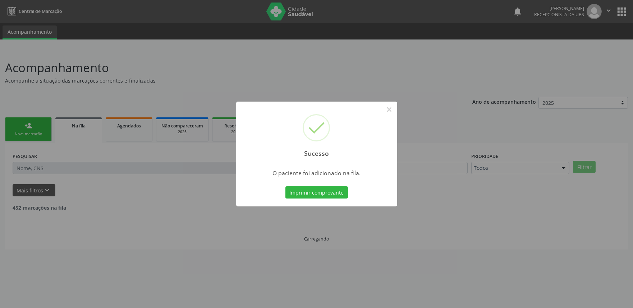
scroll to position [0, 0]
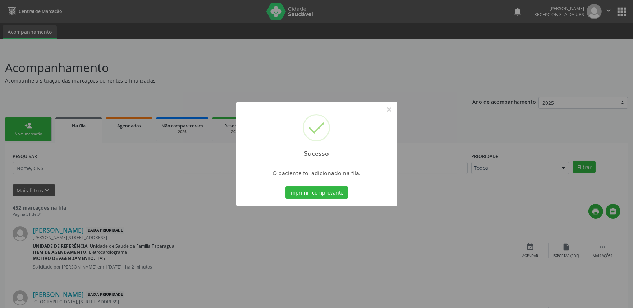
click at [581, 249] on div "Sucesso × O paciente foi adicionado na fila. Imprimir comprovante Cancel" at bounding box center [316, 154] width 633 height 308
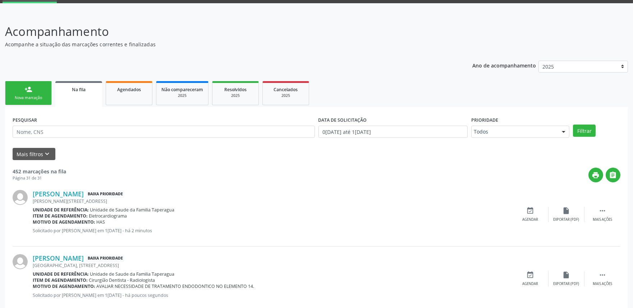
scroll to position [72, 0]
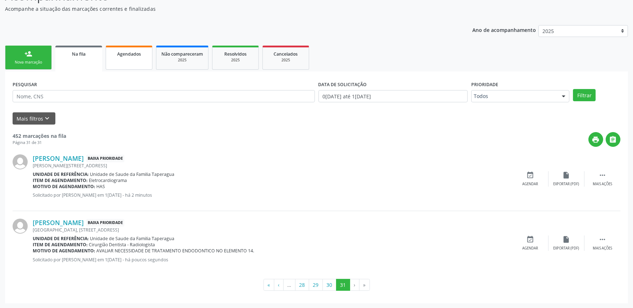
click at [136, 48] on link "Agendados" at bounding box center [129, 58] width 47 height 24
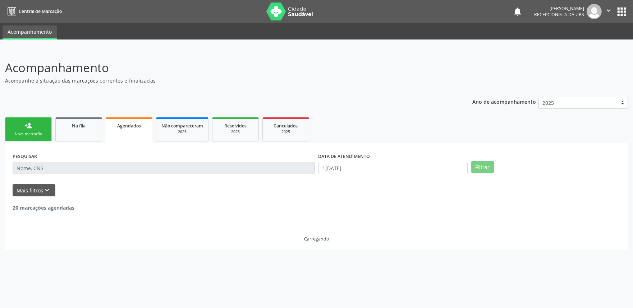
scroll to position [0, 0]
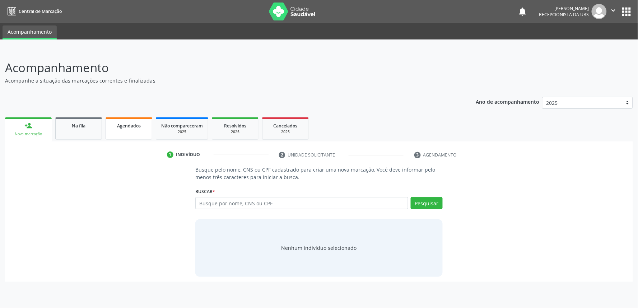
click at [130, 128] on div "Agendados" at bounding box center [129, 126] width 36 height 8
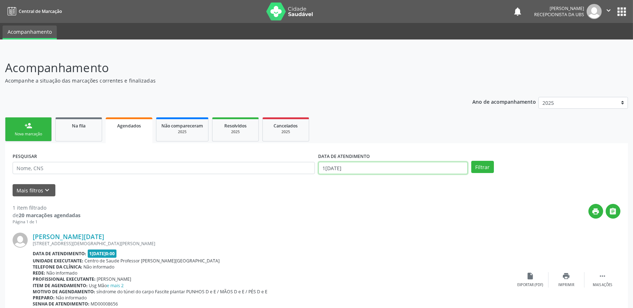
click at [399, 163] on input "[DATE]" at bounding box center [392, 168] width 149 height 12
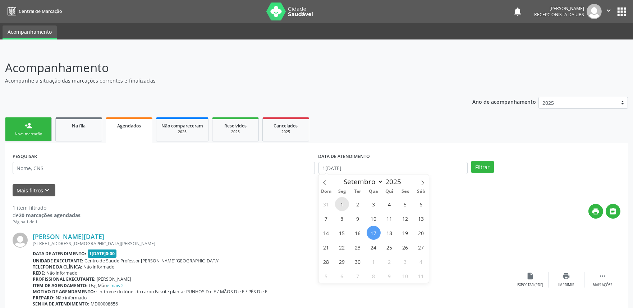
click at [339, 205] on span "1" at bounding box center [342, 204] width 14 height 14
type input "01/09/2025"
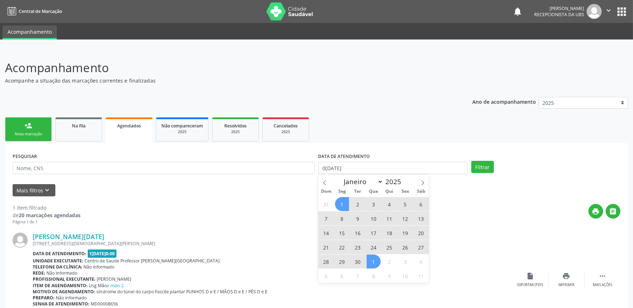
click at [375, 262] on span "1" at bounding box center [373, 262] width 14 height 14
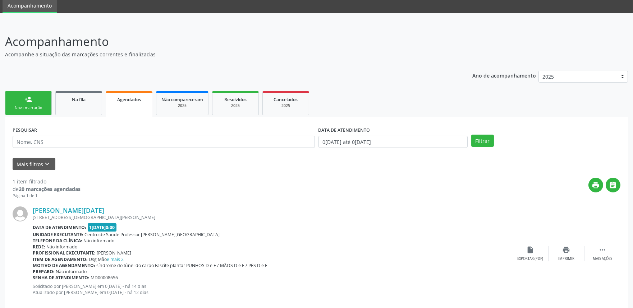
scroll to position [38, 0]
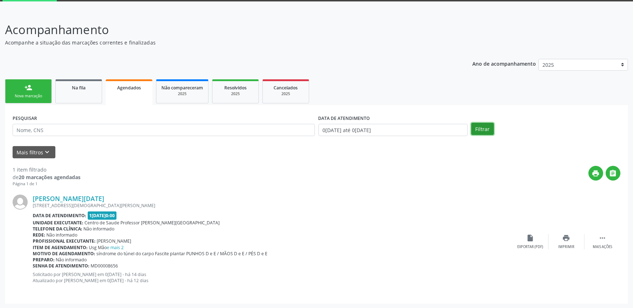
click at [487, 124] on button "Filtrar" at bounding box center [482, 129] width 23 height 12
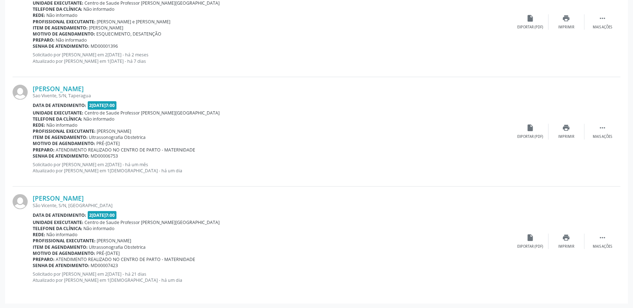
scroll to position [0, 0]
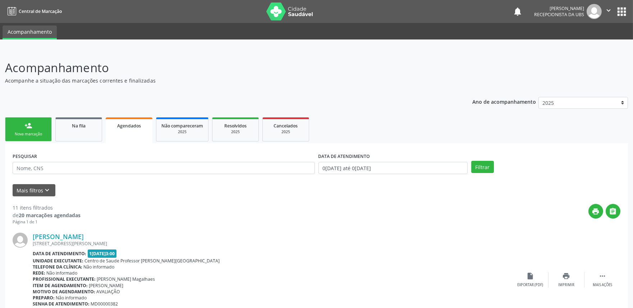
click at [31, 127] on div "person_add" at bounding box center [28, 126] width 8 height 8
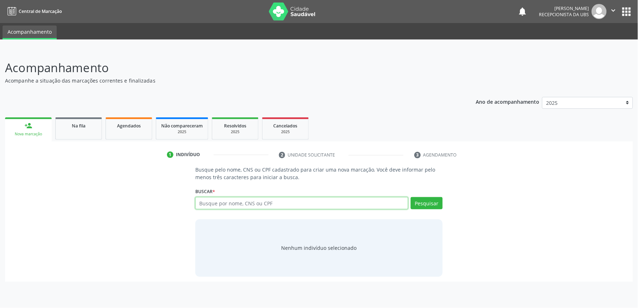
click at [279, 198] on input "text" at bounding box center [301, 203] width 213 height 12
paste input "702801128857360"
type input "702801128857360"
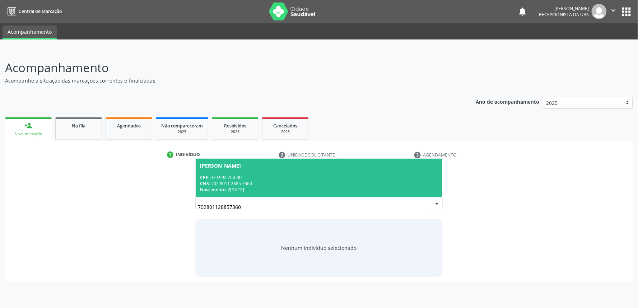
click at [279, 188] on div "Nascimento: 24/11/1991" at bounding box center [319, 190] width 238 height 6
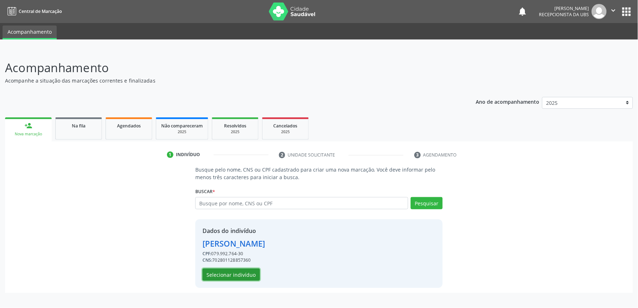
click at [236, 275] on button "Selecionar indivíduo" at bounding box center [231, 275] width 57 height 12
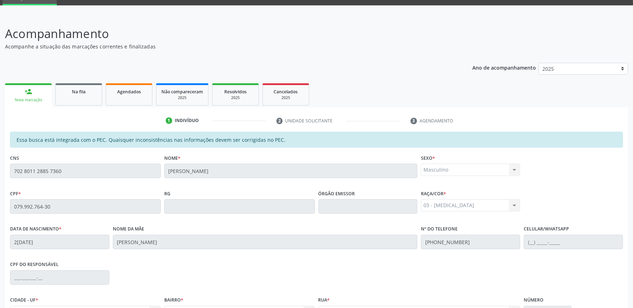
scroll to position [112, 0]
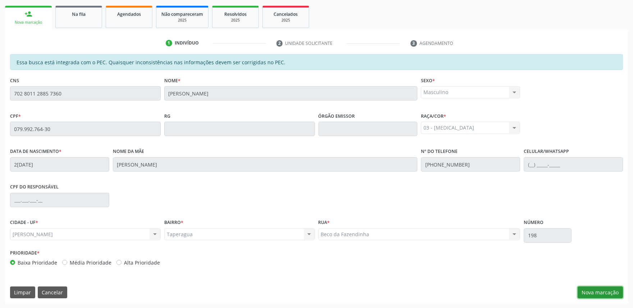
click at [602, 290] on button "Nova marcação" at bounding box center [599, 293] width 45 height 12
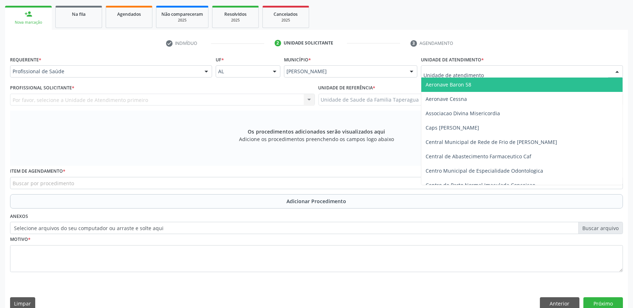
click at [509, 66] on div at bounding box center [522, 71] width 202 height 12
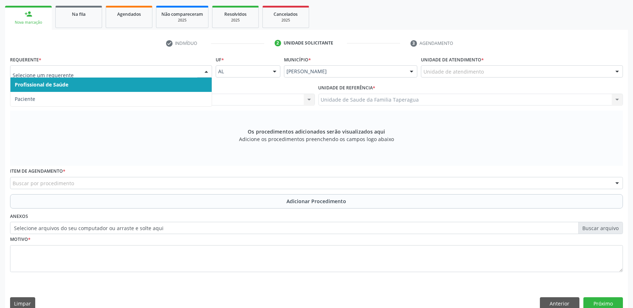
click at [171, 76] on div at bounding box center [111, 71] width 202 height 12
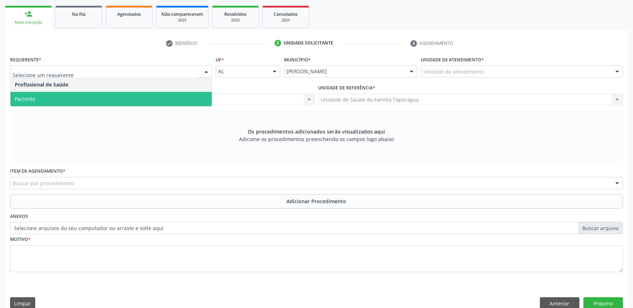
click at [171, 98] on span "Paciente" at bounding box center [110, 99] width 201 height 14
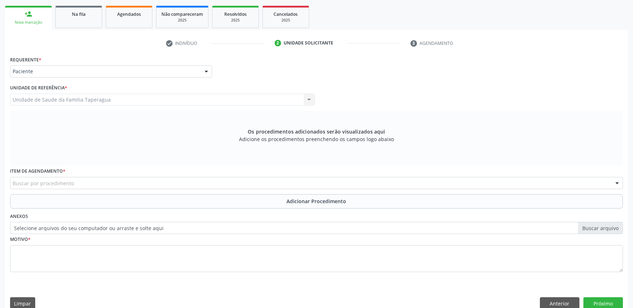
click at [166, 184] on div "Buscar por procedimento" at bounding box center [316, 183] width 613 height 12
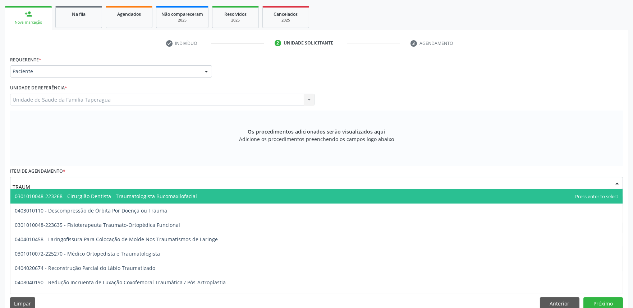
type input "TRAUMA"
click at [163, 194] on span "0301010048-223268 - Cirurgião Dentista - Traumatologista Bucomaxilofacial" at bounding box center [106, 196] width 182 height 7
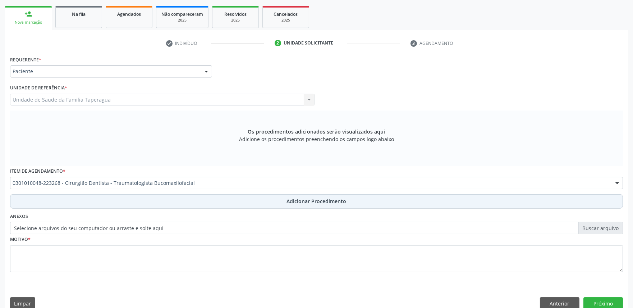
click at [163, 199] on button "Adicionar Procedimento" at bounding box center [316, 201] width 613 height 14
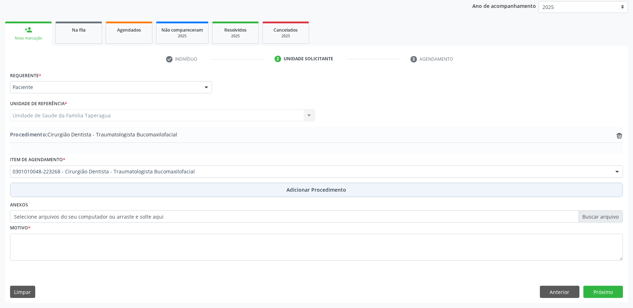
scroll to position [95, 0]
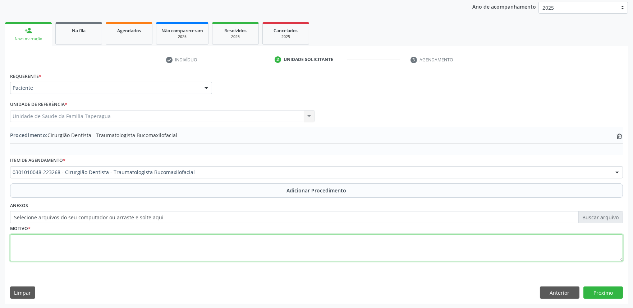
click at [176, 236] on textarea at bounding box center [316, 248] width 613 height 27
type textarea "C"
type textarea "K02"
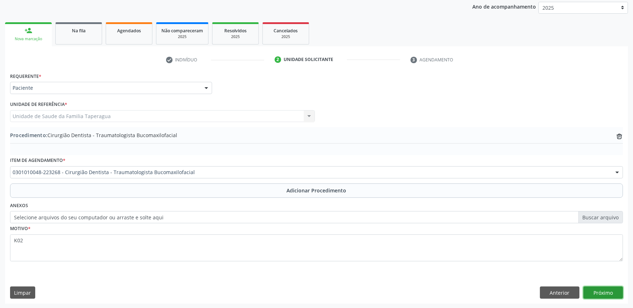
click at [598, 297] on button "Próximo" at bounding box center [603, 293] width 40 height 12
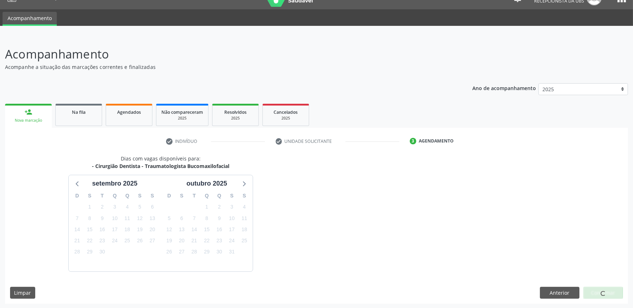
scroll to position [35, 0]
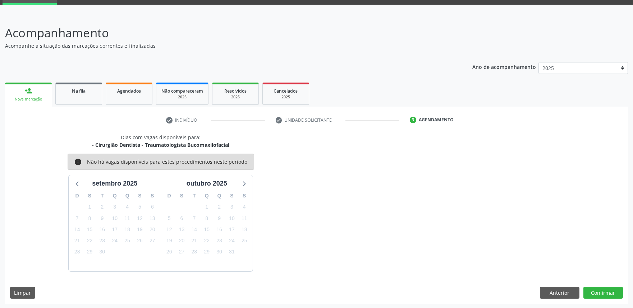
click at [362, 234] on div "Dias com vagas disponíveis para: - Cirurgião Dentista - Traumatologista Bucomax…" at bounding box center [316, 203] width 623 height 138
click at [523, 253] on div "Dias com vagas disponíveis para: - Cirurgião Dentista - Traumatologista Bucomax…" at bounding box center [316, 203] width 623 height 138
click at [616, 278] on div "Dias com vagas disponíveis para: - Cirurgião Dentista - Traumatologista Bucomax…" at bounding box center [316, 219] width 623 height 170
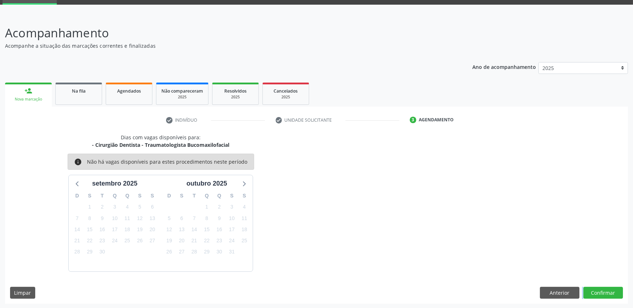
click at [616, 278] on div "Dias com vagas disponíveis para: - Cirurgião Dentista - Traumatologista Bucomax…" at bounding box center [316, 219] width 623 height 170
click at [608, 287] on button "Confirmar" at bounding box center [603, 293] width 40 height 12
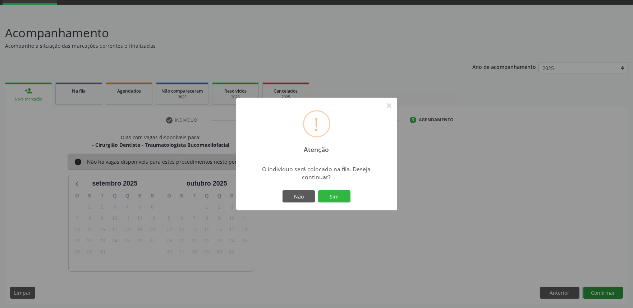
click at [318, 190] on button "Sim" at bounding box center [334, 196] width 32 height 12
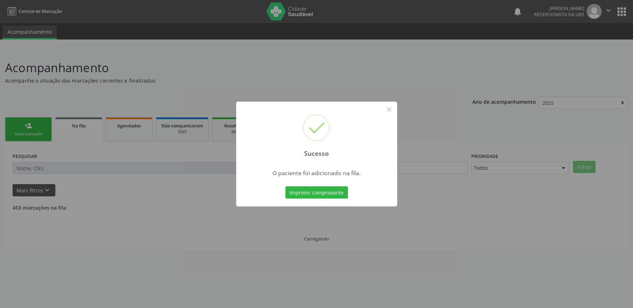
scroll to position [0, 0]
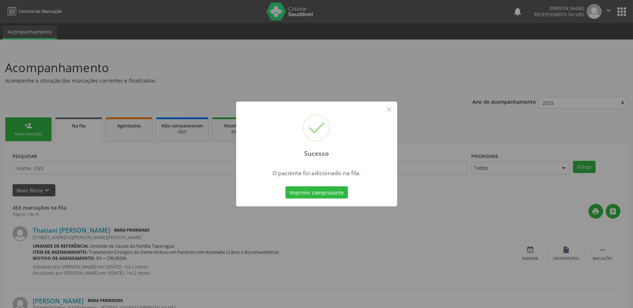
click at [491, 122] on div "Sucesso × O paciente foi adicionado na fila. Imprimir comprovante Cancel" at bounding box center [316, 154] width 633 height 308
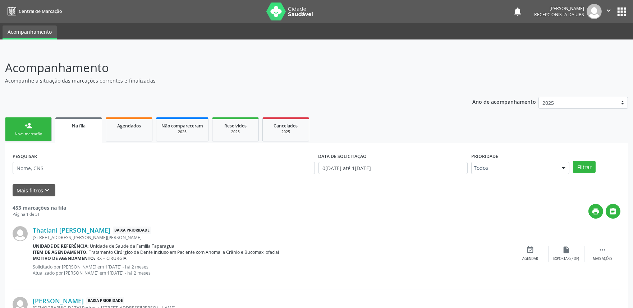
drag, startPoint x: 126, startPoint y: 130, endPoint x: 573, endPoint y: 52, distance: 453.8
click at [126, 130] on link "Agendados" at bounding box center [129, 129] width 47 height 24
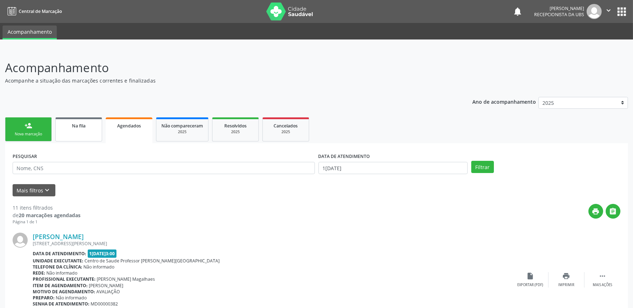
click at [92, 132] on link "Na fila" at bounding box center [78, 129] width 47 height 24
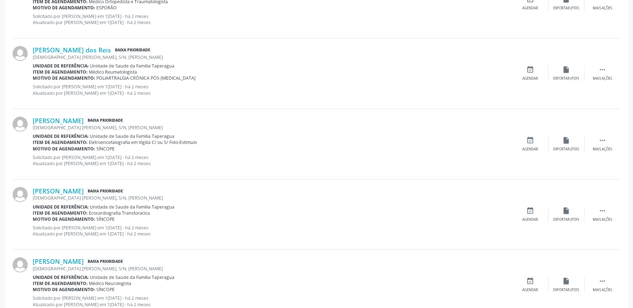
scroll to position [977, 0]
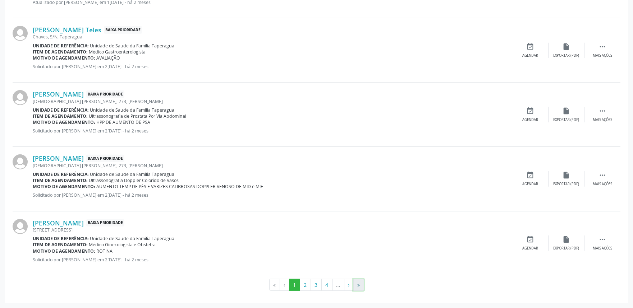
click at [358, 283] on button "»" at bounding box center [358, 285] width 11 height 12
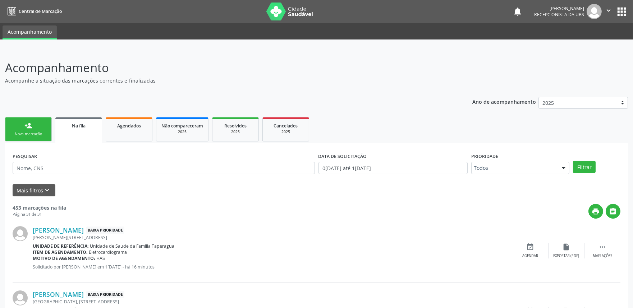
scroll to position [136, 0]
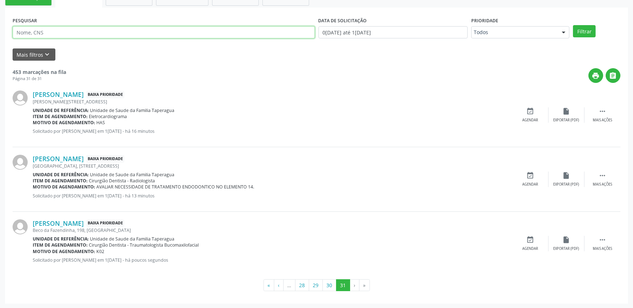
click at [131, 27] on input "text" at bounding box center [164, 32] width 302 height 12
paste input "702805624818460"
type input "702805624818460"
click at [573, 25] on button "Filtrar" at bounding box center [584, 31] width 23 height 12
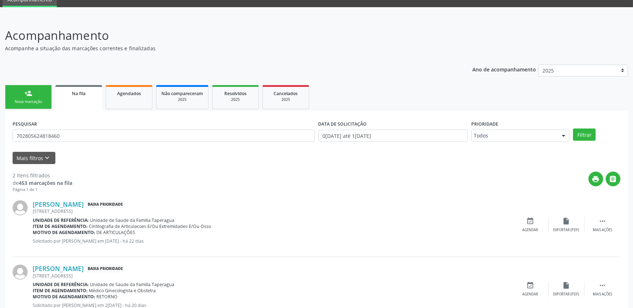
scroll to position [57, 0]
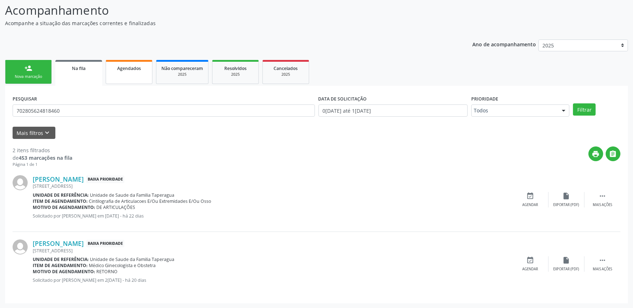
click at [129, 70] on div "Agendados" at bounding box center [129, 68] width 36 height 8
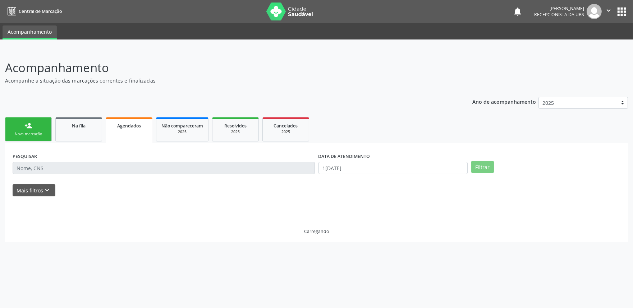
scroll to position [0, 0]
